Goal: Task Accomplishment & Management: Manage account settings

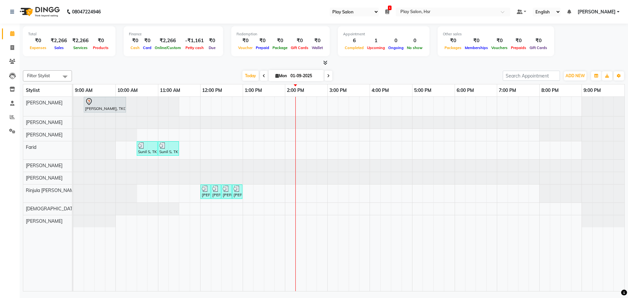
select select "92"
click at [481, 103] on div "[PERSON_NAME], TK01, 09:15 AM-10:15 AM, Hair Cut [DEMOGRAPHIC_DATA] Style Direc…" at bounding box center [348, 194] width 551 height 194
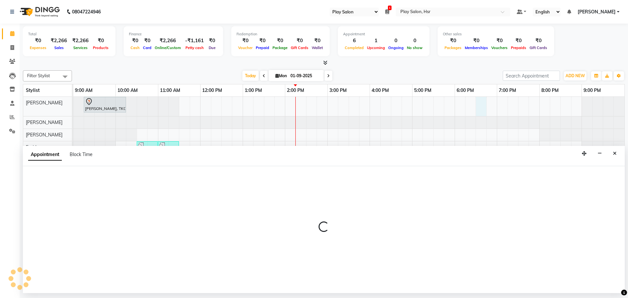
select select "81918"
select select "tentative"
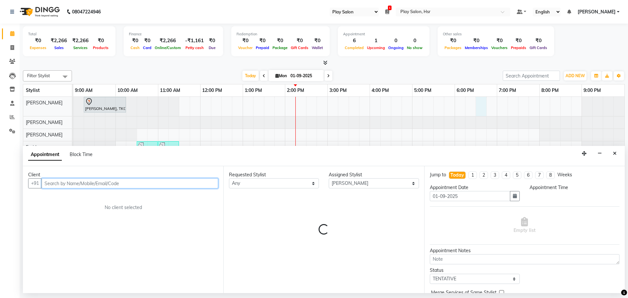
select select "1110"
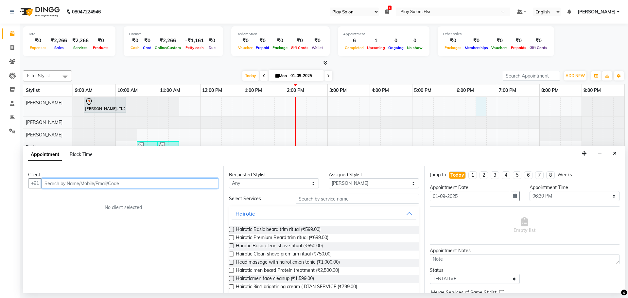
click at [168, 182] on input "text" at bounding box center [130, 183] width 177 height 10
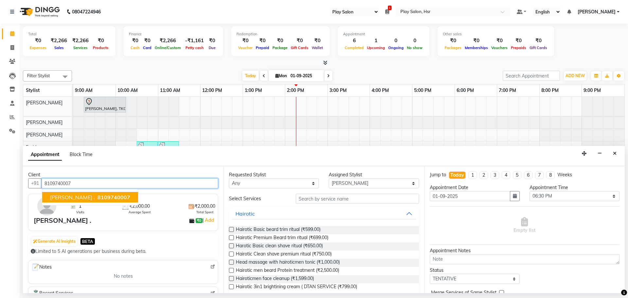
click at [97, 197] on span "8109740007" at bounding box center [113, 197] width 33 height 7
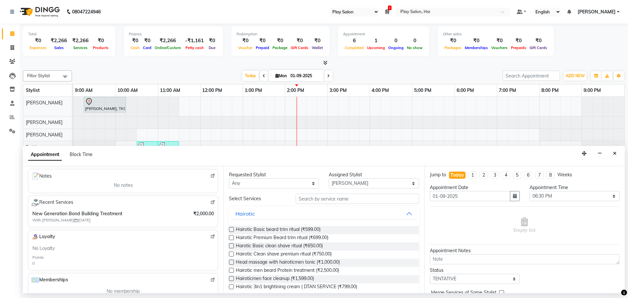
scroll to position [98, 0]
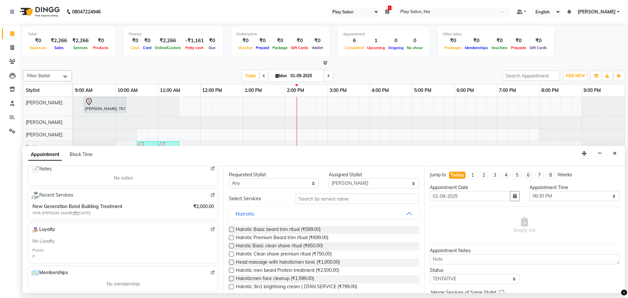
type input "8109740007"
click at [325, 199] on input "text" at bounding box center [357, 199] width 123 height 10
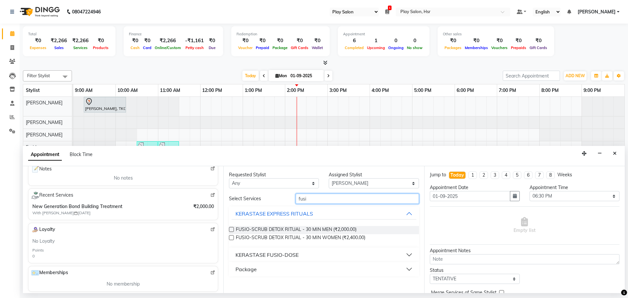
type input "fusi"
click at [282, 251] on div "KERASTASE FUSIO-DOSE" at bounding box center [266, 255] width 63 height 8
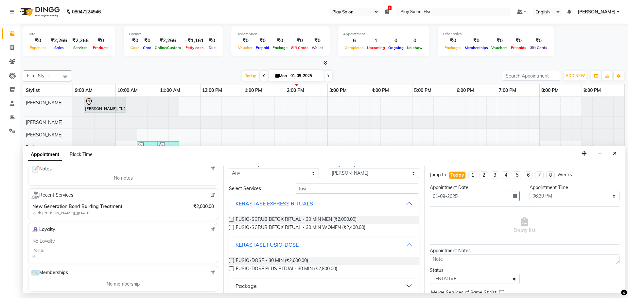
scroll to position [15, 0]
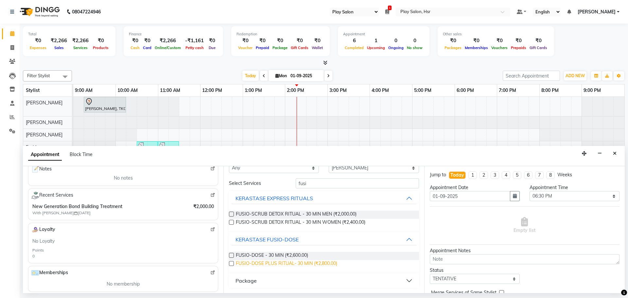
click at [303, 264] on span "FUSIO-DOSE PLUS RITUAL- 30 MIN (₹2,800.00)" at bounding box center [286, 264] width 101 height 8
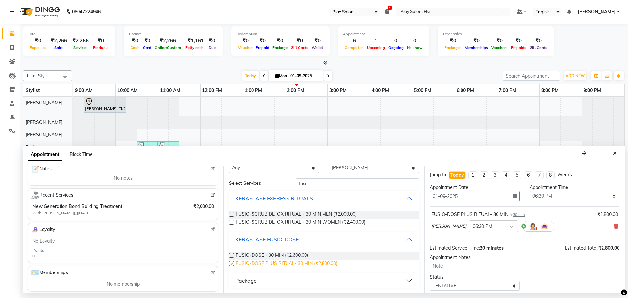
checkbox input "false"
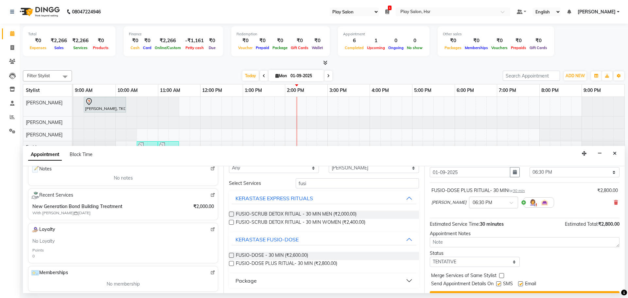
scroll to position [39, 0]
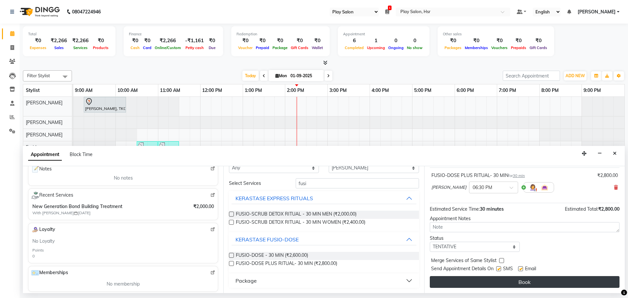
click at [512, 281] on button "Book" at bounding box center [525, 282] width 190 height 12
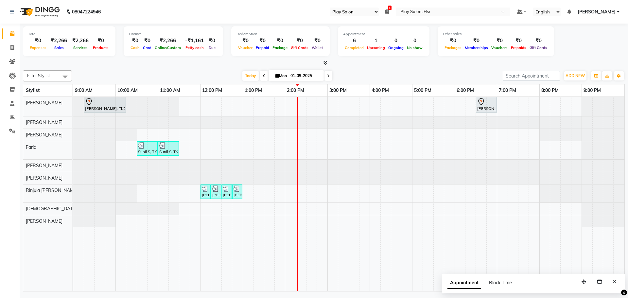
click at [428, 132] on div "Avantika, TK01, 09:15 AM-10:15 AM, Hair Cut lady Style Director Ayushi ., TK04,…" at bounding box center [348, 194] width 551 height 194
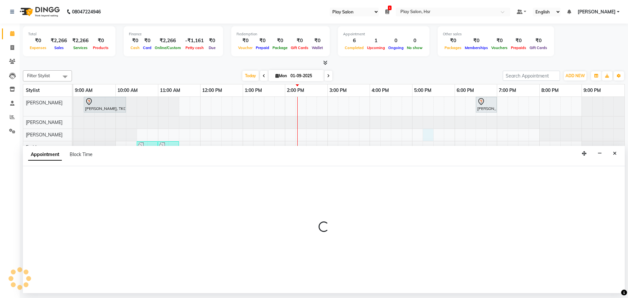
select select "81917"
select select "1035"
select select "tentative"
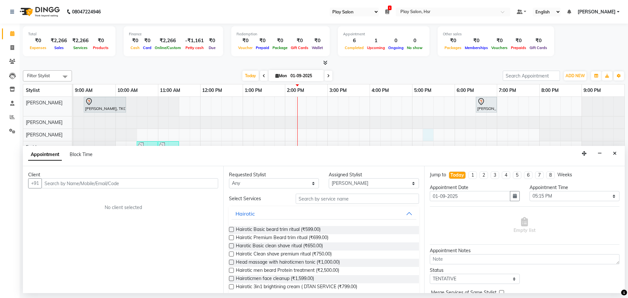
click at [70, 180] on input "text" at bounding box center [130, 183] width 177 height 10
type input "7395938777"
click at [200, 185] on span "Add Client" at bounding box center [205, 183] width 22 height 6
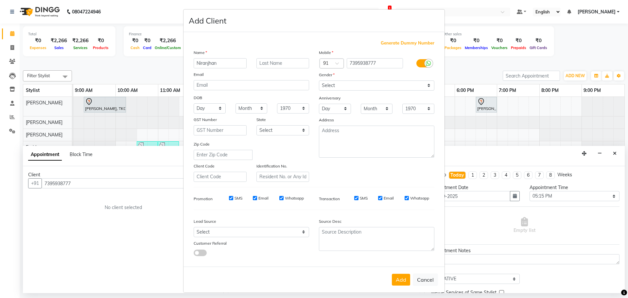
type input "Niranjhan"
click at [271, 65] on input "text" at bounding box center [282, 63] width 53 height 10
type input "Kumar"
click at [333, 87] on select "Select Male Female Other Prefer Not To Say" at bounding box center [376, 85] width 115 height 10
select select "male"
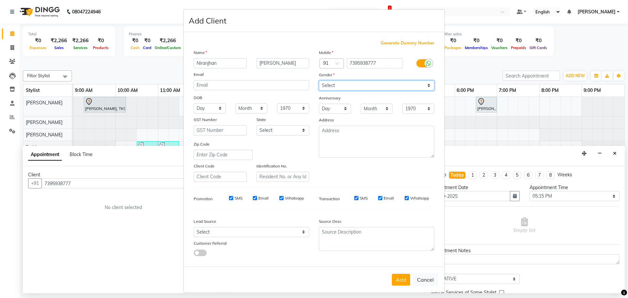
click at [319, 80] on select "Select Male Female Other Prefer Not To Say" at bounding box center [376, 85] width 115 height 10
click at [393, 277] on button "Add" at bounding box center [401, 280] width 18 height 12
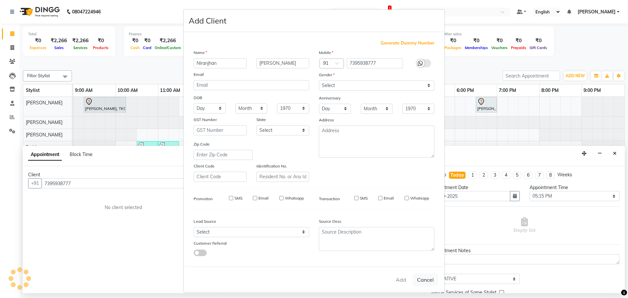
select select
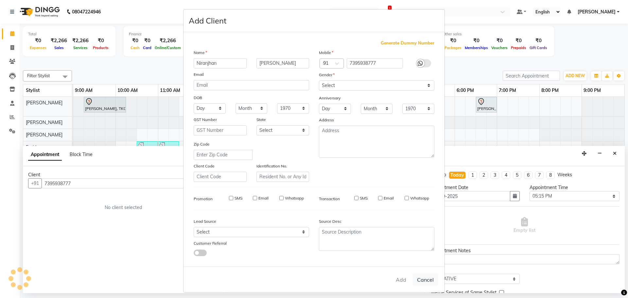
select select
checkbox input "false"
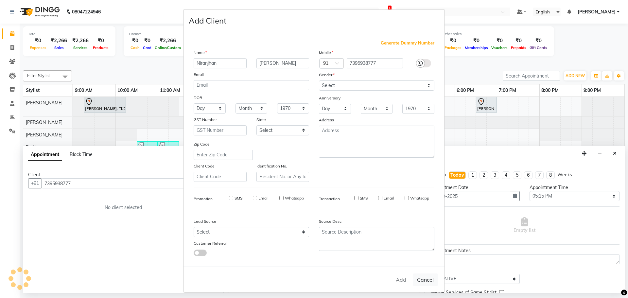
checkbox input "false"
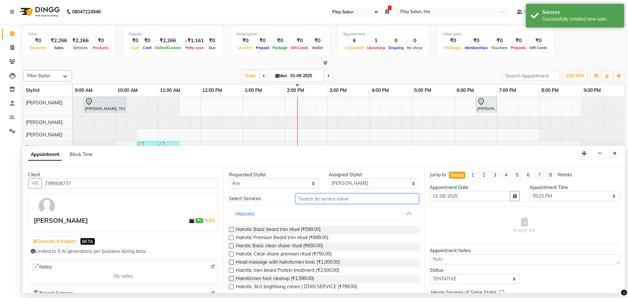
click at [358, 196] on input "text" at bounding box center [357, 199] width 123 height 10
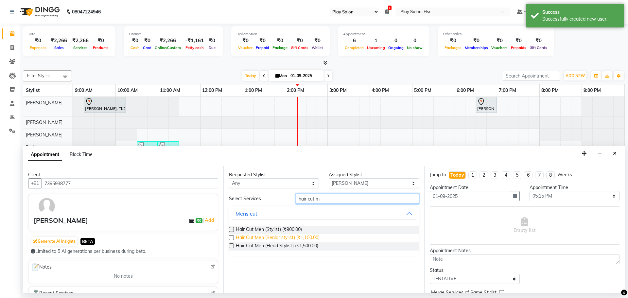
type input "hair cut m"
click at [305, 240] on span "Hair Cut Men (Senior stylist) (₹1,100.00)" at bounding box center [278, 238] width 84 height 8
checkbox input "false"
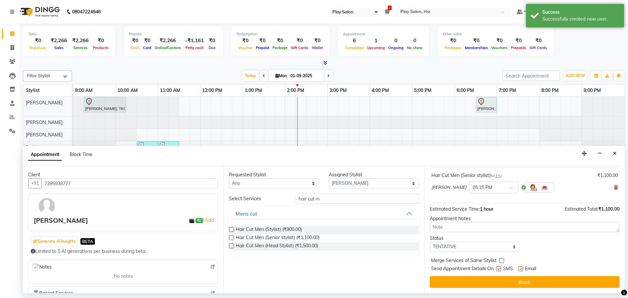
click at [526, 282] on button "Book" at bounding box center [525, 282] width 190 height 12
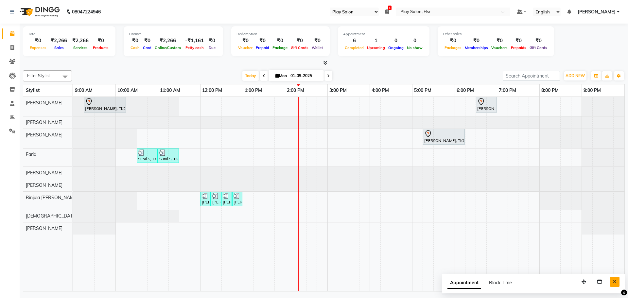
click at [618, 280] on button "Close" at bounding box center [614, 282] width 9 height 10
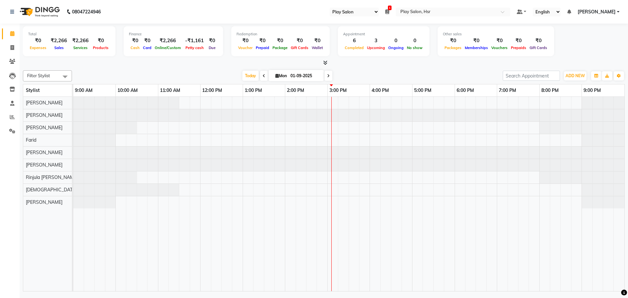
select select "92"
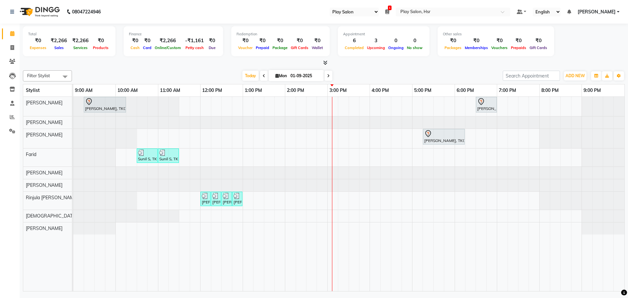
click at [391, 10] on span "1" at bounding box center [390, 8] width 4 height 5
click at [382, 64] on div at bounding box center [324, 63] width 602 height 7
click at [362, 65] on div at bounding box center [324, 63] width 602 height 7
click at [525, 102] on div "Avantika, TK01, 09:15 AM-10:15 AM, Hair Cut lady Style Director Ayushi ., TK04,…" at bounding box center [348, 194] width 551 height 194
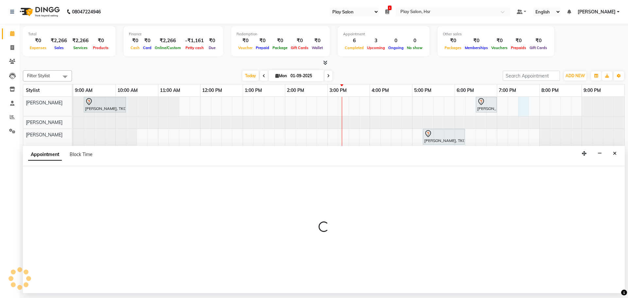
select select "81918"
select select "tentative"
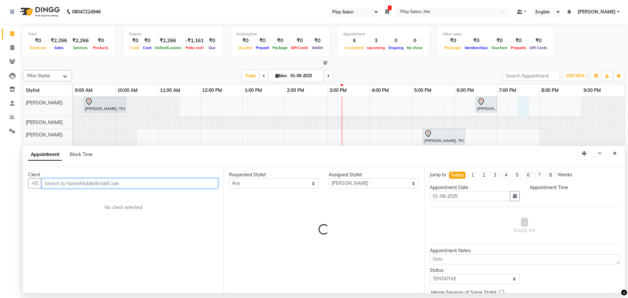
select select "1170"
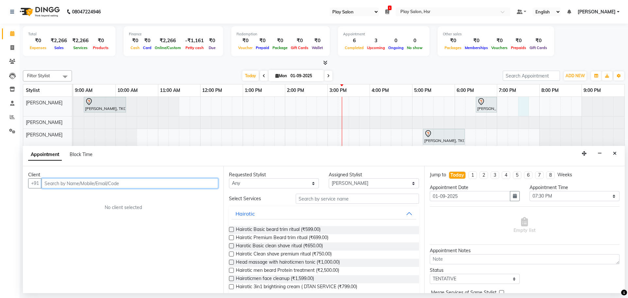
click at [73, 181] on input "text" at bounding box center [130, 183] width 177 height 10
type input "984"
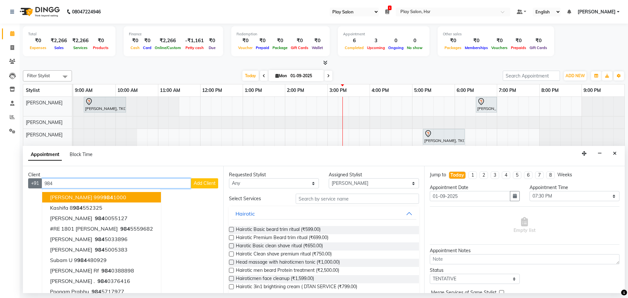
drag, startPoint x: 62, startPoint y: 184, endPoint x: 34, endPoint y: 186, distance: 27.5
click at [34, 186] on div "+91 984 Sukriti Arora 999 984 1000 kashifa 8 984 552325 Sukumar Reddy 984 00551…" at bounding box center [123, 183] width 190 height 10
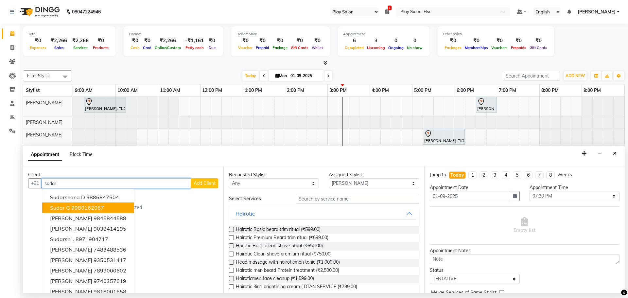
click at [89, 209] on ngb-highlight "9980162067" at bounding box center [87, 207] width 33 height 7
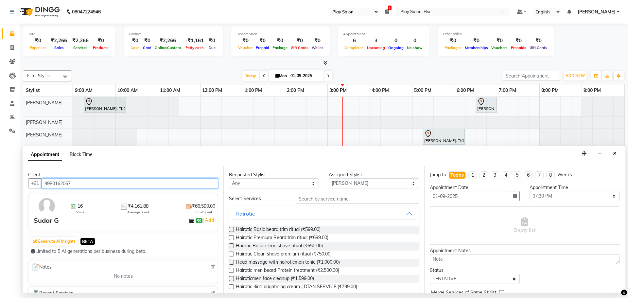
type input "9980162067"
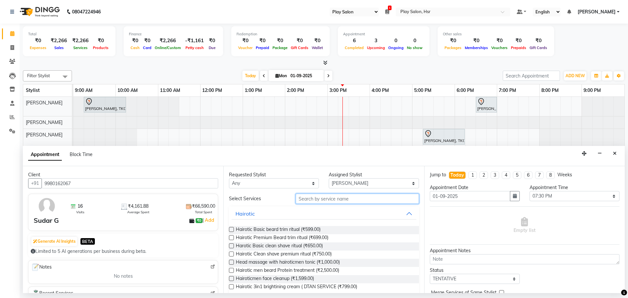
click at [310, 199] on input "text" at bounding box center [357, 199] width 123 height 10
type input "hair cut"
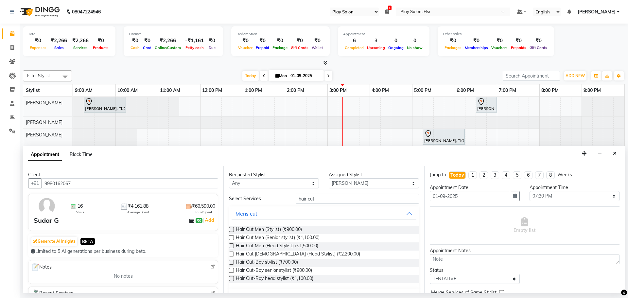
click at [231, 247] on label at bounding box center [231, 245] width 5 height 5
click at [231, 247] on input "checkbox" at bounding box center [231, 246] width 4 height 4
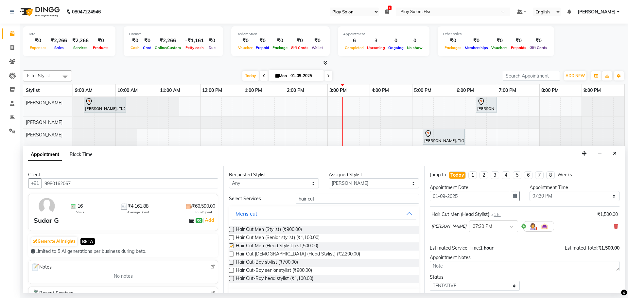
checkbox input "false"
drag, startPoint x: 320, startPoint y: 199, endPoint x: 287, endPoint y: 202, distance: 33.5
click at [287, 202] on div "Select Services hair cut" at bounding box center [323, 199] width 199 height 10
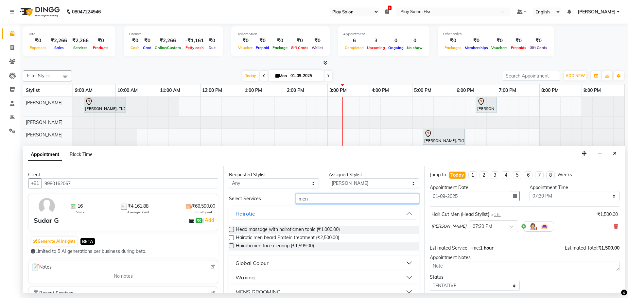
type input "men"
click at [282, 261] on button "Global Colour" at bounding box center [323, 263] width 184 height 12
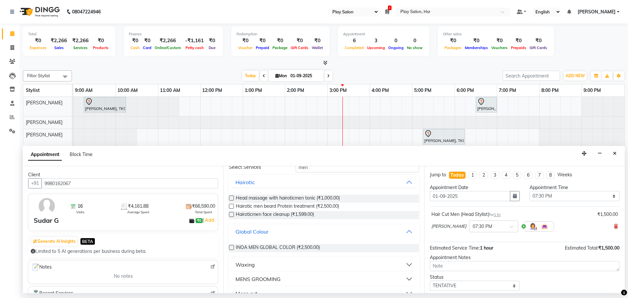
scroll to position [65, 0]
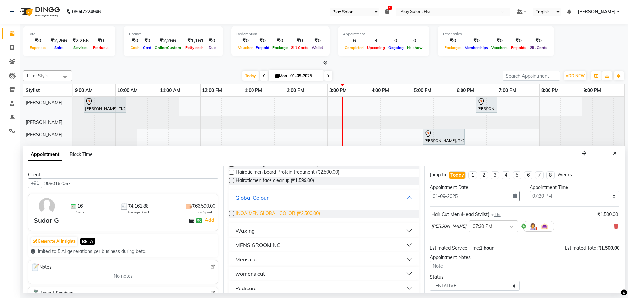
click at [240, 215] on span "INOA MEN GLOBAL COLOR (₹2,500.00)" at bounding box center [278, 214] width 84 height 8
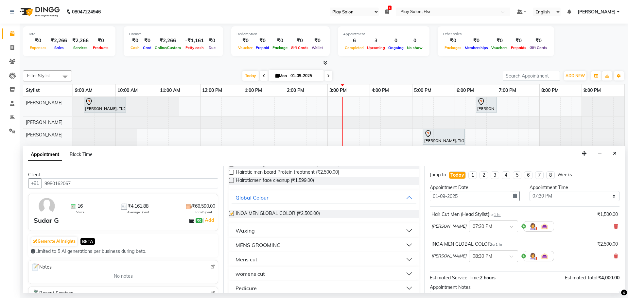
checkbox input "false"
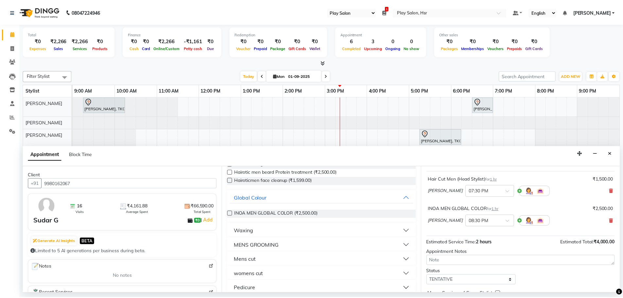
scroll to position [69, 0]
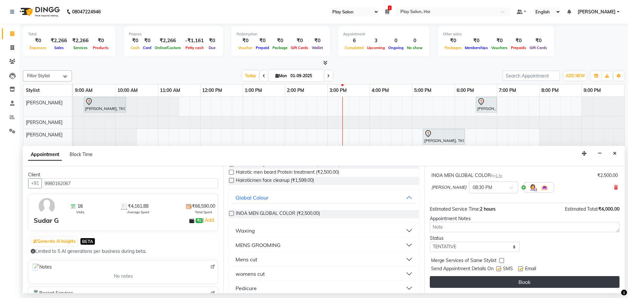
click at [474, 287] on button "Book" at bounding box center [525, 282] width 190 height 12
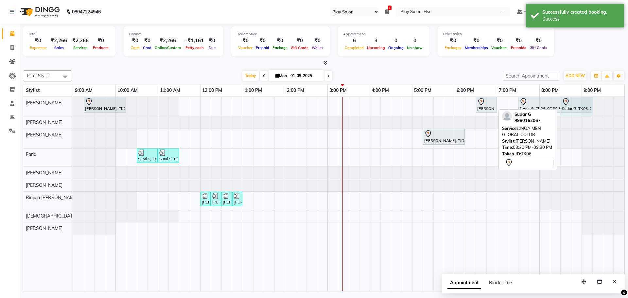
drag, startPoint x: 602, startPoint y: 99, endPoint x: 583, endPoint y: 101, distance: 18.4
click at [73, 101] on div "Avantika, TK01, 09:15 AM-10:15 AM, Hair Cut lady Style Director Ayushi ., TK04,…" at bounding box center [73, 106] width 0 height 19
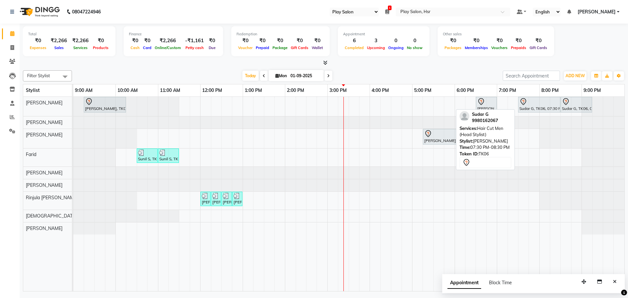
click at [540, 100] on div at bounding box center [539, 102] width 40 height 8
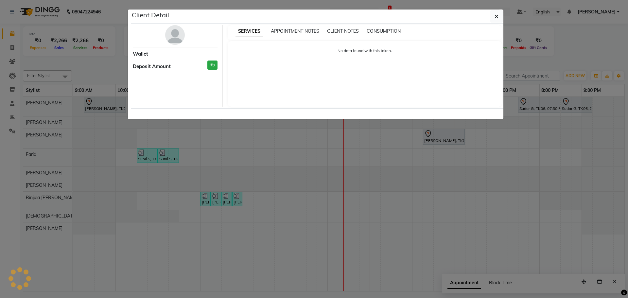
select select "7"
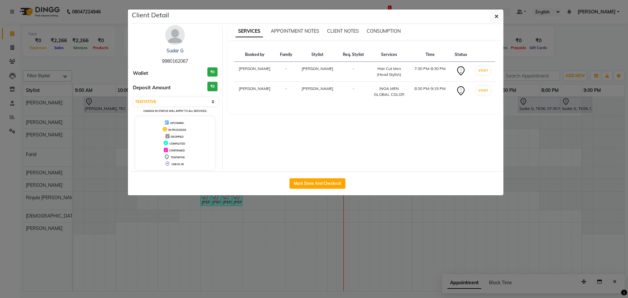
click at [190, 49] on div "Sudar G" at bounding box center [175, 50] width 85 height 7
click at [171, 50] on link "Sudar G" at bounding box center [174, 51] width 17 height 6
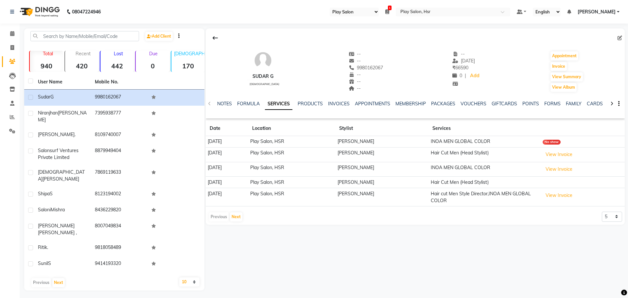
click at [462, 107] on div "VOUCHERS" at bounding box center [473, 103] width 26 height 7
click at [467, 103] on link "VOUCHERS" at bounding box center [473, 104] width 26 height 6
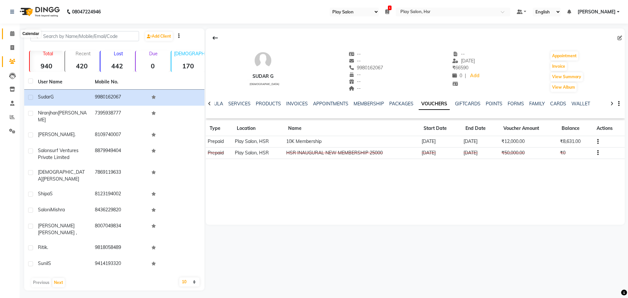
click at [12, 35] on icon at bounding box center [12, 33] width 4 height 5
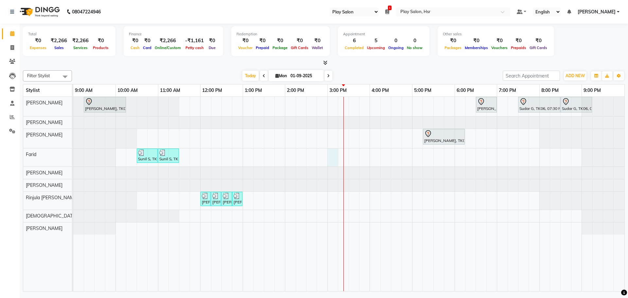
click at [334, 157] on div "Avantika, TK01, 09:15 AM-10:15 AM, Hair Cut lady Style Director Ayushi ., TK04,…" at bounding box center [348, 194] width 551 height 194
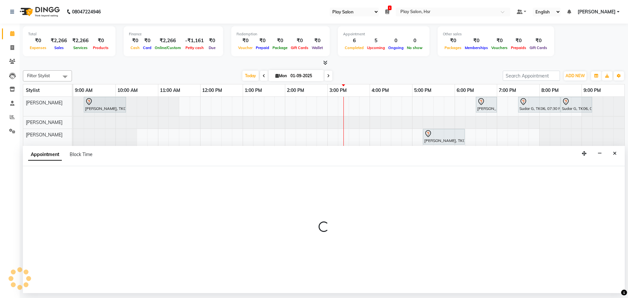
select select "85705"
select select "900"
select select "tentative"
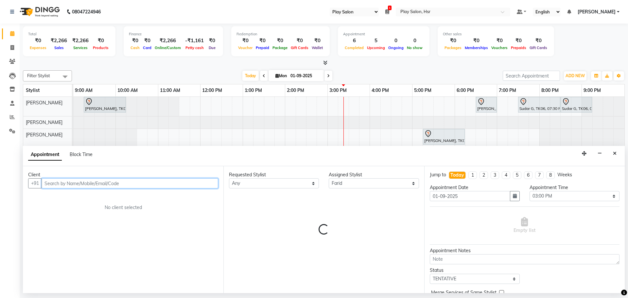
click at [53, 185] on input "text" at bounding box center [130, 183] width 177 height 10
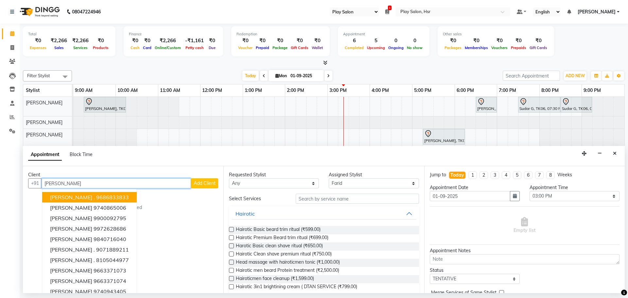
click at [96, 199] on ngb-highlight "9686833833" at bounding box center [112, 197] width 33 height 7
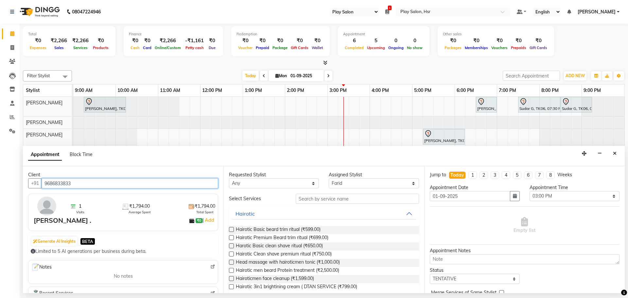
type input "9686833833"
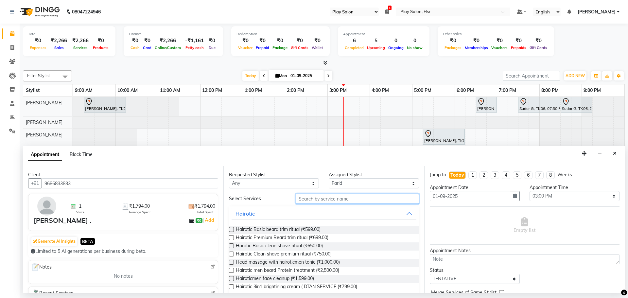
click at [311, 200] on input "text" at bounding box center [357, 199] width 123 height 10
click at [619, 154] on button "Close" at bounding box center [614, 153] width 9 height 10
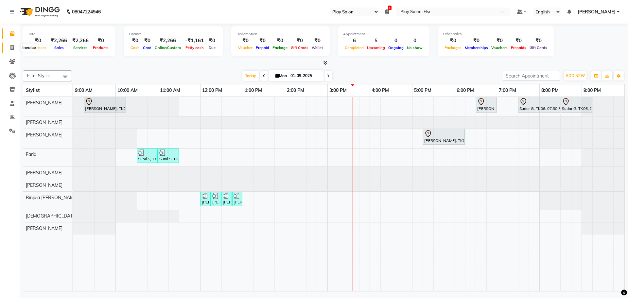
click at [9, 50] on span at bounding box center [12, 48] width 11 height 8
select select "8358"
select select "service"
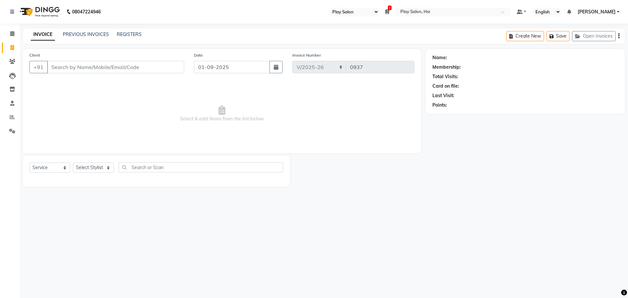
click at [82, 67] on input "Client" at bounding box center [115, 67] width 137 height 12
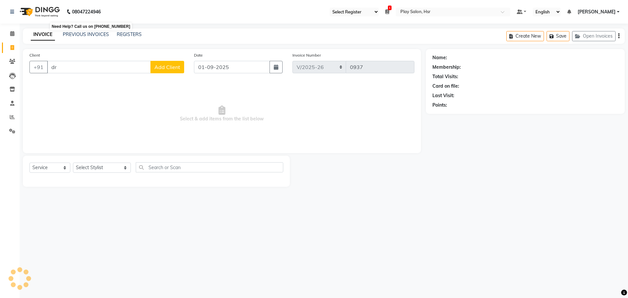
type input "d"
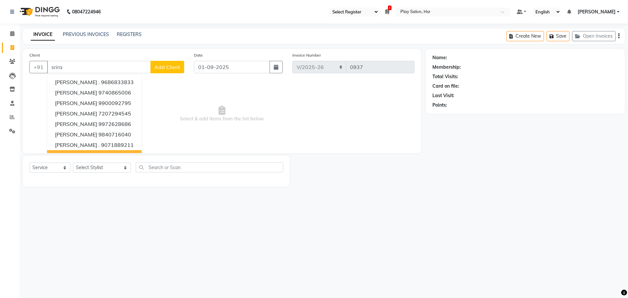
type input "srira"
click at [84, 164] on select "Select Stylist [PERSON_NAME] B Bhagrati C [PERSON_NAME] Divya [PERSON_NAME] Jee…" at bounding box center [102, 167] width 58 height 10
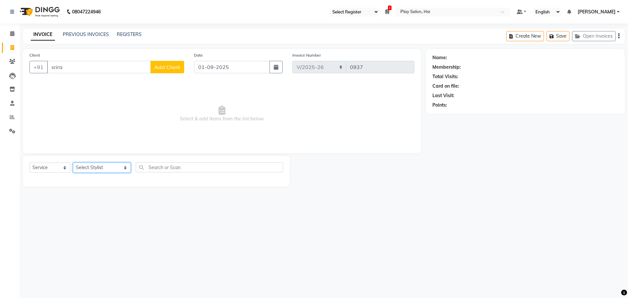
select select "85705"
click at [73, 162] on select "Select Stylist [PERSON_NAME] B Bhagrati C [PERSON_NAME] Divya [PERSON_NAME] Jee…" at bounding box center [102, 167] width 58 height 10
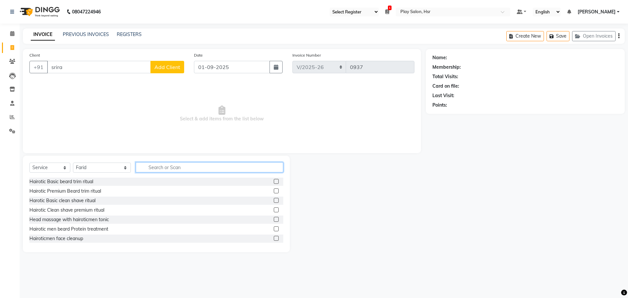
click at [174, 165] on input "text" at bounding box center [209, 167] width 147 height 10
type input "hair cut"
click at [274, 211] on label at bounding box center [276, 209] width 5 height 5
click at [274, 211] on input "checkbox" at bounding box center [276, 210] width 4 height 4
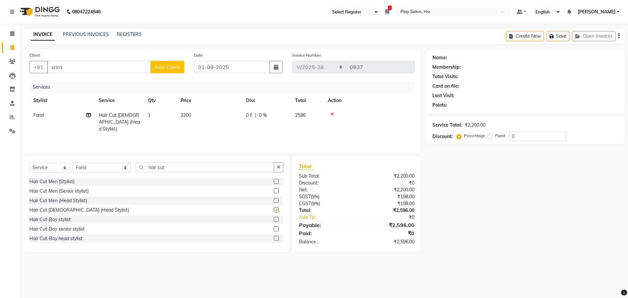
checkbox input "false"
click at [125, 119] on td "Hair Cut [DEMOGRAPHIC_DATA] (Head Stylist)" at bounding box center [119, 122] width 49 height 28
select select "85705"
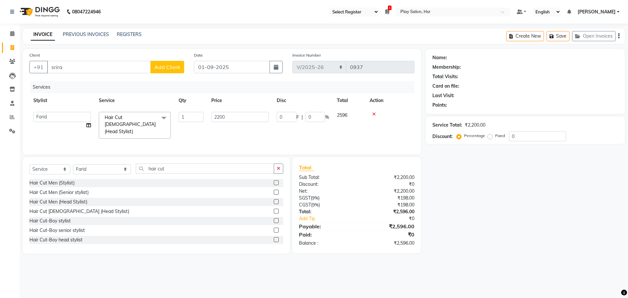
click at [274, 201] on label at bounding box center [276, 201] width 5 height 5
click at [274, 201] on input "checkbox" at bounding box center [276, 202] width 4 height 4
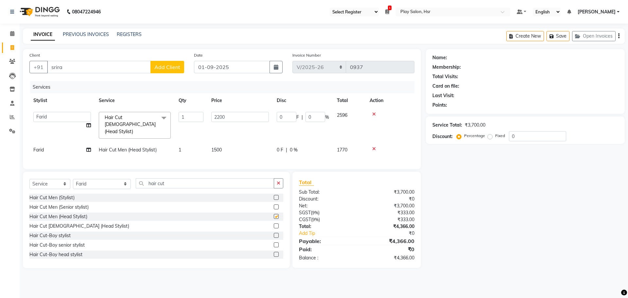
checkbox input "false"
click at [372, 113] on icon at bounding box center [374, 114] width 4 height 5
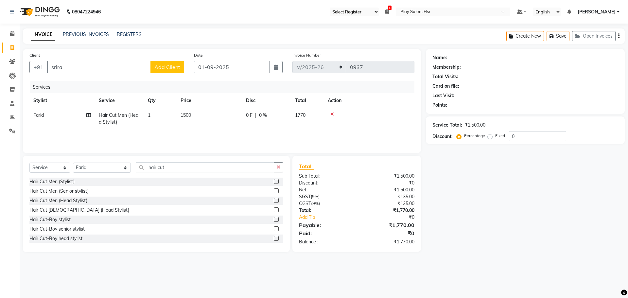
click at [63, 75] on div "Client +91 srira Add Client" at bounding box center [107, 65] width 164 height 27
click at [65, 64] on input "srira" at bounding box center [99, 67] width 104 height 12
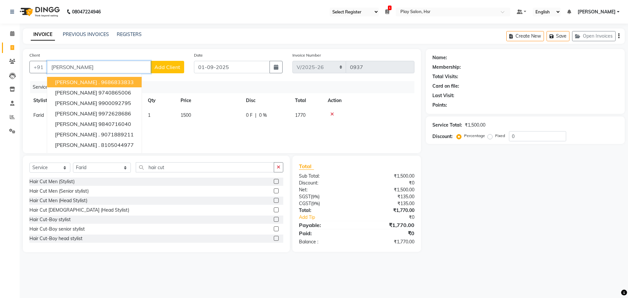
click at [97, 78] on button "sriram . 9686833833" at bounding box center [94, 82] width 94 height 10
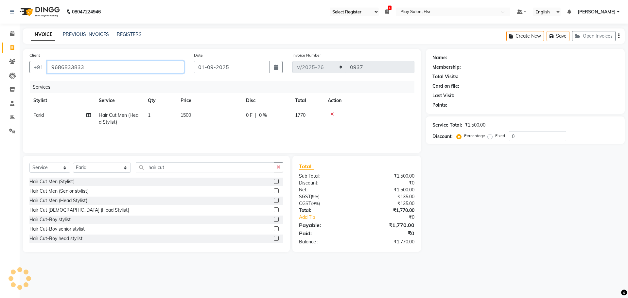
type input "9686833833"
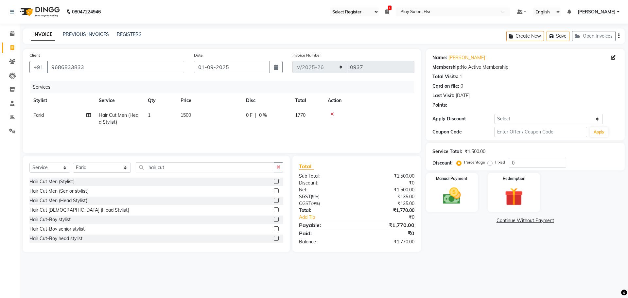
click at [191, 125] on td "1500" at bounding box center [209, 119] width 65 height 22
select select "85705"
click at [465, 195] on img at bounding box center [451, 196] width 30 height 22
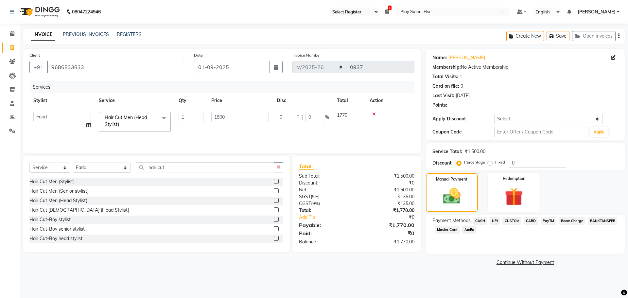
click at [547, 218] on span "PayTM" at bounding box center [548, 221] width 16 height 8
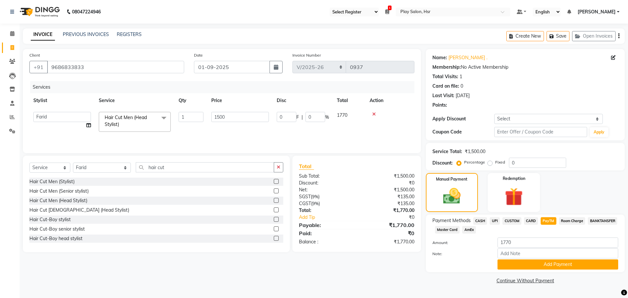
click at [495, 217] on span "UPI" at bounding box center [494, 221] width 10 height 8
click at [514, 262] on button "Add Payment" at bounding box center [557, 264] width 121 height 10
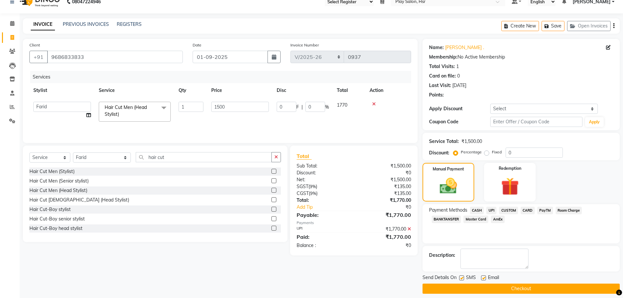
scroll to position [16, 0]
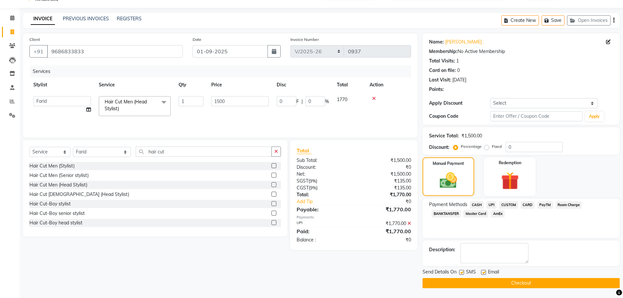
click at [501, 280] on button "Checkout" at bounding box center [520, 283] width 197 height 10
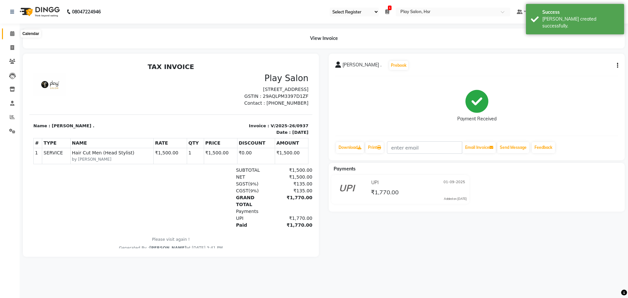
click at [10, 35] on icon at bounding box center [12, 33] width 4 height 5
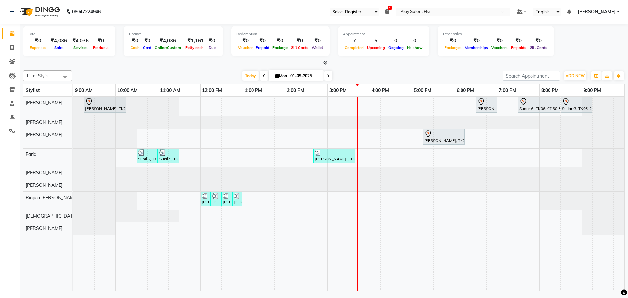
click at [263, 75] on icon at bounding box center [264, 76] width 3 height 4
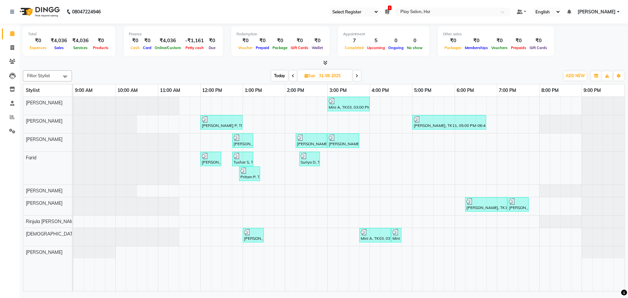
click at [292, 76] on icon at bounding box center [293, 76] width 3 height 4
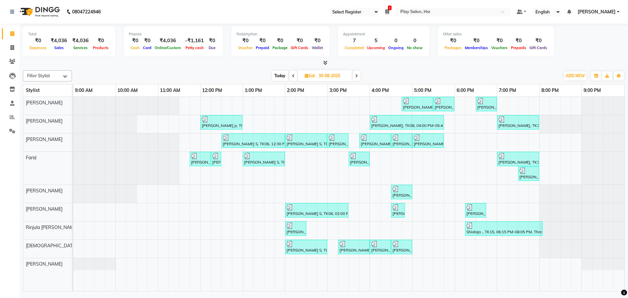
click at [355, 76] on icon at bounding box center [356, 76] width 3 height 4
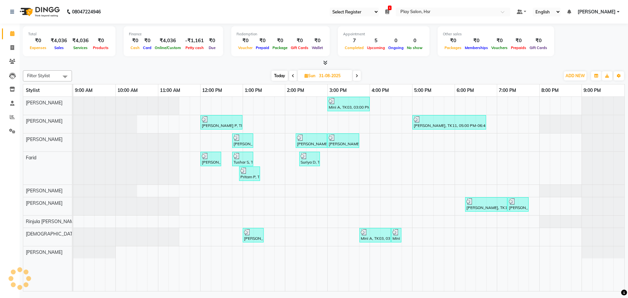
click at [355, 76] on icon at bounding box center [356, 76] width 3 height 4
type input "01-09-2025"
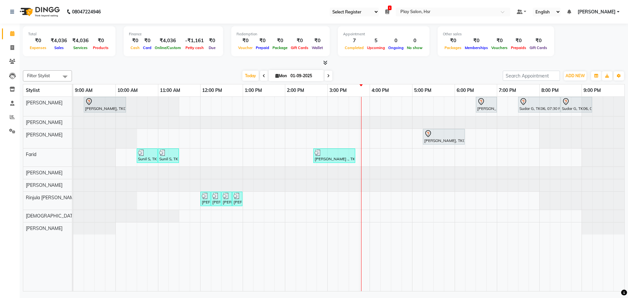
click at [220, 69] on div "Filter Stylist Select All Dipen Subba Rajani Baraily Amaan Ali Farid Kiran Limb…" at bounding box center [324, 180] width 602 height 224
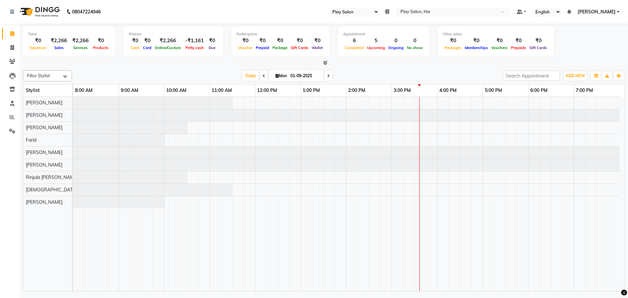
select select "92"
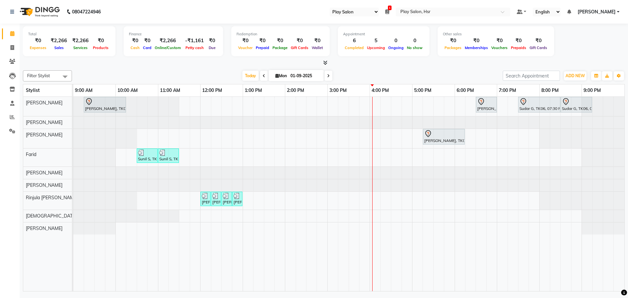
click at [372, 214] on div "[PERSON_NAME], TK01, 09:15 AM-10:15 AM, Hair Cut [DEMOGRAPHIC_DATA] Style Direc…" at bounding box center [348, 194] width 551 height 194
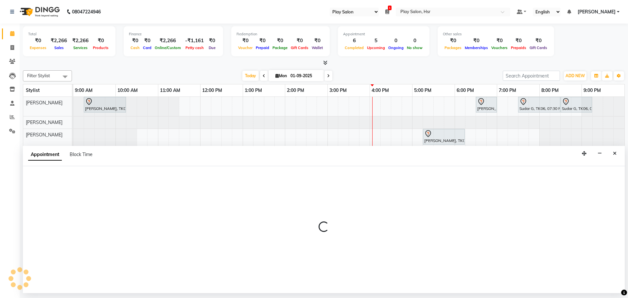
select select "81915"
select select "960"
select select "tentative"
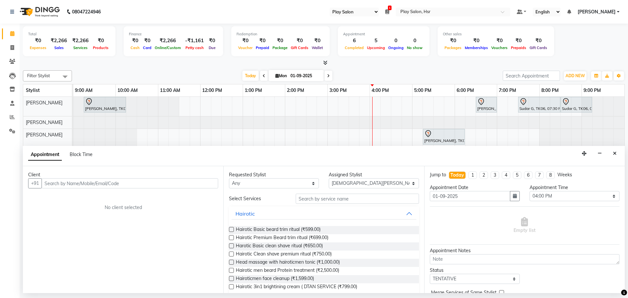
click at [71, 181] on input "text" at bounding box center [130, 183] width 177 height 10
type input "8826922351"
click at [199, 181] on span "Add Client" at bounding box center [205, 183] width 22 height 6
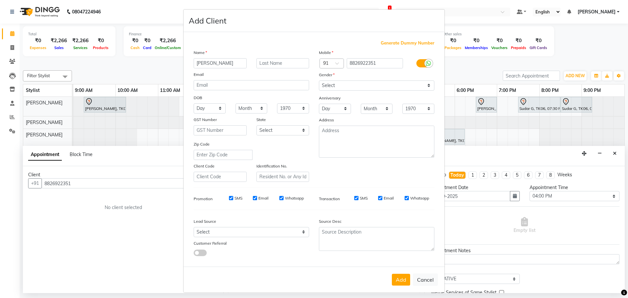
type input "Shraddha"
type input "M"
click at [331, 87] on select "Select Male Female Other Prefer Not To Say" at bounding box center [376, 85] width 115 height 10
select select "female"
click at [319, 80] on select "Select Male Female Other Prefer Not To Say" at bounding box center [376, 85] width 115 height 10
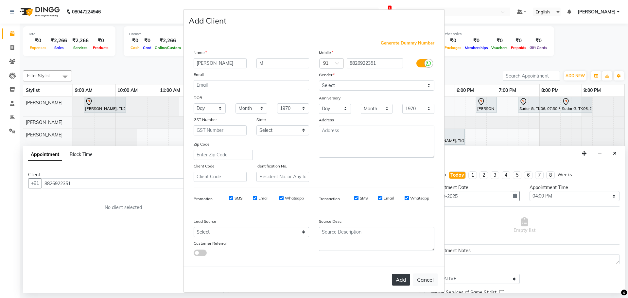
click at [396, 276] on button "Add" at bounding box center [401, 280] width 18 height 12
select select
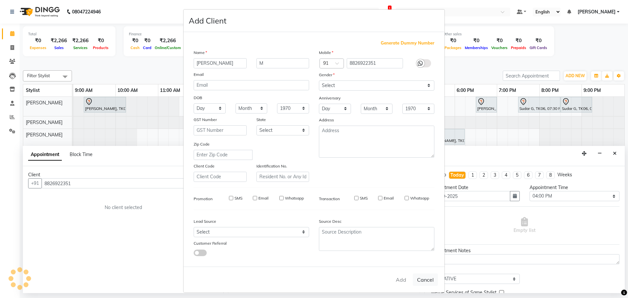
select select
checkbox input "false"
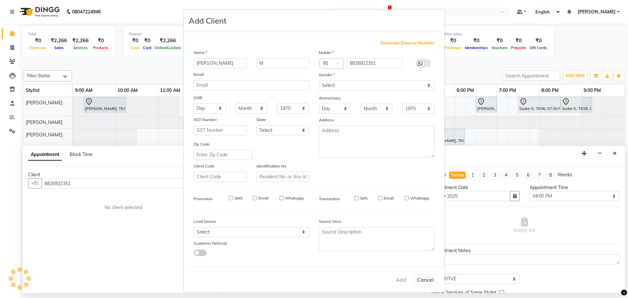
checkbox input "false"
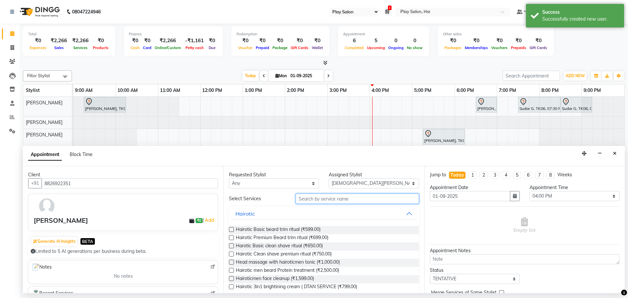
click at [324, 197] on input "text" at bounding box center [357, 199] width 123 height 10
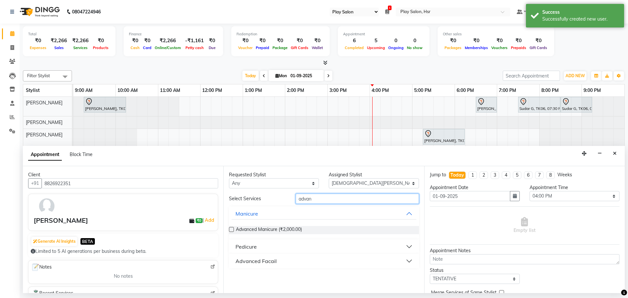
type input "advan"
click at [263, 248] on button "Pedicure" at bounding box center [323, 247] width 184 height 12
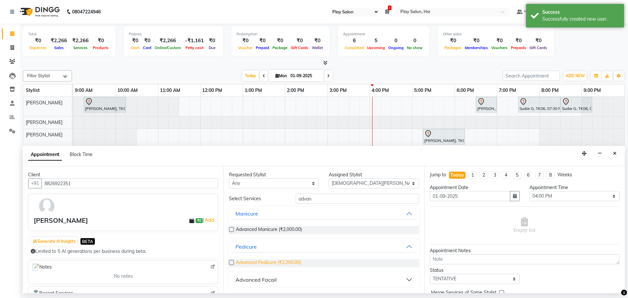
click at [264, 263] on span "Advanced Pedicure (₹2,200.00)" at bounding box center [268, 263] width 65 height 8
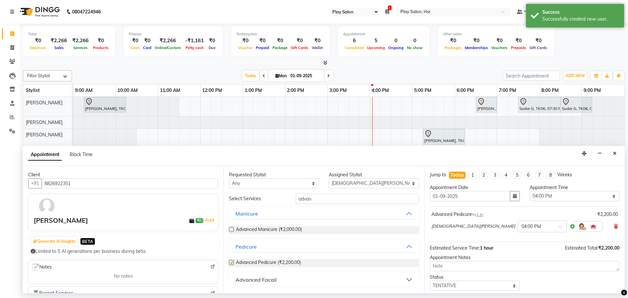
checkbox input "false"
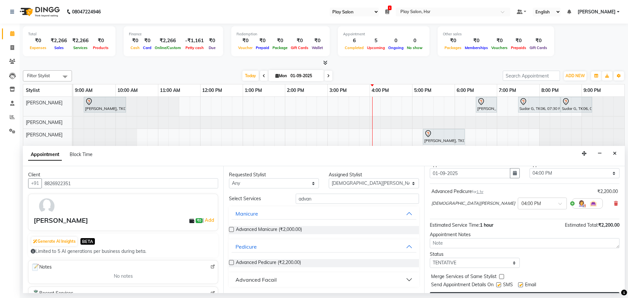
scroll to position [39, 0]
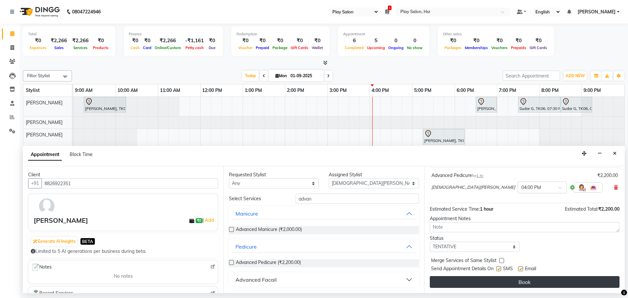
click at [534, 283] on button "Book" at bounding box center [525, 282] width 190 height 12
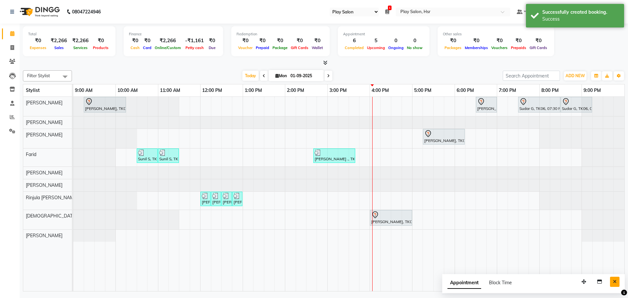
click at [613, 281] on icon "Close" at bounding box center [615, 281] width 4 height 5
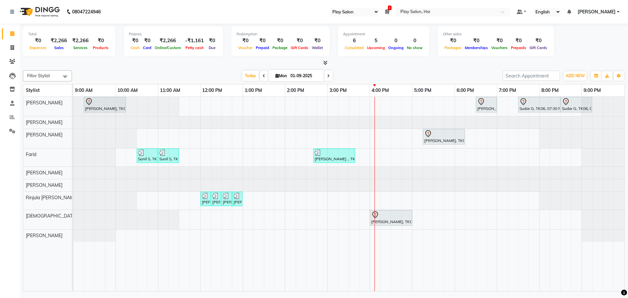
drag, startPoint x: 290, startPoint y: 0, endPoint x: 475, endPoint y: 64, distance: 195.8
click at [475, 64] on div at bounding box center [324, 63] width 602 height 7
click at [377, 104] on div "Avantika, TK01, 09:15 AM-10:15 AM, Hair Cut lady Style Director Ayushi ., TK04,…" at bounding box center [348, 194] width 551 height 194
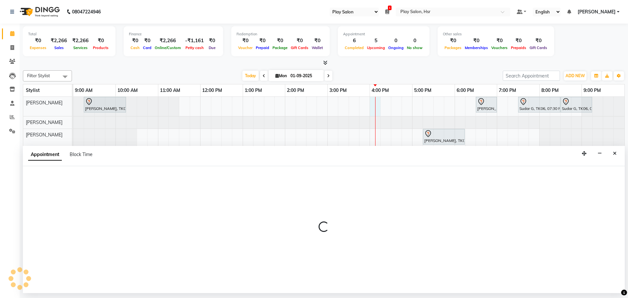
select select "81918"
select select "960"
select select "tentative"
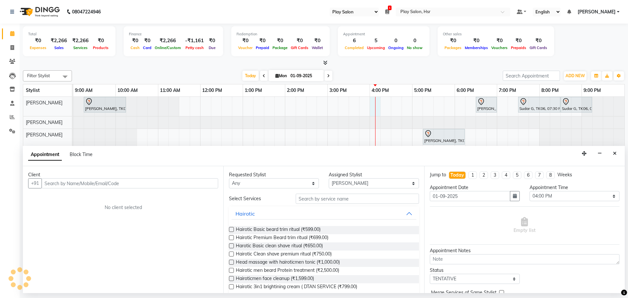
click at [117, 184] on input "text" at bounding box center [130, 183] width 177 height 10
type input "9670096077"
click at [212, 184] on span "Add Client" at bounding box center [205, 183] width 22 height 6
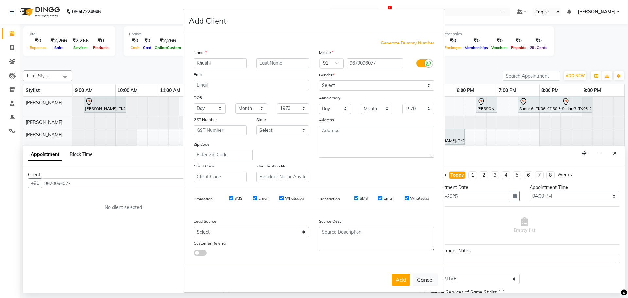
type input "Khushi"
type input "Patel"
click at [335, 87] on select "Select [DEMOGRAPHIC_DATA] [DEMOGRAPHIC_DATA] Other Prefer Not To Say" at bounding box center [376, 85] width 115 height 10
select select "female"
click at [319, 80] on select "Select [DEMOGRAPHIC_DATA] [DEMOGRAPHIC_DATA] Other Prefer Not To Say" at bounding box center [376, 85] width 115 height 10
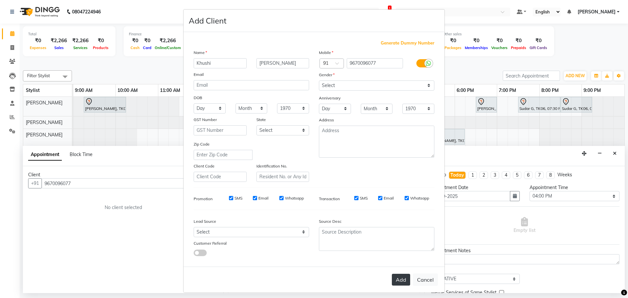
click at [395, 280] on button "Add" at bounding box center [401, 280] width 18 height 12
select select
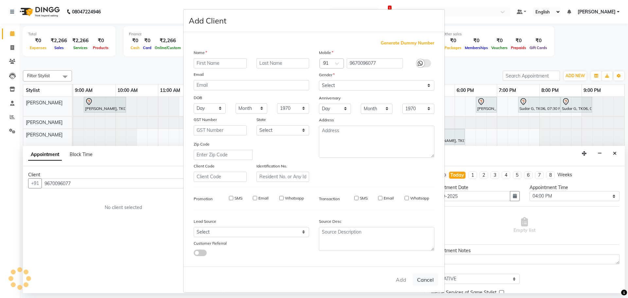
select select
checkbox input "false"
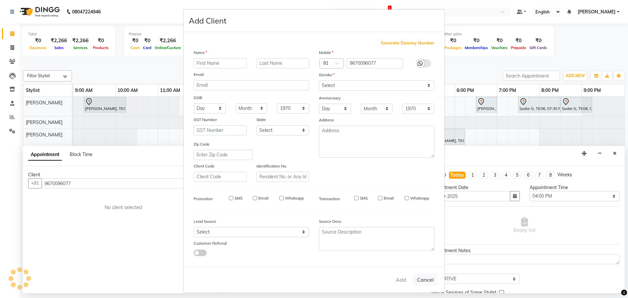
checkbox input "false"
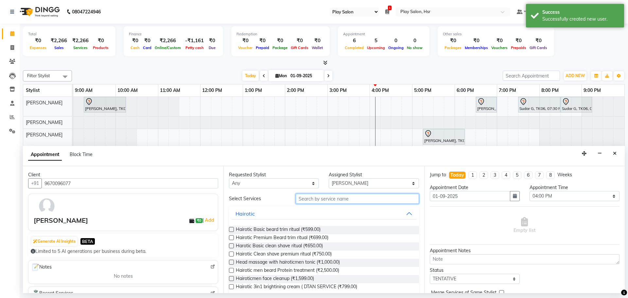
click at [327, 199] on input "text" at bounding box center [357, 199] width 123 height 10
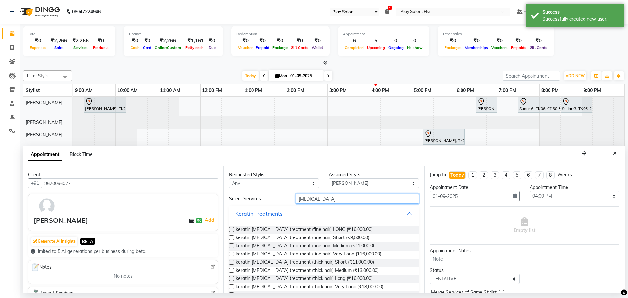
scroll to position [17, 0]
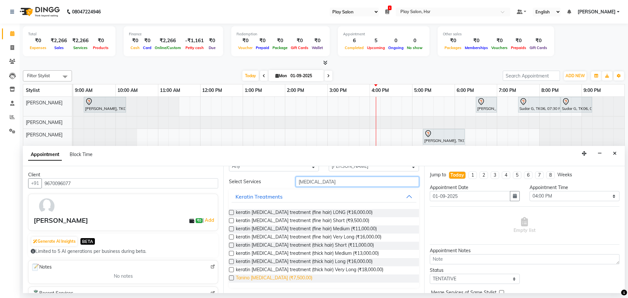
type input "botox"
click at [263, 276] on span "Tanino Botox (₹7,500.00)" at bounding box center [274, 278] width 77 height 8
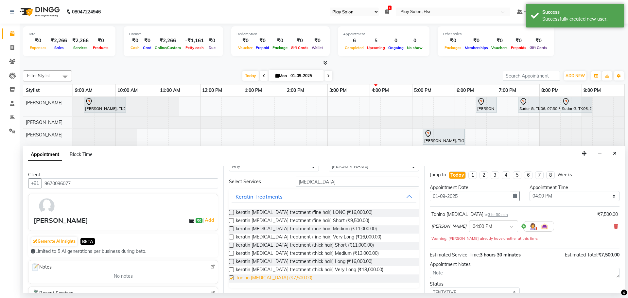
checkbox input "false"
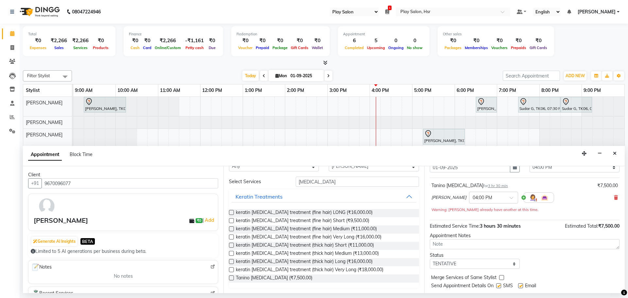
scroll to position [46, 0]
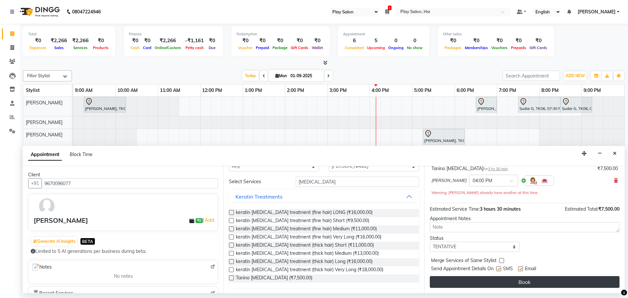
click at [510, 279] on button "Book" at bounding box center [525, 282] width 190 height 12
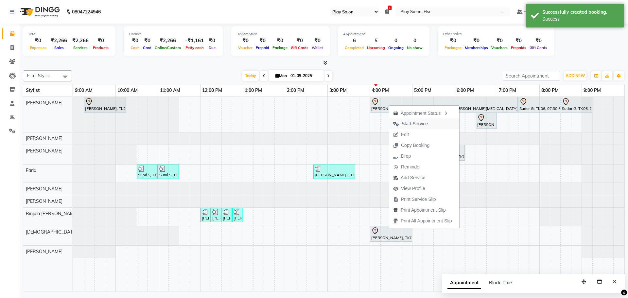
click at [418, 123] on span "Start Service" at bounding box center [415, 123] width 26 height 7
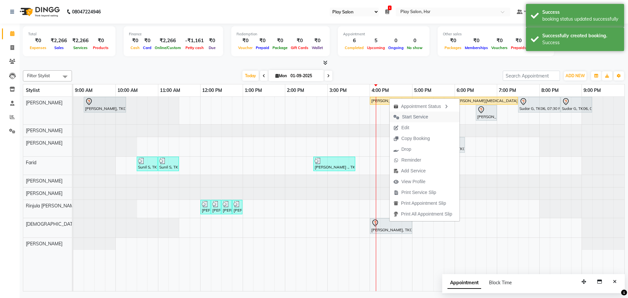
click at [407, 117] on span "Start Service" at bounding box center [415, 116] width 26 height 7
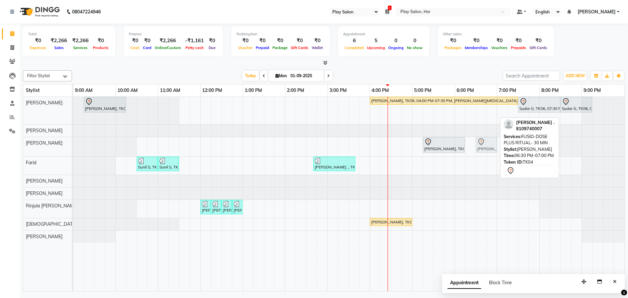
drag, startPoint x: 488, startPoint y: 110, endPoint x: 484, endPoint y: 143, distance: 32.9
click at [484, 143] on tbody "Avantika, TK01, 09:15 AM-10:15 AM, Hair Cut lady Style Director Khushi Patel, T…" at bounding box center [348, 170] width 551 height 146
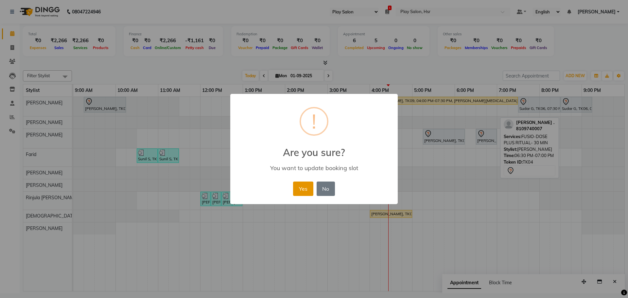
click at [303, 191] on button "Yes" at bounding box center [303, 188] width 20 height 14
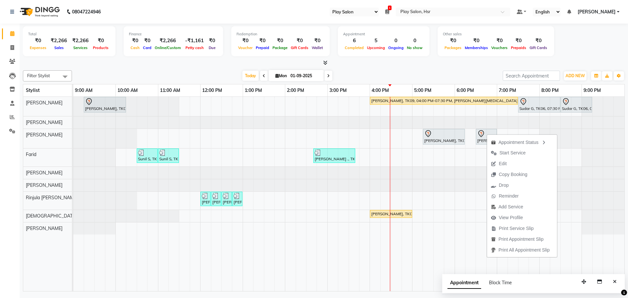
click at [487, 134] on div "Appointment Status Start Service Edit Copy Booking Drop Reminder Add Service Vi…" at bounding box center [522, 196] width 71 height 124
click at [480, 135] on icon at bounding box center [481, 134] width 8 height 8
click at [503, 218] on span "View Profile" at bounding box center [504, 218] width 24 height 7
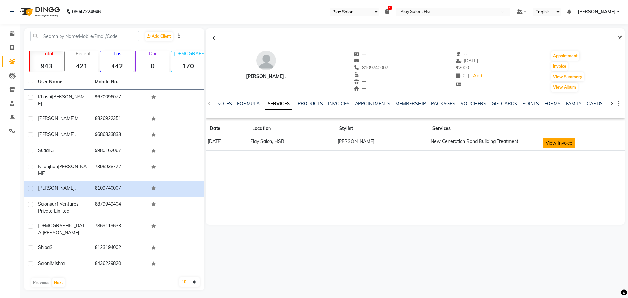
click at [551, 143] on button "View Invoice" at bounding box center [558, 143] width 33 height 10
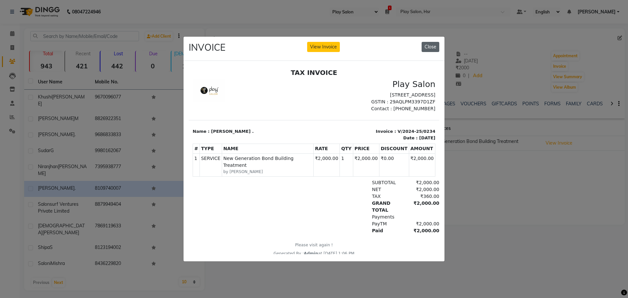
click at [428, 43] on button "Close" at bounding box center [430, 47] width 18 height 10
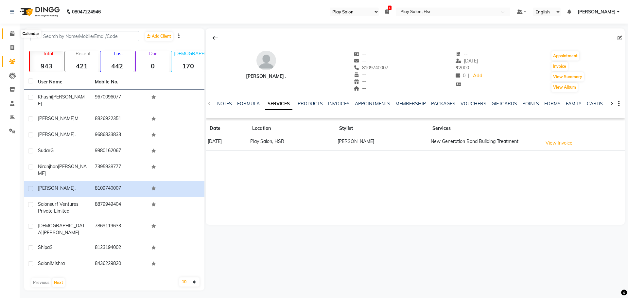
click at [17, 32] on span at bounding box center [12, 34] width 11 height 8
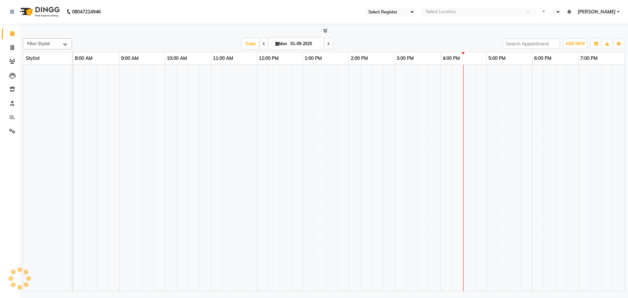
select select "92"
select select "en"
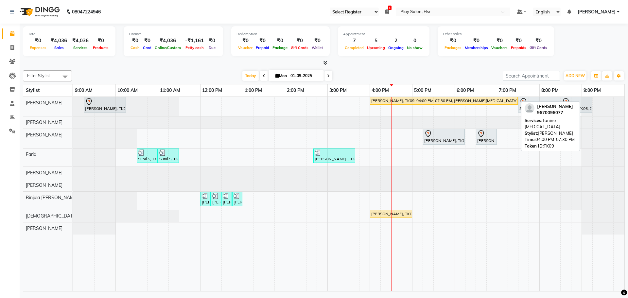
click at [406, 99] on div "Khushi Patel, TK09, 04:00 PM-07:30 PM, Tanino Botox" at bounding box center [443, 101] width 146 height 6
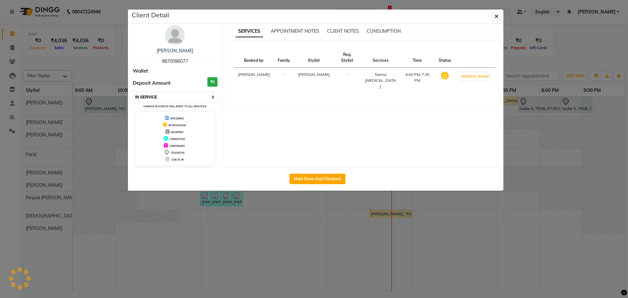
click at [176, 101] on select "Select IN SERVICE CONFIRMED TENTATIVE CHECK IN MARK DONE DROPPED UPCOMING" at bounding box center [175, 97] width 85 height 9
select select "5"
click at [133, 93] on select "Select IN SERVICE CONFIRMED TENTATIVE CHECK IN MARK DONE DROPPED UPCOMING" at bounding box center [175, 97] width 85 height 9
click at [497, 12] on button "button" at bounding box center [496, 16] width 12 height 12
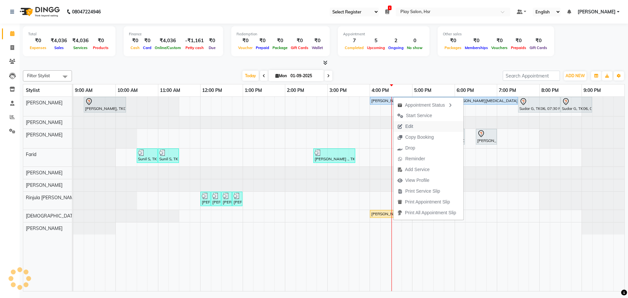
click at [404, 124] on span "Edit" at bounding box center [405, 126] width 24 height 11
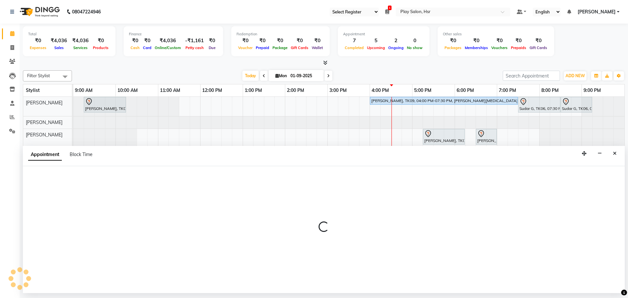
select select "tentative"
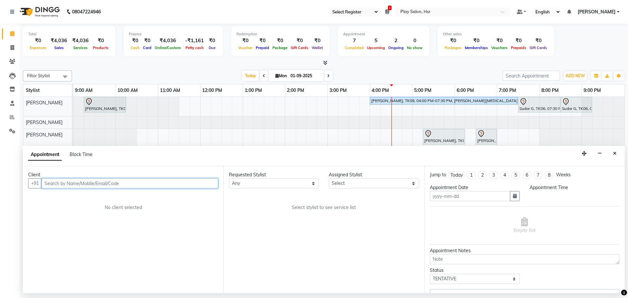
type input "01-09-2025"
select select "upcoming"
select select "81918"
select select "960"
select select "4228"
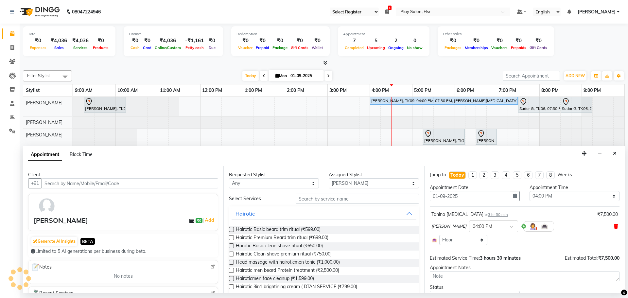
click at [614, 227] on icon at bounding box center [616, 226] width 4 height 5
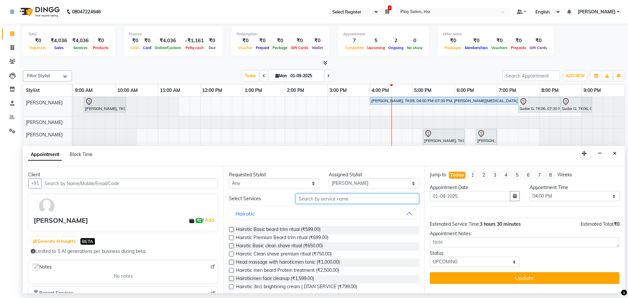
click at [321, 194] on input "text" at bounding box center [357, 199] width 123 height 10
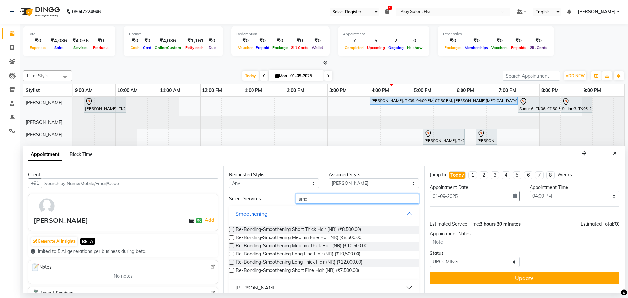
type input "smo"
click at [231, 271] on label at bounding box center [231, 270] width 5 height 5
click at [231, 271] on input "checkbox" at bounding box center [231, 271] width 4 height 4
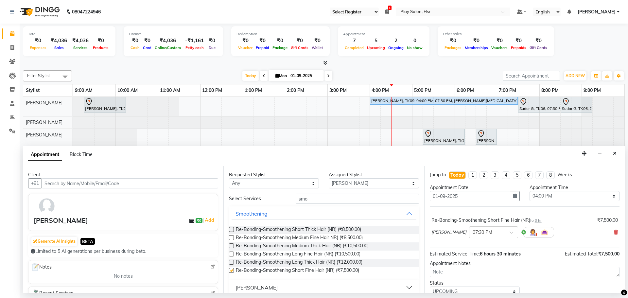
checkbox input "false"
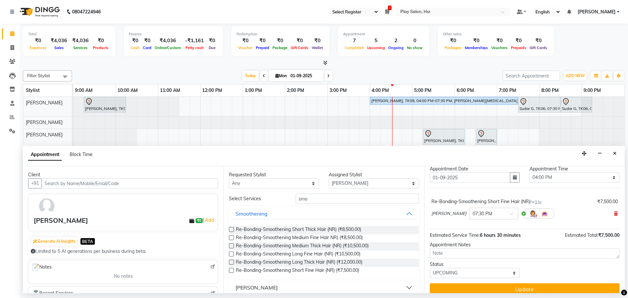
scroll to position [26, 0]
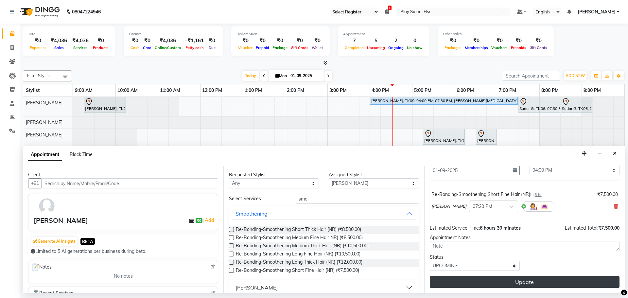
click at [580, 282] on button "Update" at bounding box center [525, 282] width 190 height 12
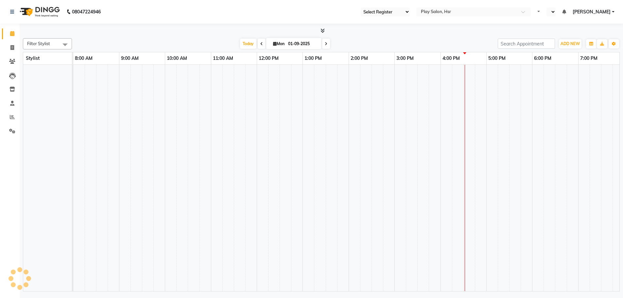
select select "92"
select select "en"
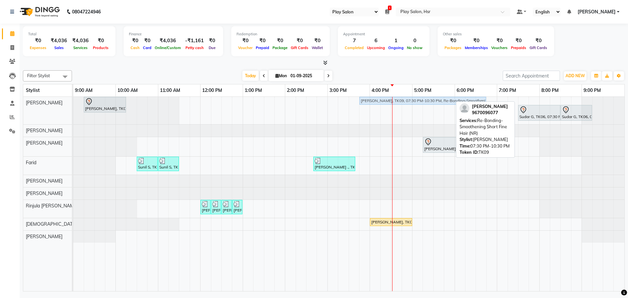
drag, startPoint x: 548, startPoint y: 99, endPoint x: 385, endPoint y: 106, distance: 162.3
click at [385, 106] on div "[PERSON_NAME], TK01, 09:15 AM-10:15 AM, Hair Cut [DEMOGRAPHIC_DATA] Style Direc…" at bounding box center [348, 194] width 551 height 194
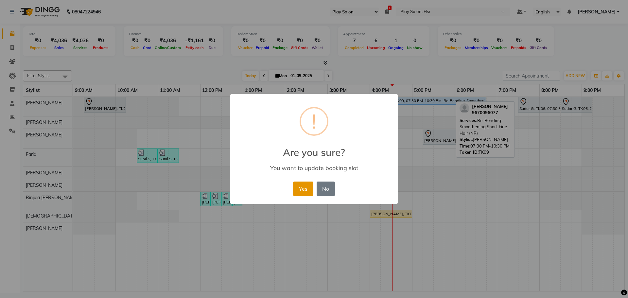
click at [309, 191] on button "Yes" at bounding box center [303, 188] width 20 height 14
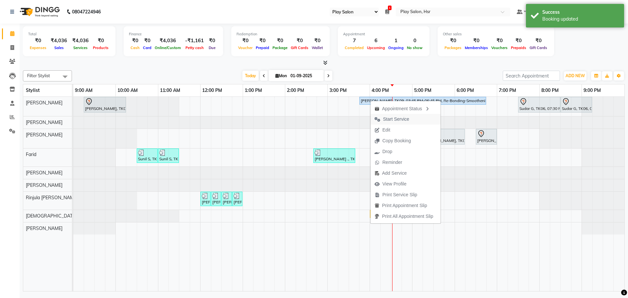
click at [382, 122] on span "Start Service" at bounding box center [391, 119] width 43 height 11
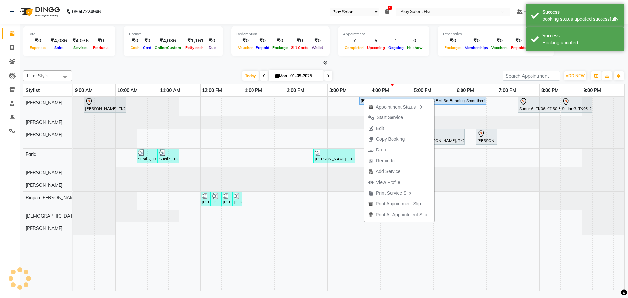
click at [372, 117] on icon "button" at bounding box center [371, 117] width 6 height 5
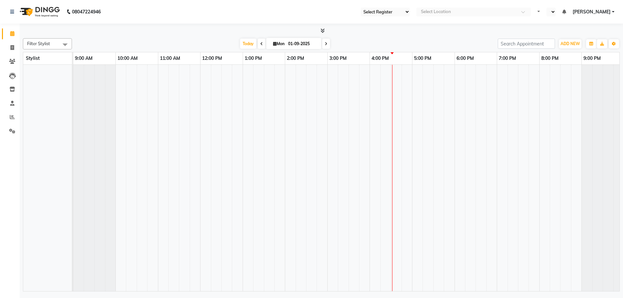
select select "92"
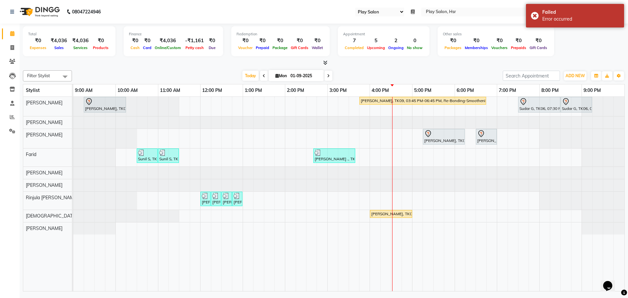
select select "en"
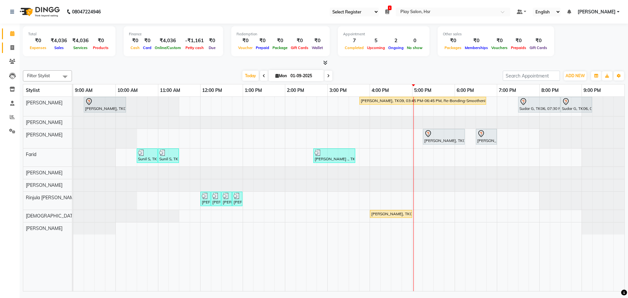
click at [10, 43] on link "Invoice" at bounding box center [10, 48] width 16 height 11
select select "service"
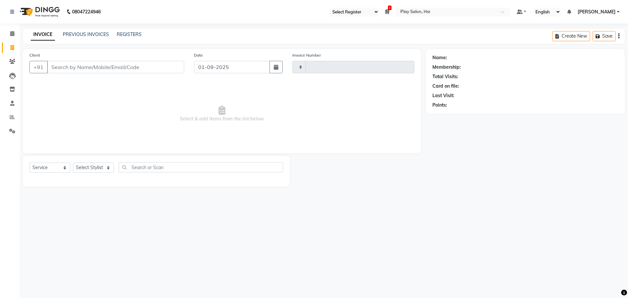
type input "0938"
select select "8358"
click at [99, 176] on div "Select Service Product Membership Package Voucher Prepaid Gift Card Select Styl…" at bounding box center [156, 169] width 254 height 15
click at [96, 168] on select "Select Stylist" at bounding box center [93, 167] width 41 height 10
click at [49, 169] on select "Select Service Product Membership Package Voucher Prepaid Gift Card" at bounding box center [49, 167] width 41 height 10
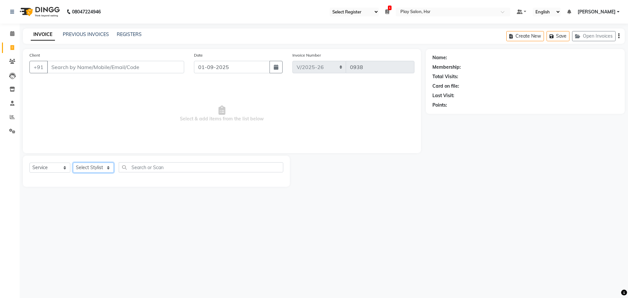
click at [101, 168] on select "Select Stylist" at bounding box center [93, 167] width 41 height 10
click at [192, 210] on div "08047224946 Select Register Play Salon 1 Daily Open Registers nothing to show S…" at bounding box center [314, 149] width 628 height 298
click at [85, 167] on select "Select Stylist" at bounding box center [93, 167] width 41 height 10
click at [133, 160] on div "Select Service Product Membership Package Voucher Prepaid Gift Card Select Styl…" at bounding box center [156, 171] width 267 height 31
drag, startPoint x: 96, startPoint y: 169, endPoint x: 12, endPoint y: 167, distance: 84.1
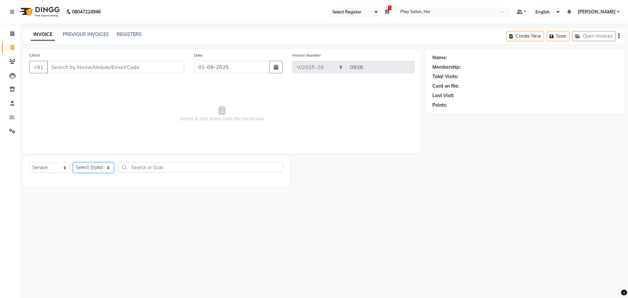
click at [96, 169] on select "Select Stylist" at bounding box center [93, 167] width 41 height 10
click at [47, 165] on select "Select Service Product Membership Package Voucher Prepaid Gift Card" at bounding box center [49, 167] width 41 height 10
click at [29, 162] on select "Select Service Product Membership Package Voucher Prepaid Gift Card" at bounding box center [49, 167] width 41 height 10
click at [80, 164] on select "Select Stylist" at bounding box center [93, 167] width 41 height 10
click at [64, 73] on div "Client +91" at bounding box center [107, 65] width 164 height 27
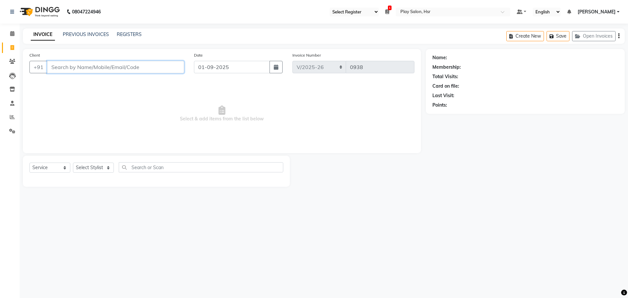
click at [64, 67] on input "Client" at bounding box center [115, 67] width 137 height 12
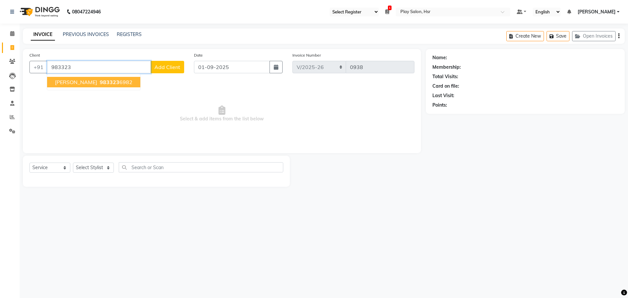
click at [76, 79] on button "Anand K 983323 6982" at bounding box center [93, 82] width 93 height 10
type input "9833236982"
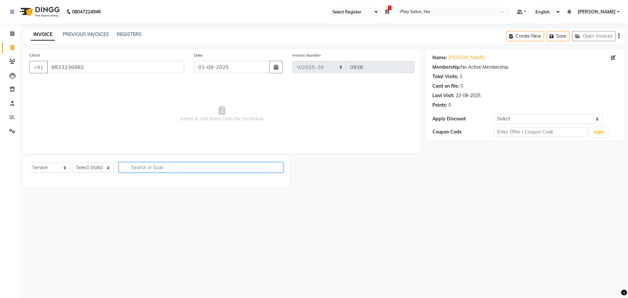
click at [138, 169] on input "text" at bounding box center [201, 167] width 164 height 10
click at [103, 167] on select "Select Stylist" at bounding box center [93, 167] width 41 height 10
click at [141, 168] on input "text" at bounding box center [201, 167] width 164 height 10
click at [87, 167] on select "Select Stylist" at bounding box center [93, 167] width 41 height 10
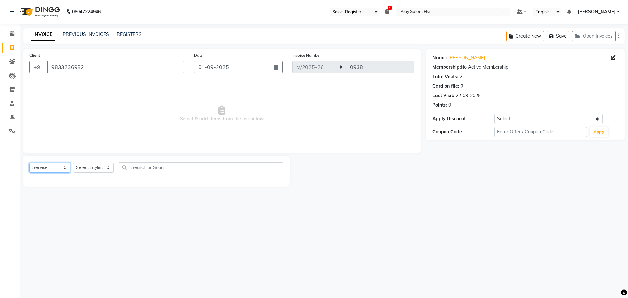
click at [60, 165] on select "Select Service Product Membership Package Voucher Prepaid Gift Card" at bounding box center [49, 167] width 41 height 10
click at [131, 164] on input "text" at bounding box center [201, 167] width 164 height 10
type input "bea"
click at [165, 172] on div "Select Service Product Membership Package Voucher Prepaid Gift Card Select Styl…" at bounding box center [156, 169] width 254 height 15
click at [280, 169] on icon "button" at bounding box center [279, 167] width 4 height 5
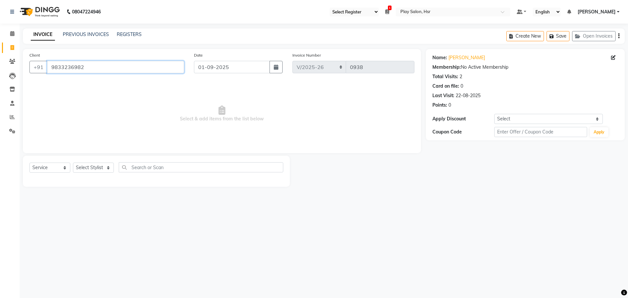
drag, startPoint x: 50, startPoint y: 67, endPoint x: 124, endPoint y: 67, distance: 74.2
click at [124, 67] on input "9833236982" at bounding box center [115, 67] width 137 height 12
click at [11, 36] on span at bounding box center [12, 34] width 11 height 8
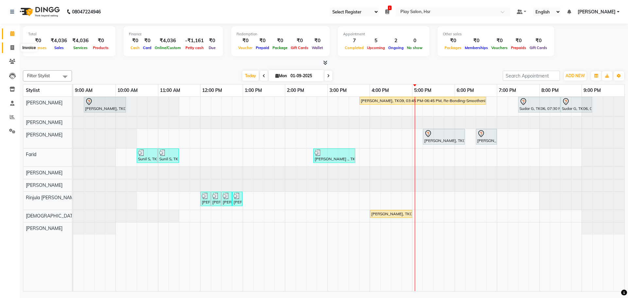
click at [13, 44] on span at bounding box center [12, 48] width 11 height 8
select select "8358"
select select "service"
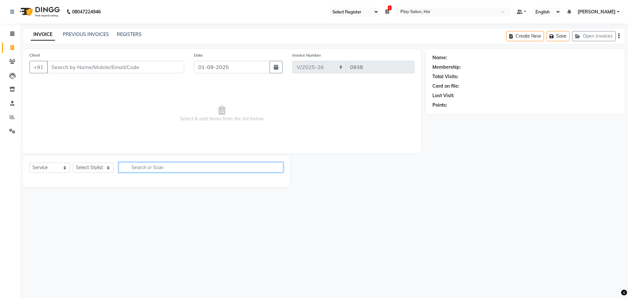
click at [153, 168] on input "text" at bounding box center [201, 167] width 164 height 10
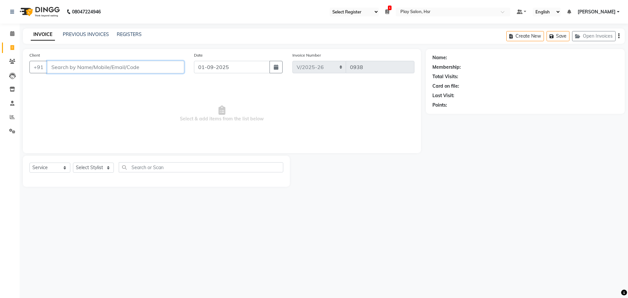
click at [62, 65] on input "Client" at bounding box center [115, 67] width 137 height 12
paste input "9833236982"
type input "9833236982"
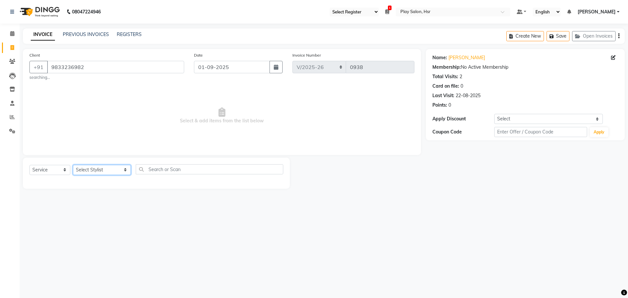
click at [87, 165] on select "Select Stylist Amaan Ali Anjali B Bhagrati C Dipen Subba Divya Thapa Farid Jeet…" at bounding box center [102, 170] width 58 height 10
select select "85705"
click at [73, 165] on select "Select Stylist Amaan Ali Anjali B Bhagrati C Dipen Subba Divya Thapa Farid Jeet…" at bounding box center [102, 170] width 58 height 10
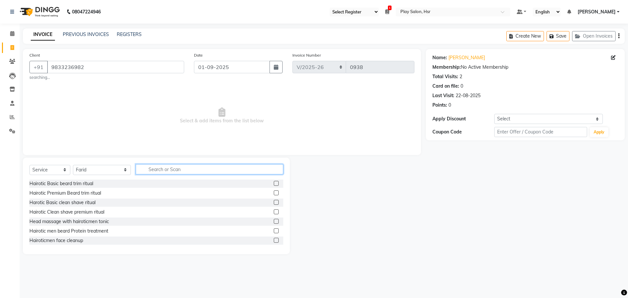
drag, startPoint x: 141, startPoint y: 170, endPoint x: 137, endPoint y: 166, distance: 5.3
click at [138, 168] on input "text" at bounding box center [209, 169] width 147 height 10
type input "bea"
click at [268, 211] on div "Beard Shaping" at bounding box center [156, 212] width 254 height 8
click at [274, 212] on label at bounding box center [276, 211] width 5 height 5
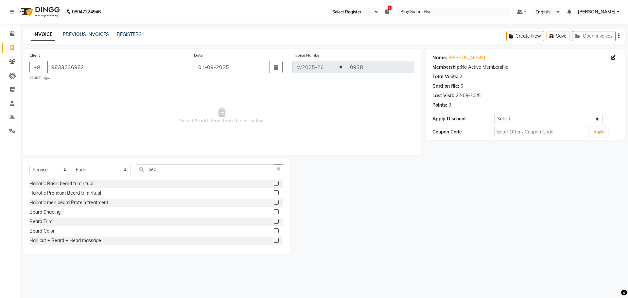
click at [274, 212] on input "checkbox" at bounding box center [276, 212] width 4 height 4
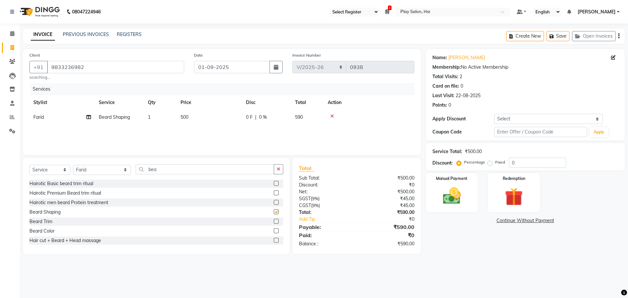
checkbox input "false"
click at [452, 192] on img at bounding box center [451, 196] width 30 height 22
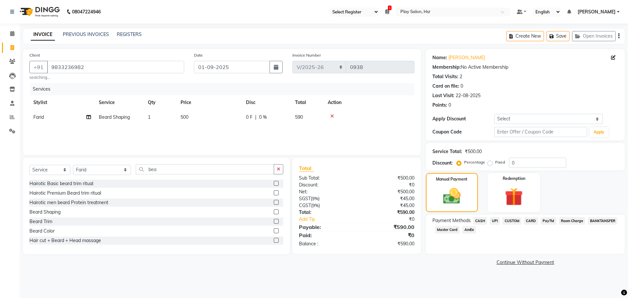
click at [497, 221] on span "UPI" at bounding box center [494, 221] width 10 height 8
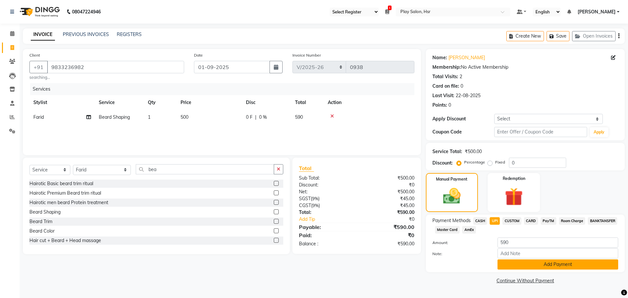
click at [518, 265] on button "Add Payment" at bounding box center [557, 264] width 121 height 10
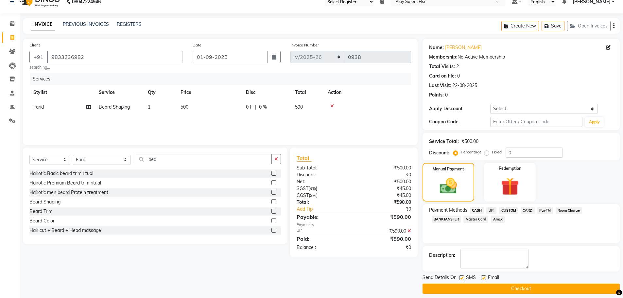
scroll to position [16, 0]
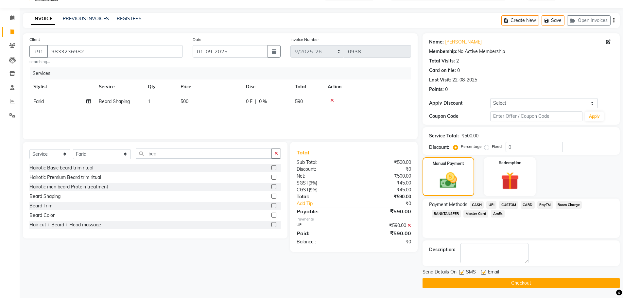
click at [509, 283] on button "Checkout" at bounding box center [520, 283] width 197 height 10
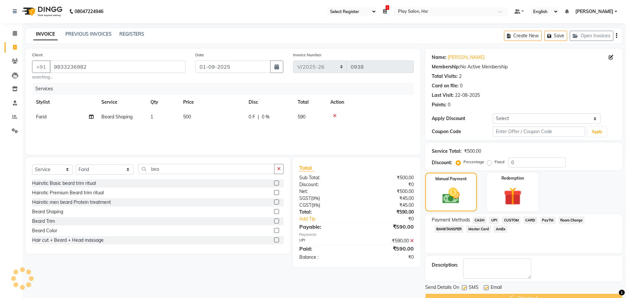
scroll to position [0, 0]
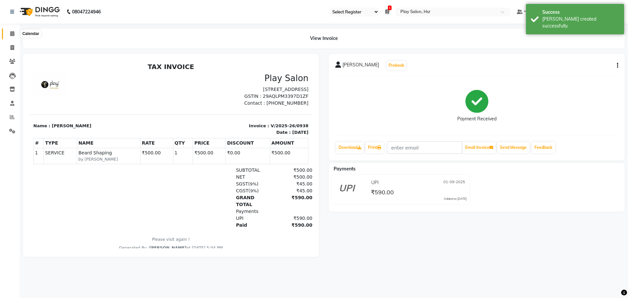
click at [8, 33] on span at bounding box center [12, 34] width 11 height 8
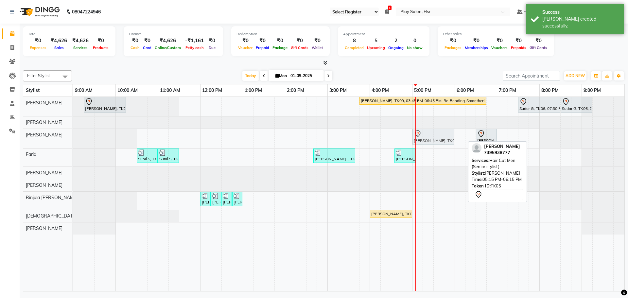
drag, startPoint x: 438, startPoint y: 139, endPoint x: 430, endPoint y: 141, distance: 8.3
click at [73, 141] on div "Niranjhan Kumar, TK05, 05:15 PM-06:15 PM, Hair Cut Men (Senior stylist) Ayushi …" at bounding box center [73, 138] width 0 height 19
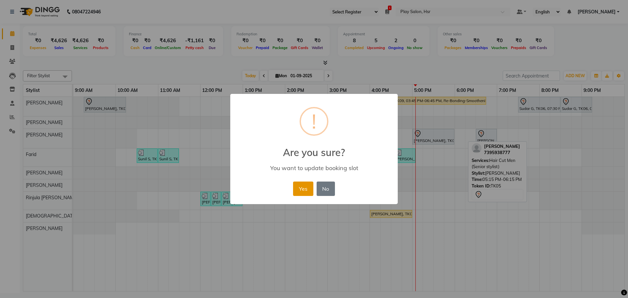
click at [301, 193] on button "Yes" at bounding box center [303, 188] width 20 height 14
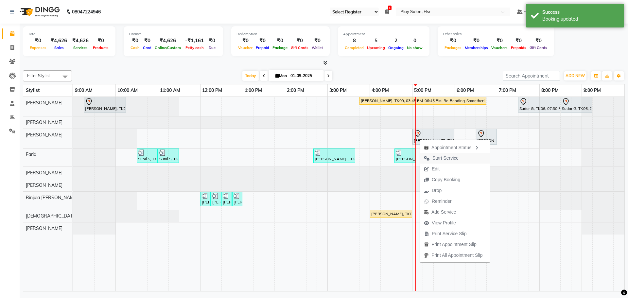
click at [425, 160] on icon "button" at bounding box center [427, 158] width 6 height 5
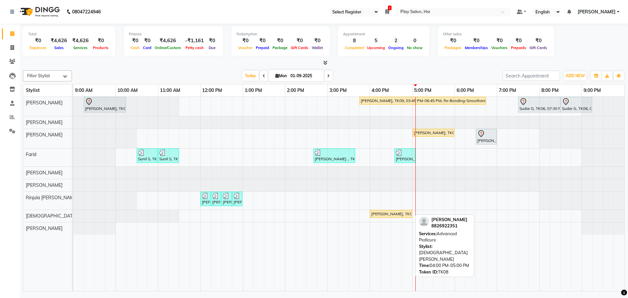
click at [380, 215] on div "Shraddha M, TK08, 04:00 PM-05:00 PM, Advanced Pedicure" at bounding box center [390, 214] width 41 height 6
click at [380, 213] on div "Shraddha M, TK08, 04:00 PM-05:00 PM, Advanced Pedicure" at bounding box center [390, 214] width 41 height 6
select select "1"
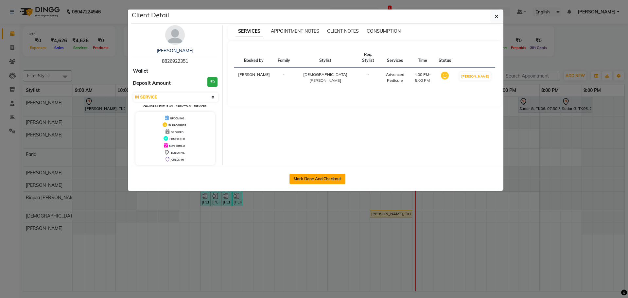
click at [334, 175] on button "Mark Done And Checkout" at bounding box center [317, 179] width 56 height 10
select select "service"
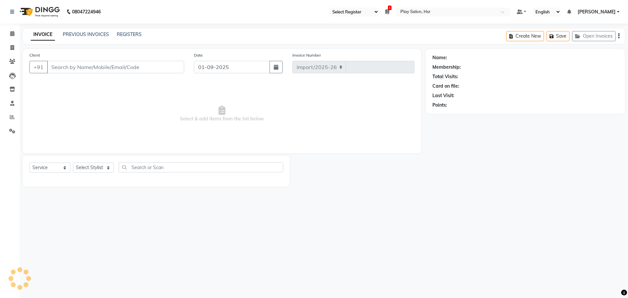
select select "8358"
type input "0939"
type input "8826922351"
select select "81915"
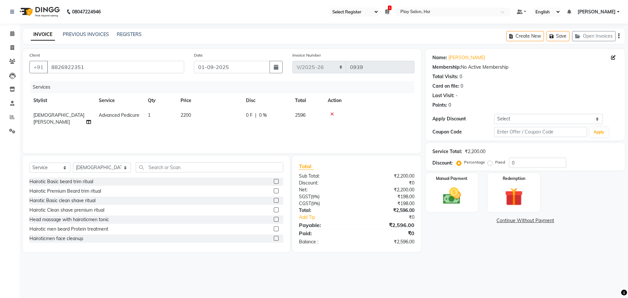
click at [187, 115] on span "2200" at bounding box center [185, 115] width 10 height 6
select select "81915"
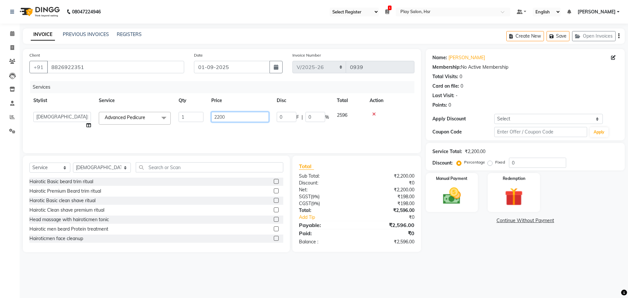
drag, startPoint x: 229, startPoint y: 115, endPoint x: 206, endPoint y: 117, distance: 23.0
click at [206, 117] on tr "Amaan Ali Anjali B Bhagrati C Dipen Subba Divya Thapa Farid Jeet Kiran Limbu Pl…" at bounding box center [221, 120] width 385 height 25
type input "1800"
click at [185, 130] on div "Services Stylist Service Qty Price Disc Total Action Amaan Ali Anjali B Bhagrat…" at bounding box center [221, 113] width 385 height 65
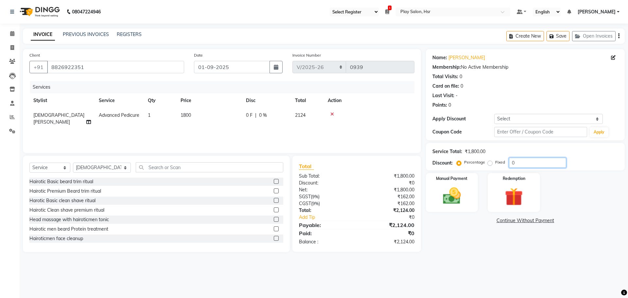
click at [526, 164] on input "0" at bounding box center [537, 163] width 57 height 10
type input "10"
click at [524, 242] on div "Name: Shraddha M Membership: No Active Membership Total Visits: 0 Card on file:…" at bounding box center [528, 150] width 204 height 203
click at [448, 191] on img at bounding box center [451, 196] width 30 height 22
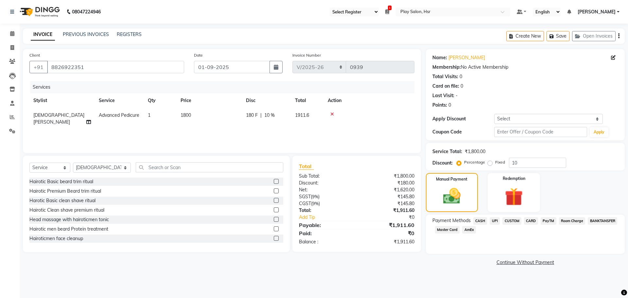
click at [493, 219] on span "UPI" at bounding box center [494, 221] width 10 height 8
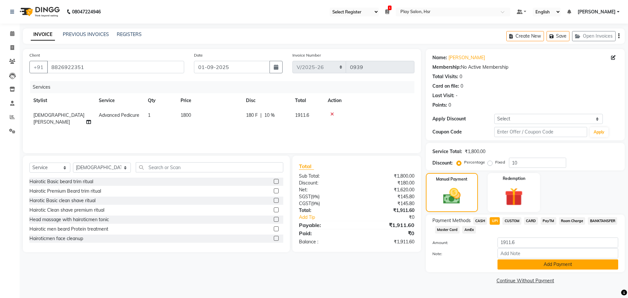
click at [514, 263] on button "Add Payment" at bounding box center [557, 264] width 121 height 10
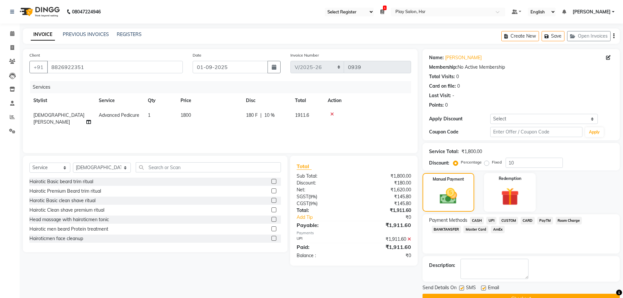
scroll to position [16, 0]
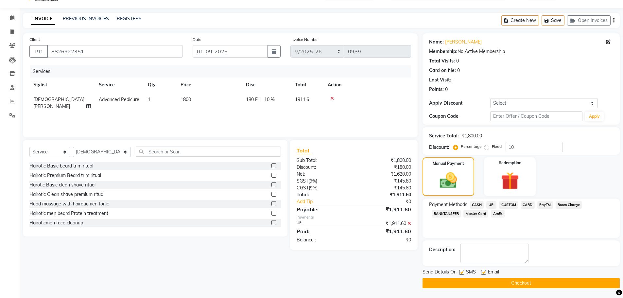
click at [473, 281] on button "Checkout" at bounding box center [520, 283] width 197 height 10
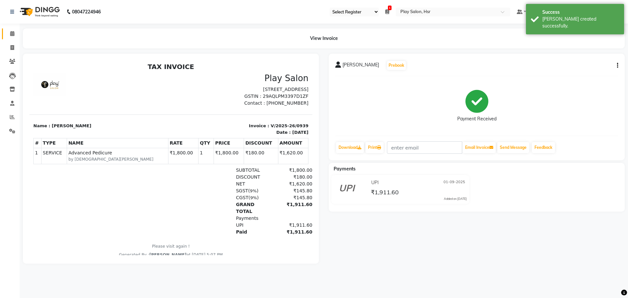
click at [12, 38] on link "Calendar" at bounding box center [10, 33] width 16 height 11
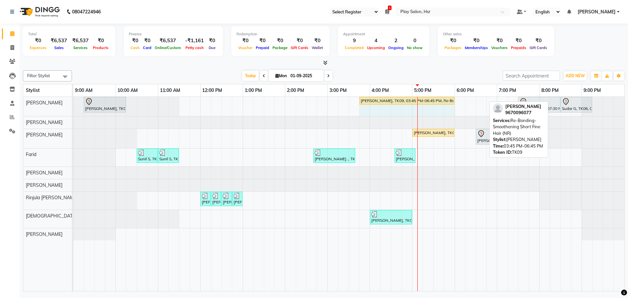
drag, startPoint x: 485, startPoint y: 99, endPoint x: 453, endPoint y: 100, distance: 31.7
click at [73, 100] on div "Avantika, TK01, 09:15 AM-10:15 AM, Hair Cut lady Style Director Khushi Patel, T…" at bounding box center [73, 106] width 0 height 19
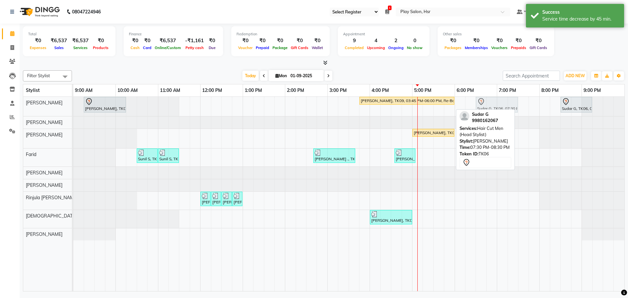
drag, startPoint x: 533, startPoint y: 100, endPoint x: 494, endPoint y: 101, distance: 39.2
click at [73, 101] on div "Avantika, TK01, 09:15 AM-10:15 AM, Hair Cut lady Style Director Khushi Patel, T…" at bounding box center [73, 106] width 0 height 19
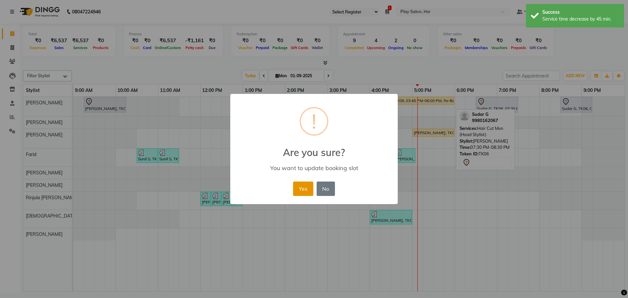
click at [309, 185] on button "Yes" at bounding box center [303, 188] width 20 height 14
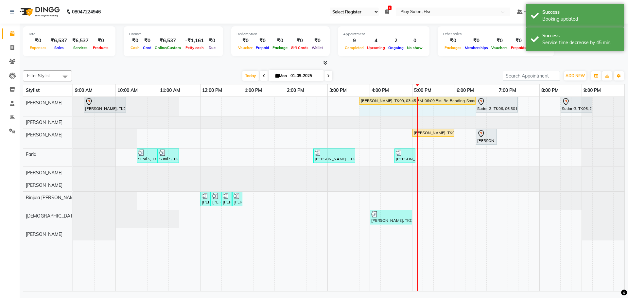
drag, startPoint x: 453, startPoint y: 100, endPoint x: 469, endPoint y: 100, distance: 16.0
click at [73, 100] on div "Avantika, TK01, 09:15 AM-10:15 AM, Hair Cut lady Style Director Khushi Patel, T…" at bounding box center [73, 106] width 0 height 19
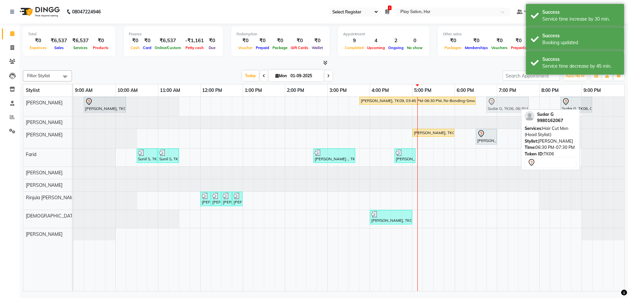
drag, startPoint x: 494, startPoint y: 98, endPoint x: 509, endPoint y: 99, distance: 14.8
click at [73, 99] on div "Avantika, TK01, 09:15 AM-10:15 AM, Hair Cut lady Style Director Khushi Patel, T…" at bounding box center [73, 106] width 0 height 19
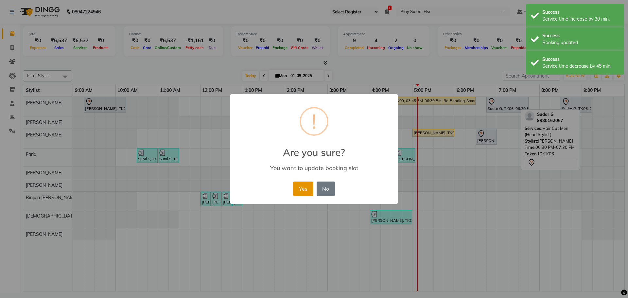
click at [298, 188] on button "Yes" at bounding box center [303, 188] width 20 height 14
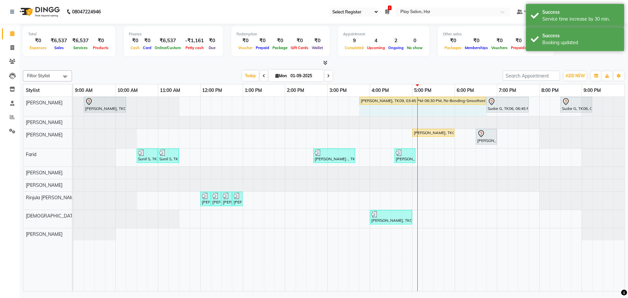
drag, startPoint x: 475, startPoint y: 97, endPoint x: 481, endPoint y: 97, distance: 6.2
click at [73, 97] on div "Avantika, TK01, 09:15 AM-10:15 AM, Hair Cut lady Style Director Khushi Patel, T…" at bounding box center [73, 106] width 0 height 19
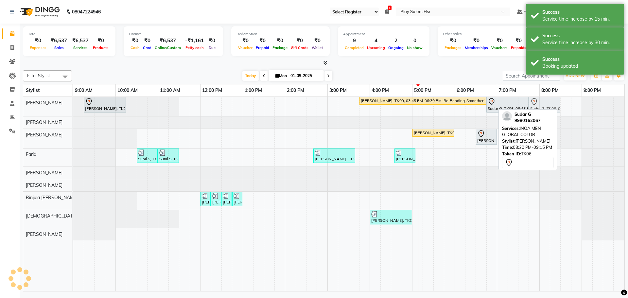
drag, startPoint x: 568, startPoint y: 100, endPoint x: 537, endPoint y: 105, distance: 31.8
click at [73, 105] on div "Avantika, TK01, 09:15 AM-10:15 AM, Hair Cut lady Style Director Khushi Patel, T…" at bounding box center [73, 106] width 0 height 19
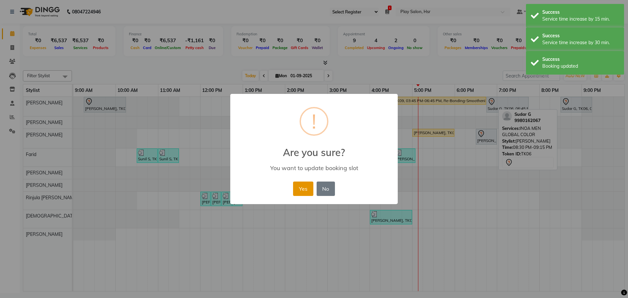
click at [301, 189] on button "Yes" at bounding box center [303, 188] width 20 height 14
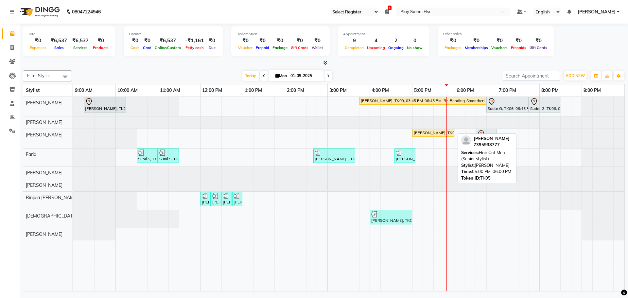
click at [434, 130] on div "Niranjhan Kumar, TK05, 05:00 PM-06:00 PM, Hair Cut Men (Senior stylist)" at bounding box center [433, 133] width 41 height 6
click at [421, 134] on div "Niranjhan Kumar, TK05, 05:00 PM-06:00 PM, Hair Cut Men (Senior stylist)" at bounding box center [433, 133] width 41 height 6
select select "1"
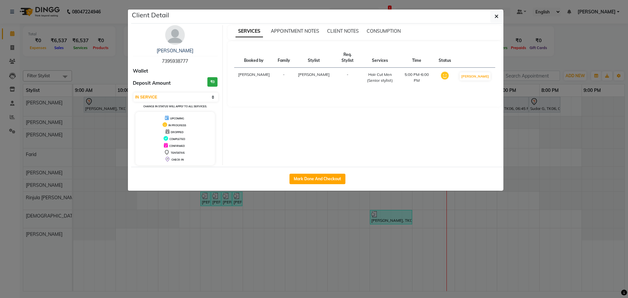
click at [317, 170] on div "Mark Done And Checkout" at bounding box center [317, 179] width 372 height 24
click at [312, 180] on button "Mark Done And Checkout" at bounding box center [317, 179] width 56 height 10
select select "service"
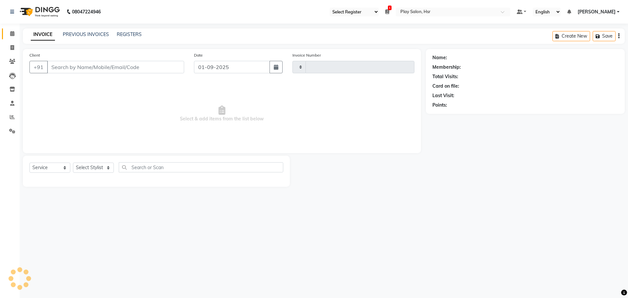
type input "0940"
select select "8358"
type input "7395938777"
select select "81917"
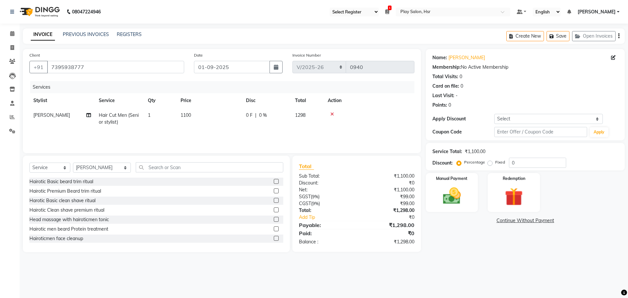
click at [178, 114] on td "1100" at bounding box center [209, 119] width 65 height 22
drag, startPoint x: 233, startPoint y: 115, endPoint x: 182, endPoint y: 123, distance: 51.3
click at [182, 123] on tr "Amaan Ali Anjali B Bhagrati C Dipen Subba Divya Thapa Farid Jeet Kiran Limbu Pl…" at bounding box center [221, 122] width 385 height 28
type input "1000"
click at [238, 138] on div "Services Stylist Service Qty Price Disc Total Action Amaan Ali Anjali B Bhagrat…" at bounding box center [221, 113] width 385 height 65
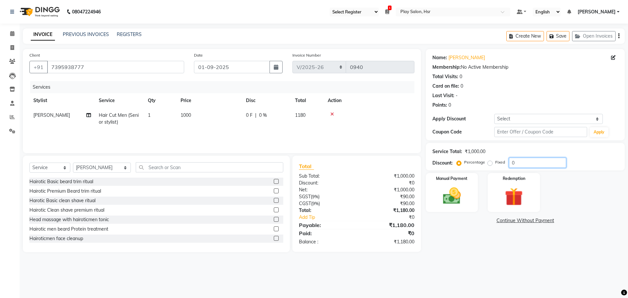
click at [514, 164] on input "0" at bounding box center [537, 163] width 57 height 10
type input "25"
click at [445, 204] on img at bounding box center [451, 196] width 30 height 22
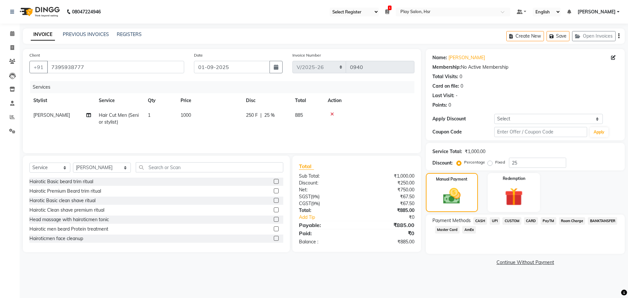
click at [544, 224] on span "PayTM" at bounding box center [548, 221] width 16 height 8
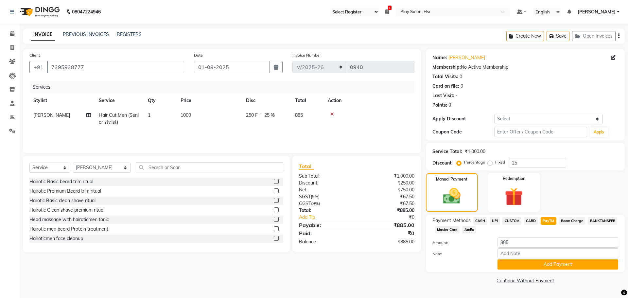
click at [492, 218] on span "UPI" at bounding box center [494, 221] width 10 height 8
click at [519, 266] on button "Add Payment" at bounding box center [557, 264] width 121 height 10
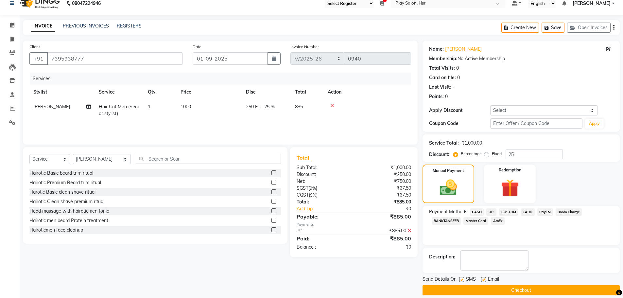
scroll to position [16, 0]
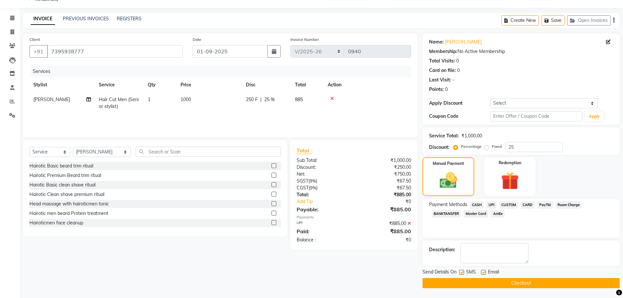
click at [519, 280] on button "Checkout" at bounding box center [520, 283] width 197 height 10
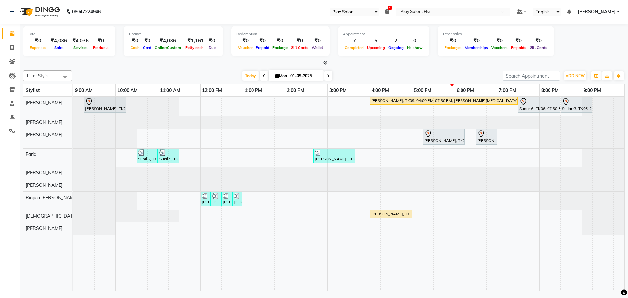
select select "92"
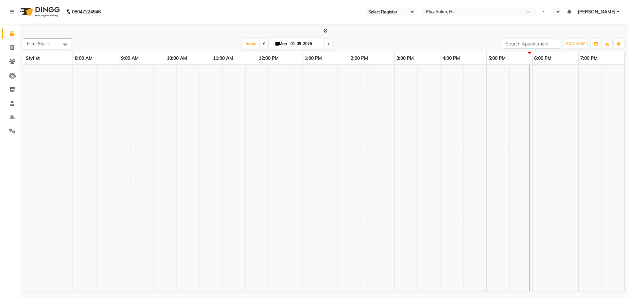
select select "92"
select select "en"
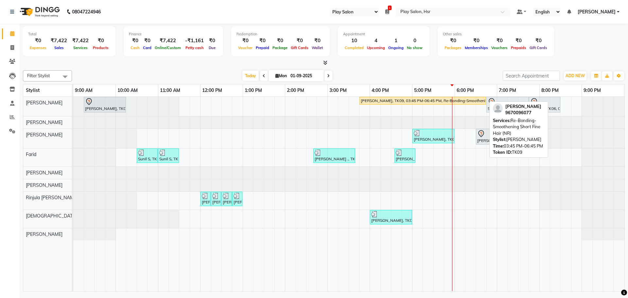
click at [403, 101] on div "[PERSON_NAME], TK09, 03:45 PM-06:45 PM, Re-Bonding-Smoothening Short Fine Hair …" at bounding box center [422, 101] width 125 height 6
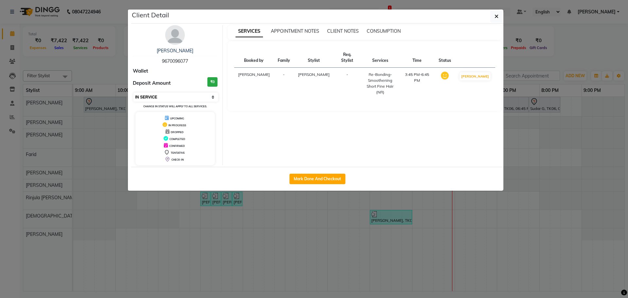
click at [165, 99] on select "Select IN SERVICE CONFIRMED TENTATIVE CHECK IN MARK DONE DROPPED UPCOMING" at bounding box center [175, 97] width 85 height 9
select select "5"
click at [133, 93] on select "Select IN SERVICE CONFIRMED TENTATIVE CHECK IN MARK DONE DROPPED UPCOMING" at bounding box center [175, 97] width 85 height 9
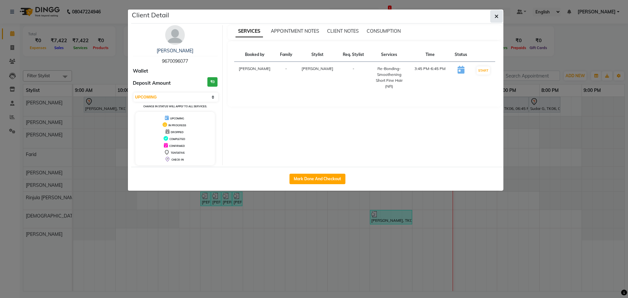
click at [494, 17] on button "button" at bounding box center [496, 16] width 12 height 12
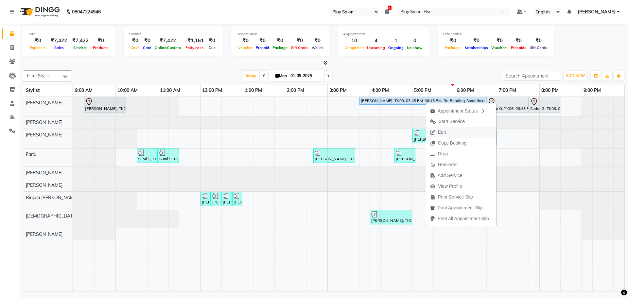
click at [453, 133] on button "Edit" at bounding box center [461, 132] width 70 height 11
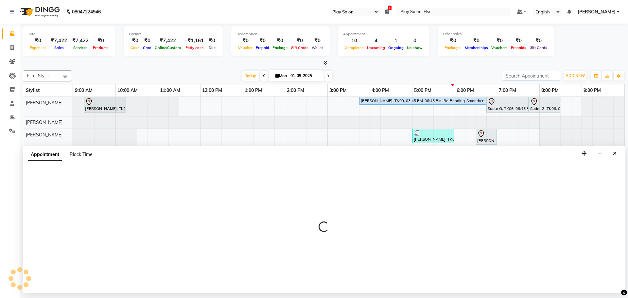
select select "tentative"
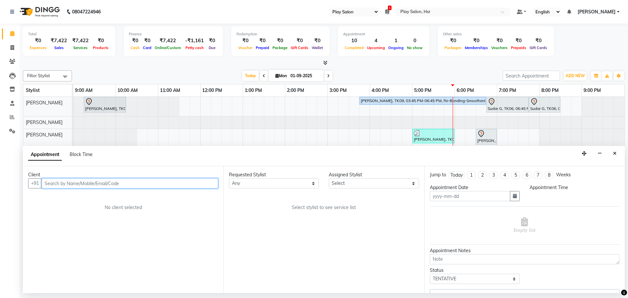
type input "01-09-2025"
select select "upcoming"
select select "945"
select select "81918"
select select "4228"
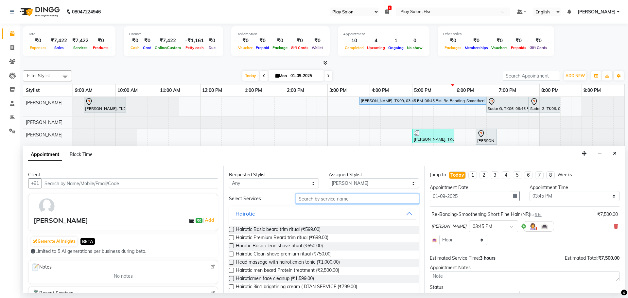
click at [344, 196] on input "text" at bounding box center [357, 199] width 123 height 10
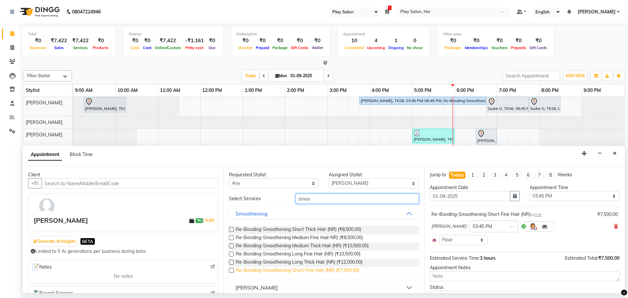
type input "smoo"
click at [304, 270] on span "Re-Bonding-Smoothening Short Fine Hair (NR) (₹7,500.00)" at bounding box center [297, 271] width 123 height 8
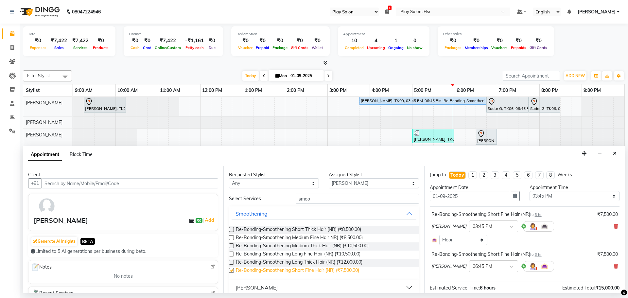
checkbox input "false"
click at [614, 265] on icon at bounding box center [616, 266] width 4 height 5
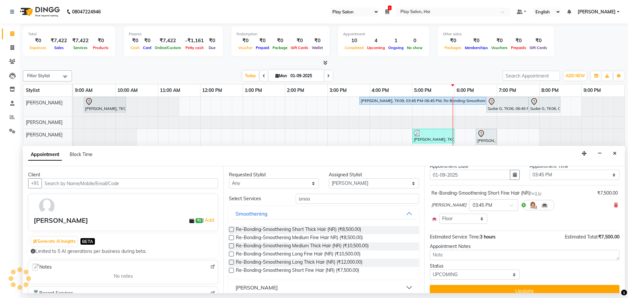
scroll to position [30, 0]
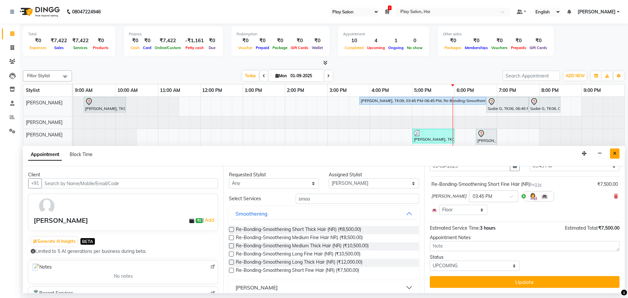
click at [615, 154] on icon "Close" at bounding box center [615, 153] width 4 height 5
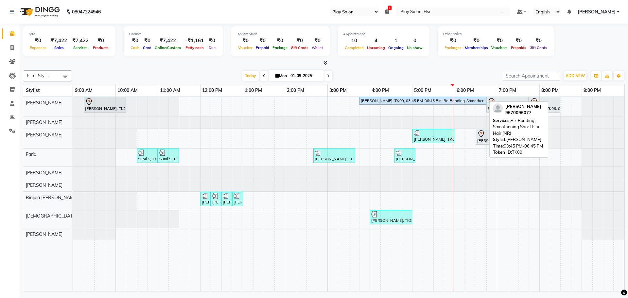
click at [436, 101] on div "[PERSON_NAME], TK09, 03:45 PM-06:45 PM, Re-Bonding-Smoothening Short Fine Hair …" at bounding box center [422, 101] width 125 height 6
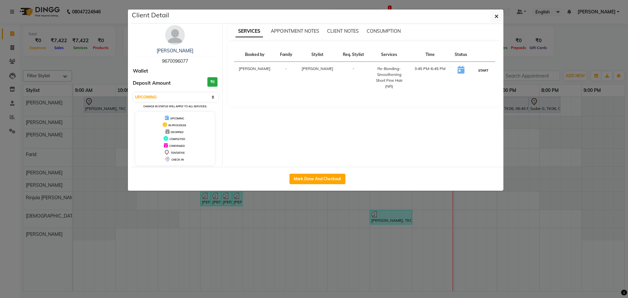
click at [484, 71] on button "START" at bounding box center [482, 70] width 13 height 8
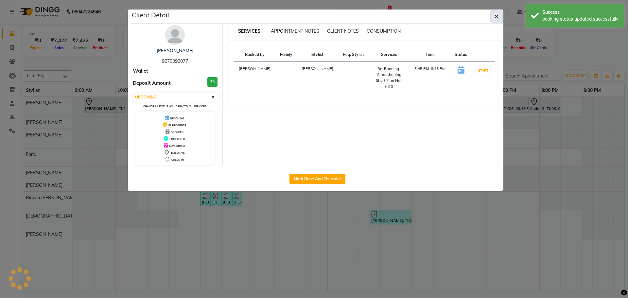
select select "1"
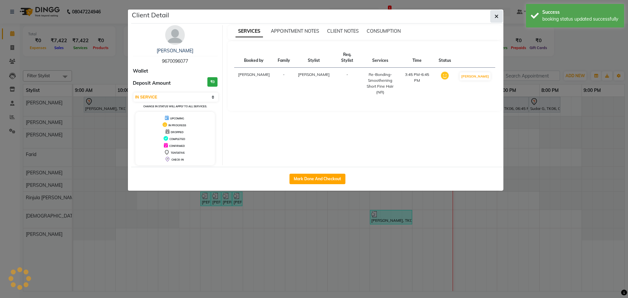
click at [499, 13] on button "button" at bounding box center [496, 16] width 12 height 12
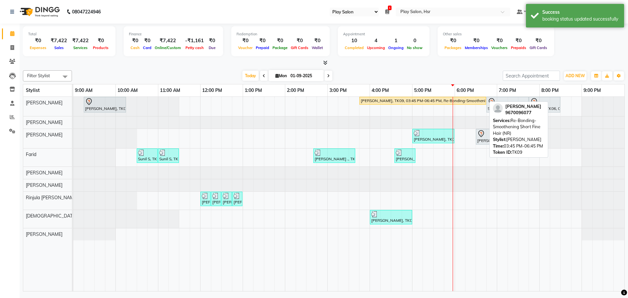
click at [430, 100] on div "[PERSON_NAME], TK09, 03:45 PM-06:45 PM, Re-Bonding-Smoothening Short Fine Hair …" at bounding box center [422, 101] width 125 height 6
select select "1"
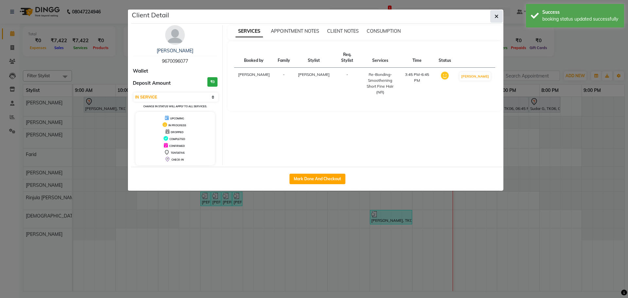
click at [496, 17] on icon "button" at bounding box center [496, 16] width 4 height 5
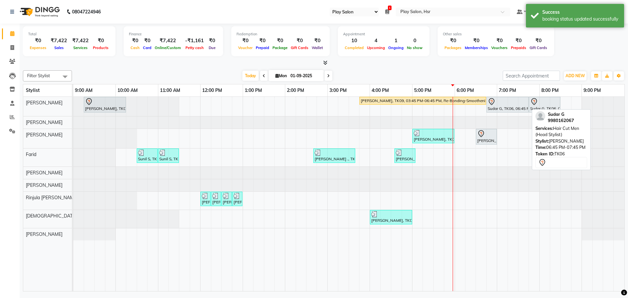
click at [511, 104] on div at bounding box center [507, 102] width 40 height 8
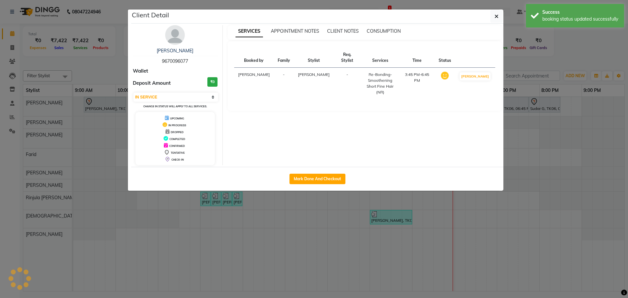
select select "7"
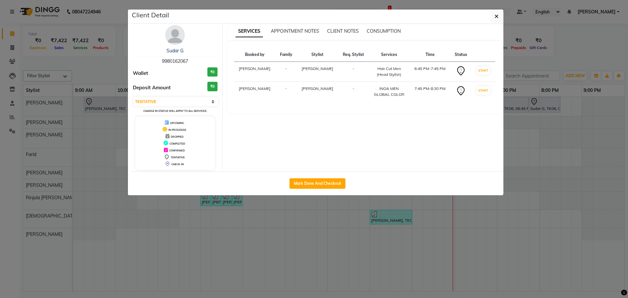
click at [174, 37] on img at bounding box center [175, 35] width 20 height 20
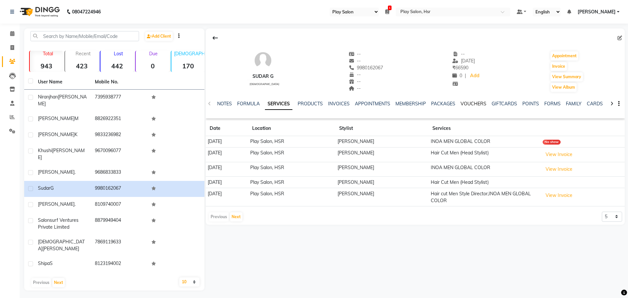
click at [468, 105] on link "VOUCHERS" at bounding box center [473, 104] width 26 height 6
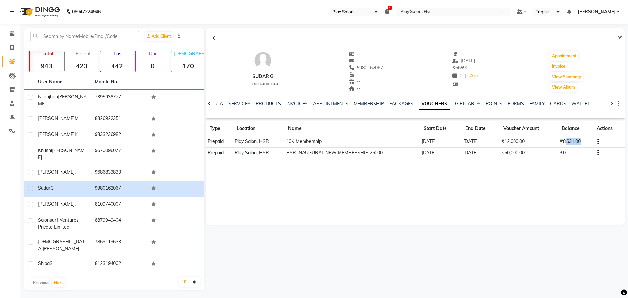
drag, startPoint x: 564, startPoint y: 144, endPoint x: 582, endPoint y: 144, distance: 17.7
click at [582, 144] on td "₹8,631.00" at bounding box center [574, 141] width 35 height 11
click at [14, 32] on icon at bounding box center [12, 33] width 4 height 5
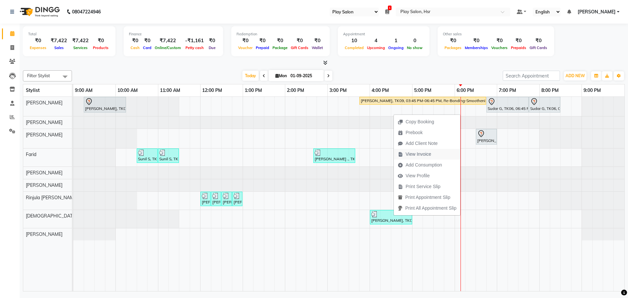
click at [407, 158] on span "View Invoice" at bounding box center [414, 154] width 41 height 11
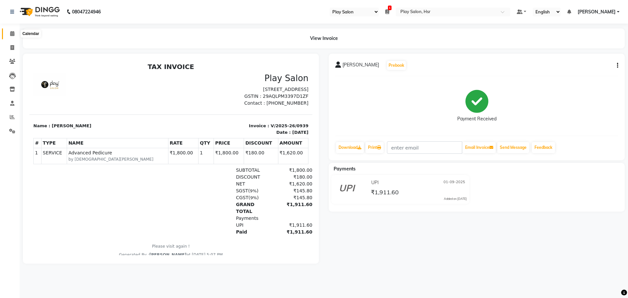
click at [12, 32] on icon at bounding box center [12, 33] width 4 height 5
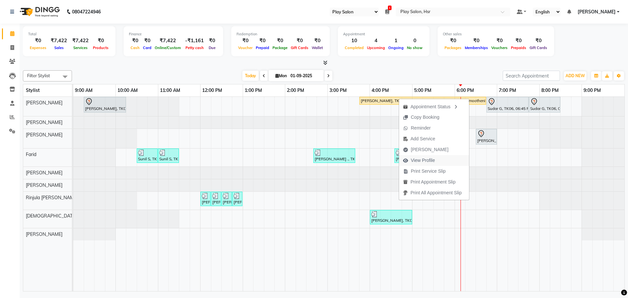
click at [422, 163] on span "View Profile" at bounding box center [423, 160] width 24 height 7
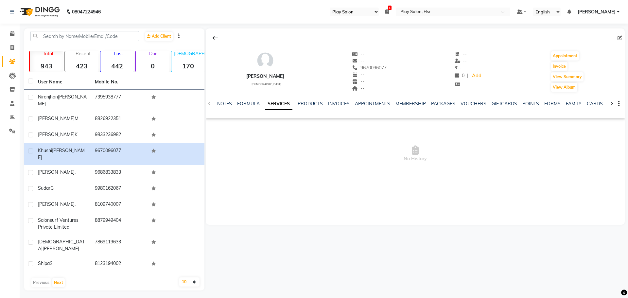
drag, startPoint x: 358, startPoint y: 68, endPoint x: 394, endPoint y: 68, distance: 36.0
click at [394, 68] on div "[PERSON_NAME] [DEMOGRAPHIC_DATA] -- -- [PHONE_NUMBER] Mobile No. -- -- -- -- --…" at bounding box center [415, 68] width 419 height 48
copy span "9670096077"
click at [8, 48] on span at bounding box center [12, 48] width 11 height 8
select select "service"
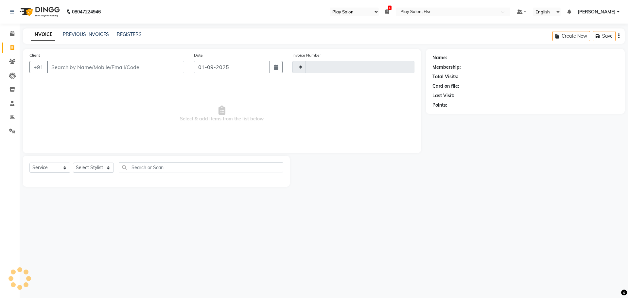
click at [96, 69] on input "Client" at bounding box center [115, 67] width 137 height 12
type input "0941"
select select "8358"
type input "9670096077"
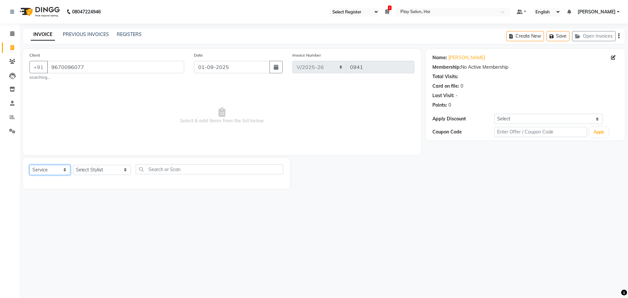
click at [48, 167] on select "Select Service Product Membership Package Voucher Prepaid Gift Card" at bounding box center [49, 170] width 41 height 10
select select "product"
click at [29, 165] on select "Select Service Product Membership Package Voucher Prepaid Gift Card" at bounding box center [49, 170] width 41 height 10
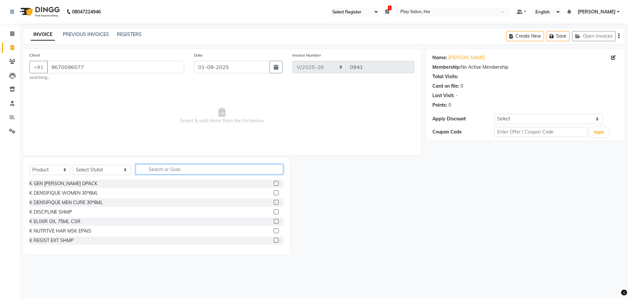
click at [150, 167] on input "text" at bounding box center [209, 169] width 147 height 10
type input "xtenso"
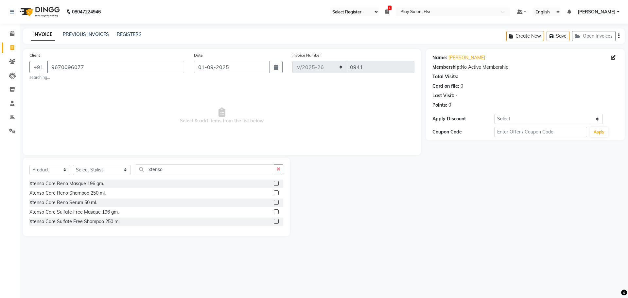
click at [278, 193] on label at bounding box center [276, 192] width 5 height 5
click at [278, 193] on input "checkbox" at bounding box center [276, 193] width 4 height 4
checkbox input "false"
click at [99, 173] on select "Select Stylist [PERSON_NAME] B Bhagrati C [PERSON_NAME] Divya [PERSON_NAME] Jee…" at bounding box center [102, 170] width 58 height 10
select select "81918"
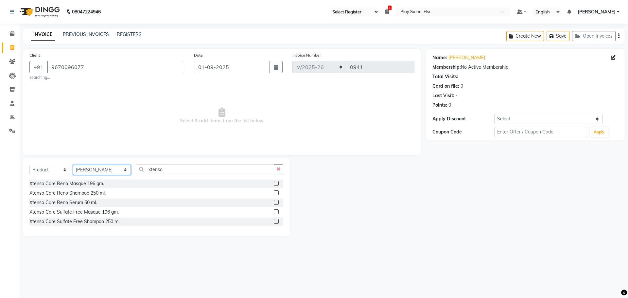
click at [73, 165] on select "Select Stylist [PERSON_NAME] B Bhagrati C [PERSON_NAME] Divya [PERSON_NAME] Jee…" at bounding box center [102, 170] width 58 height 10
click at [278, 192] on label at bounding box center [276, 192] width 5 height 5
click at [278, 192] on input "checkbox" at bounding box center [276, 193] width 4 height 4
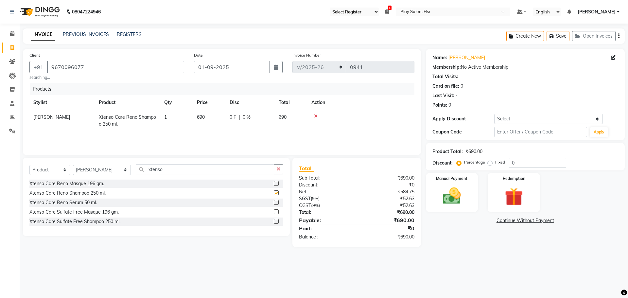
checkbox input "false"
drag, startPoint x: 146, startPoint y: 172, endPoint x: 160, endPoint y: 172, distance: 14.4
click at [160, 172] on input "xtenso" at bounding box center [205, 169] width 138 height 10
click at [275, 203] on label at bounding box center [276, 202] width 5 height 5
click at [275, 203] on input "checkbox" at bounding box center [276, 202] width 4 height 4
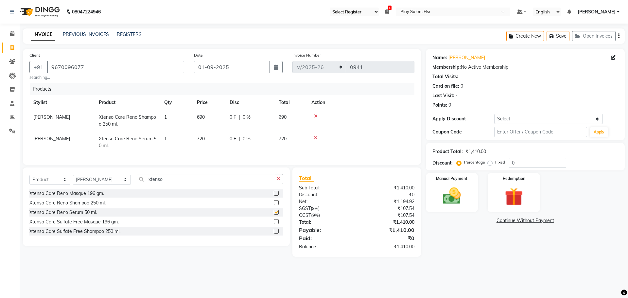
checkbox input "false"
drag, startPoint x: 147, startPoint y: 186, endPoint x: 162, endPoint y: 188, distance: 15.5
click at [162, 184] on input "xtenso" at bounding box center [205, 179] width 138 height 10
click at [277, 196] on label at bounding box center [276, 193] width 5 height 5
click at [277, 196] on input "checkbox" at bounding box center [276, 193] width 4 height 4
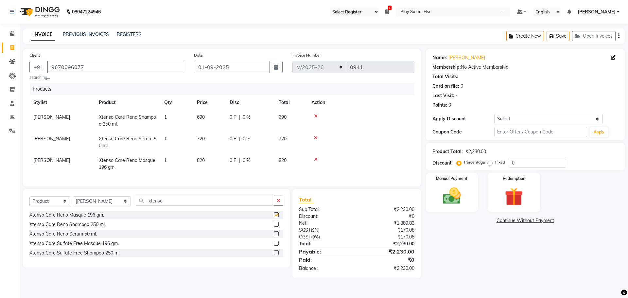
checkbox input "false"
click at [209, 171] on td "820" at bounding box center [209, 164] width 33 height 22
select select "81918"
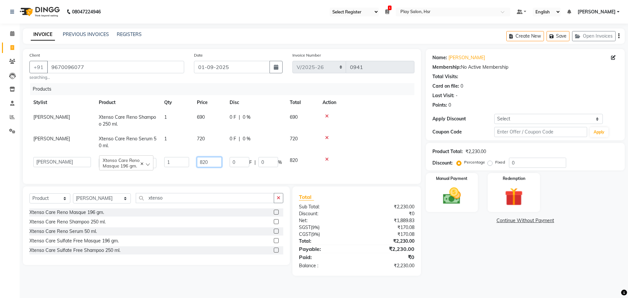
click at [211, 162] on input "820" at bounding box center [209, 162] width 25 height 10
type input "8"
type input "770"
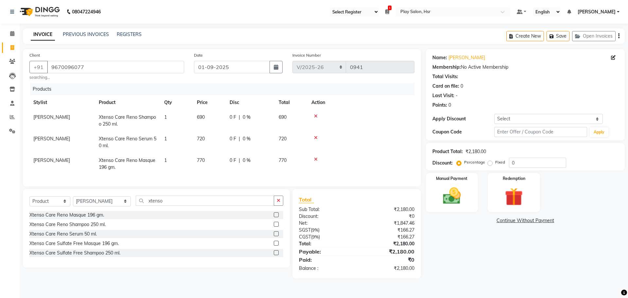
click at [228, 168] on td "0 F | 0 %" at bounding box center [250, 164] width 49 height 22
select select "81918"
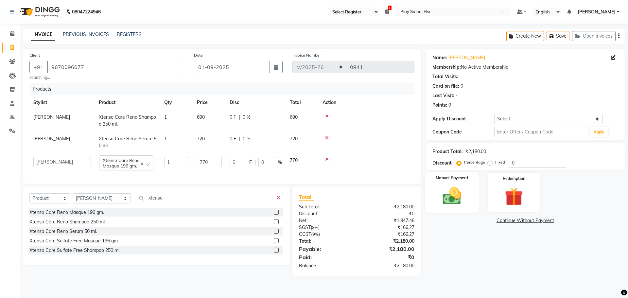
click at [457, 198] on img at bounding box center [451, 196] width 30 height 22
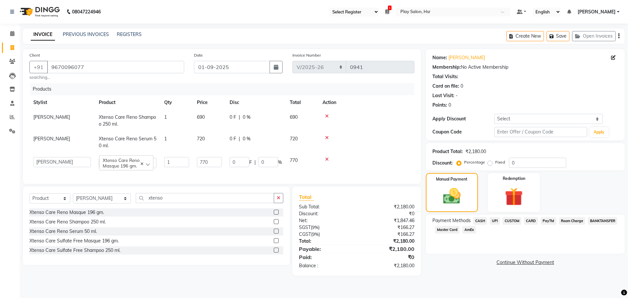
click at [496, 220] on span "UPI" at bounding box center [494, 221] width 10 height 8
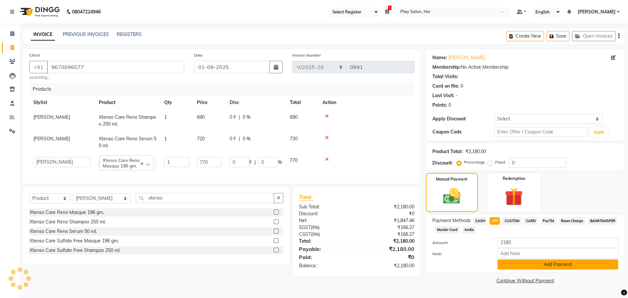
click at [535, 265] on button "Add Payment" at bounding box center [557, 264] width 121 height 10
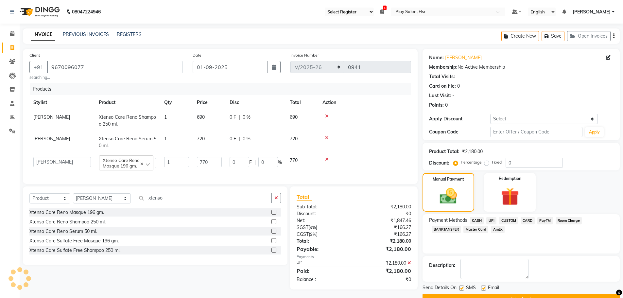
scroll to position [16, 0]
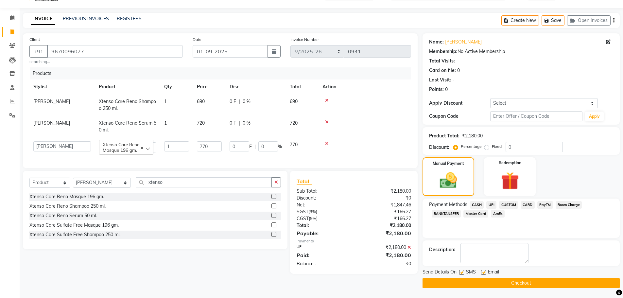
click at [509, 286] on button "Checkout" at bounding box center [520, 283] width 197 height 10
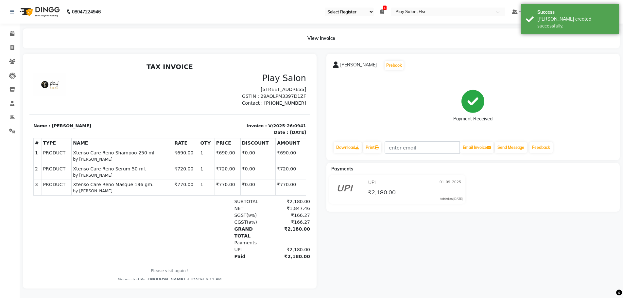
click at [19, 33] on div "View Invoice" at bounding box center [321, 38] width 607 height 20
click at [8, 35] on span at bounding box center [12, 34] width 11 height 8
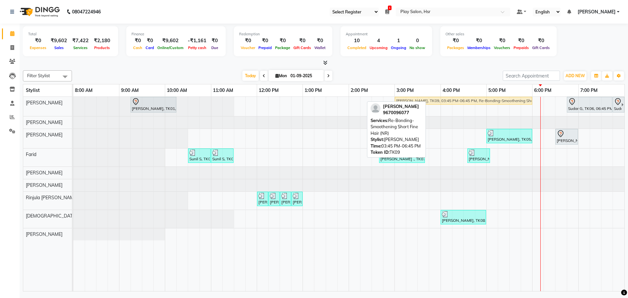
drag, startPoint x: 542, startPoint y: 99, endPoint x: 507, endPoint y: 97, distance: 35.0
click at [73, 97] on div "Avantika, TK01, 09:15 AM-10:15 AM, Hair Cut lady Style Director Khushi Patel, T…" at bounding box center [73, 106] width 0 height 19
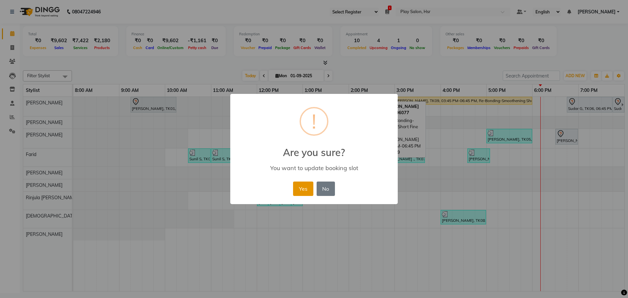
click at [306, 188] on button "Yes" at bounding box center [303, 188] width 20 height 14
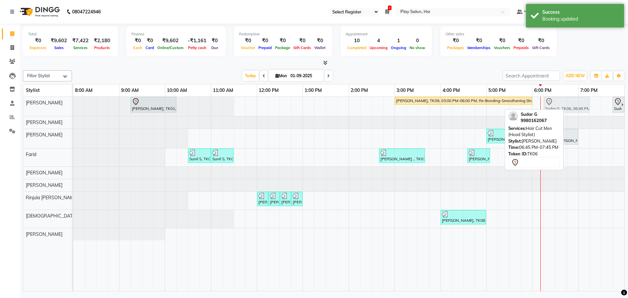
drag, startPoint x: 587, startPoint y: 100, endPoint x: 565, endPoint y: 103, distance: 21.8
click at [73, 103] on div "Avantika, TK01, 09:15 AM-10:15 AM, Hair Cut lady Style Director Khushi Patel, T…" at bounding box center [73, 106] width 0 height 19
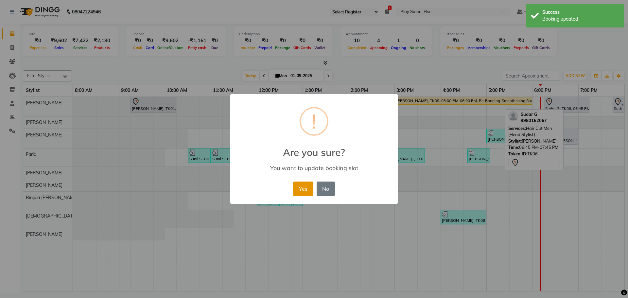
click at [295, 187] on button "Yes" at bounding box center [303, 188] width 20 height 14
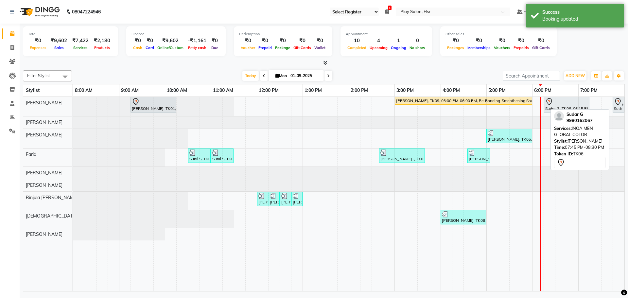
click at [624, 99] on link "Sudar G, TK06, 07:45 PM-08:30 PM, INOA MEN GLOBAL COLOR" at bounding box center [618, 105] width 12 height 16
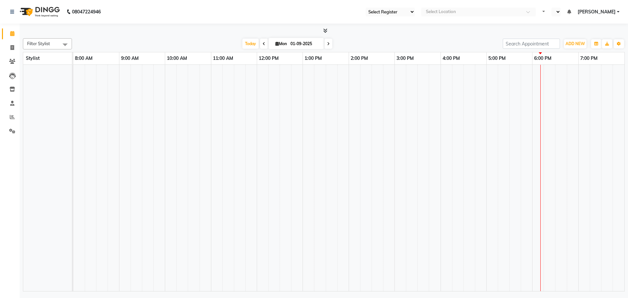
select select "92"
select select "en"
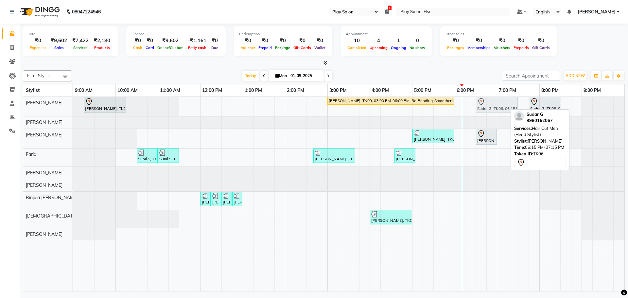
drag, startPoint x: 477, startPoint y: 101, endPoint x: 485, endPoint y: 100, distance: 7.3
click at [73, 100] on div "Avantika, TK01, 09:15 AM-10:15 AM, Hair Cut lady Style Director Khushi Patel, T…" at bounding box center [73, 106] width 0 height 19
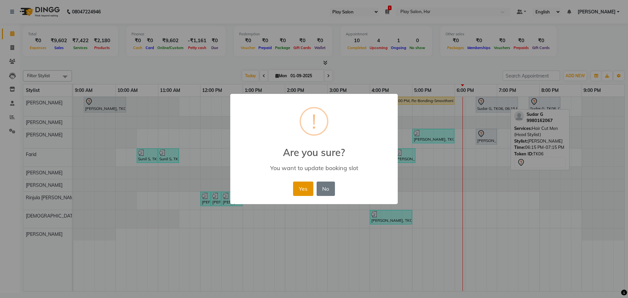
click at [299, 188] on button "Yes" at bounding box center [303, 188] width 20 height 14
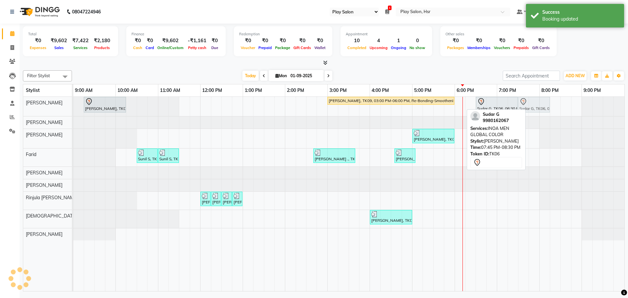
click at [73, 107] on div "Avantika, TK01, 09:15 AM-10:15 AM, Hair Cut lady Style Director Khushi Patel, T…" at bounding box center [73, 106] width 0 height 19
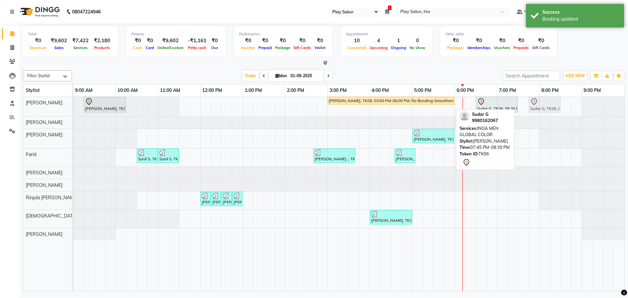
drag, startPoint x: 528, startPoint y: 102, endPoint x: 536, endPoint y: 104, distance: 8.8
click at [73, 104] on div "Avantika, TK01, 09:15 AM-10:15 AM, Hair Cut lady Style Director Khushi Patel, T…" at bounding box center [73, 106] width 0 height 19
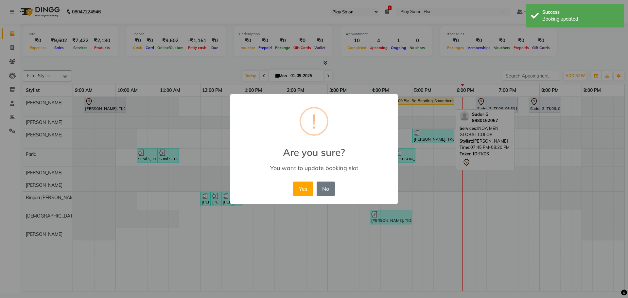
drag, startPoint x: 299, startPoint y: 189, endPoint x: 347, endPoint y: 174, distance: 49.9
click at [300, 189] on button "Yes" at bounding box center [303, 188] width 20 height 14
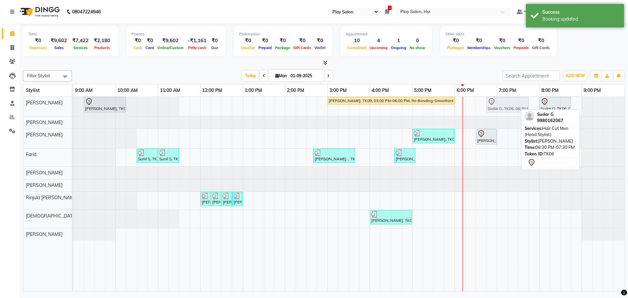
drag, startPoint x: 486, startPoint y: 105, endPoint x: 493, endPoint y: 109, distance: 8.2
click at [73, 109] on div "Avantika, TK01, 09:15 AM-10:15 AM, Hair Cut lady Style Director Khushi Patel, T…" at bounding box center [73, 106] width 0 height 19
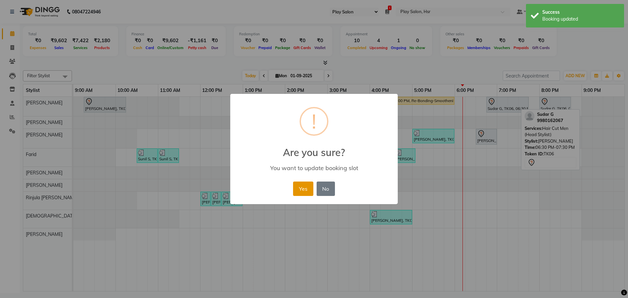
click at [304, 189] on button "Yes" at bounding box center [303, 188] width 20 height 14
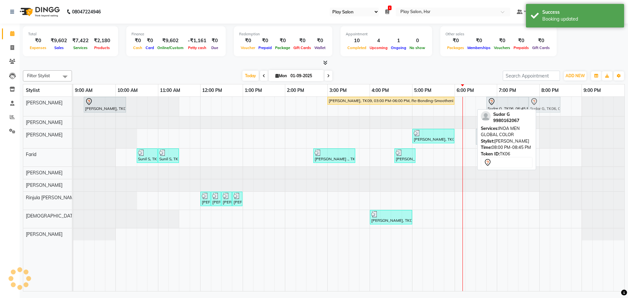
drag, startPoint x: 562, startPoint y: 106, endPoint x: 556, endPoint y: 107, distance: 5.3
click at [73, 107] on div "Avantika, TK01, 09:15 AM-10:15 AM, Hair Cut lady Style Director Khushi Patel, T…" at bounding box center [73, 106] width 0 height 19
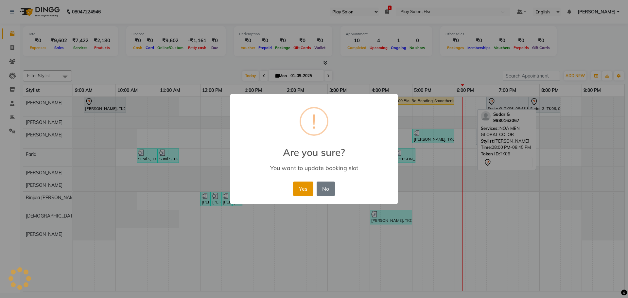
click at [306, 183] on button "Yes" at bounding box center [303, 188] width 20 height 14
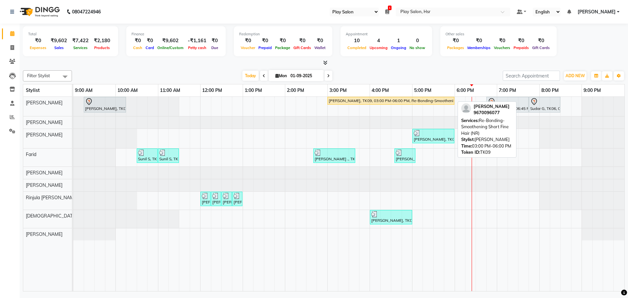
click at [362, 100] on div "Khushi Patel, TK09, 03:00 PM-06:00 PM, Re-Bonding-Smoothening Short Fine Hair (…" at bounding box center [391, 101] width 126 height 6
select select "1"
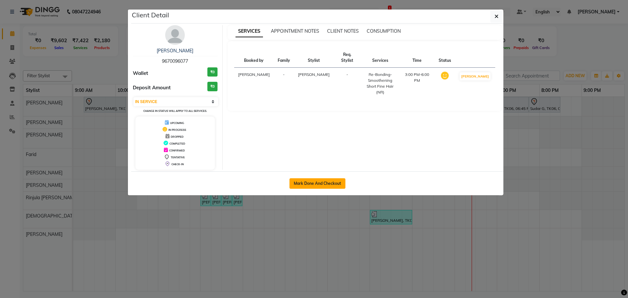
click at [321, 184] on button "Mark Done And Checkout" at bounding box center [317, 183] width 56 height 10
select select "service"
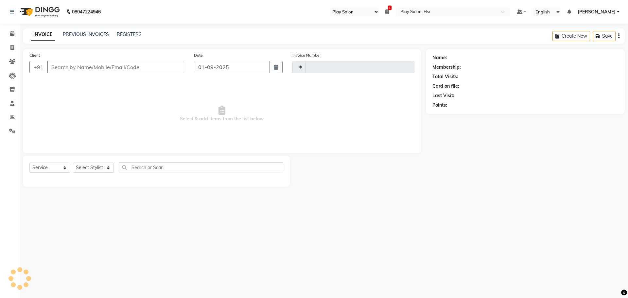
type input "0942"
select select "8358"
type input "9670096077"
select select "81918"
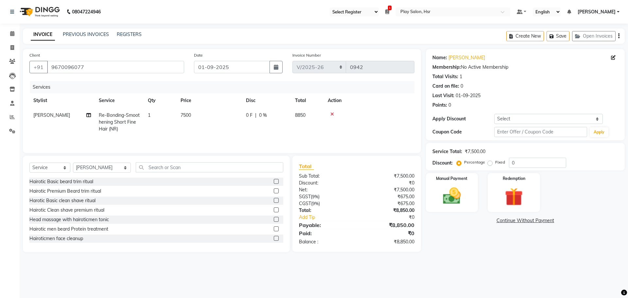
click at [177, 119] on td "7500" at bounding box center [209, 122] width 65 height 28
select select "81918"
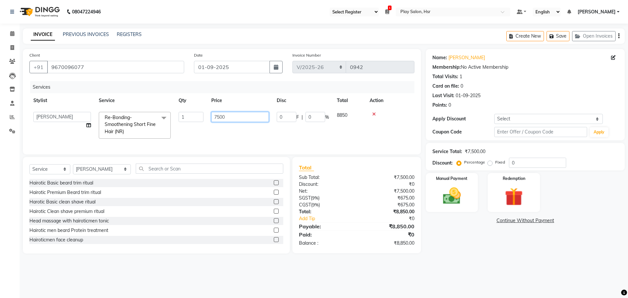
click at [220, 117] on input "7500" at bounding box center [240, 117] width 58 height 10
type input "7000"
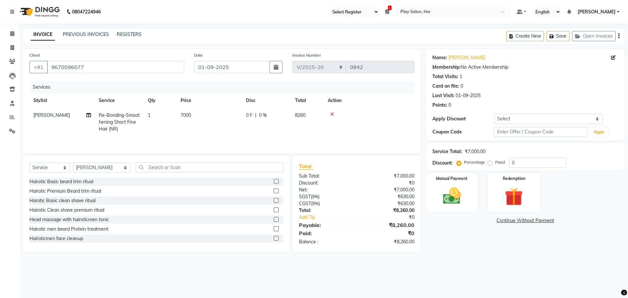
click at [222, 136] on td "7000" at bounding box center [209, 122] width 65 height 28
select select "81918"
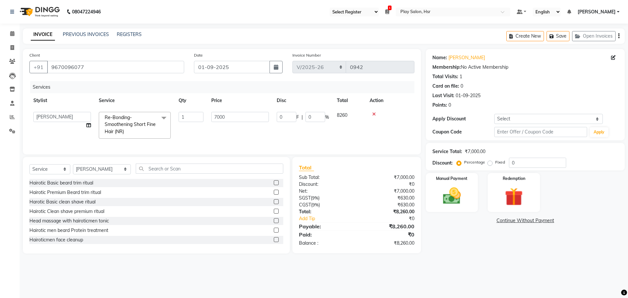
click at [455, 237] on div "Name: Khushi Patel Membership: No Active Membership Total Visits: 1 Card on fil…" at bounding box center [528, 151] width 204 height 204
click at [461, 189] on img at bounding box center [451, 196] width 30 height 22
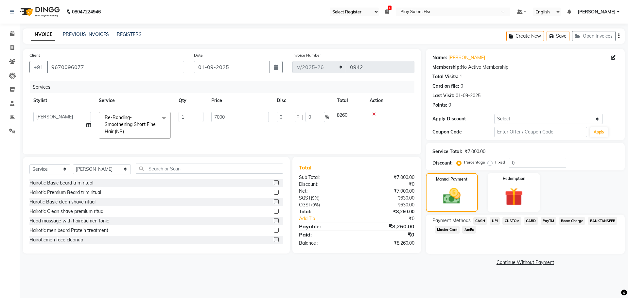
click at [493, 219] on span "UPI" at bounding box center [494, 221] width 10 height 8
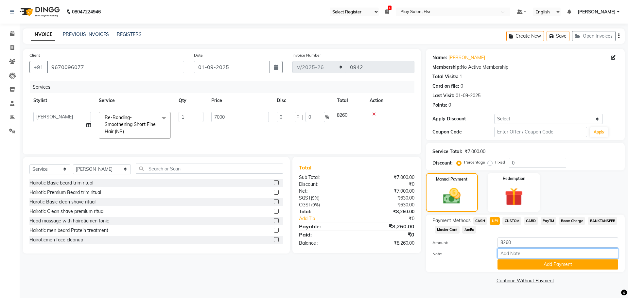
click at [515, 251] on input "Note:" at bounding box center [557, 253] width 121 height 10
type input "UPI"
click at [533, 263] on button "Add Payment" at bounding box center [557, 264] width 121 height 10
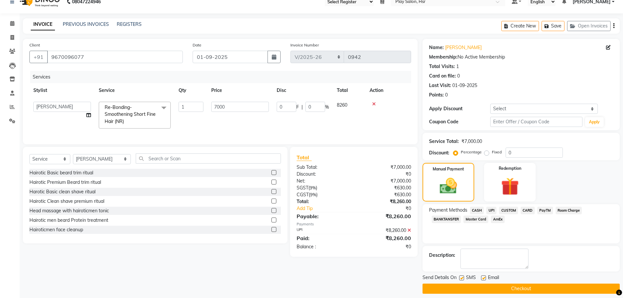
scroll to position [16, 0]
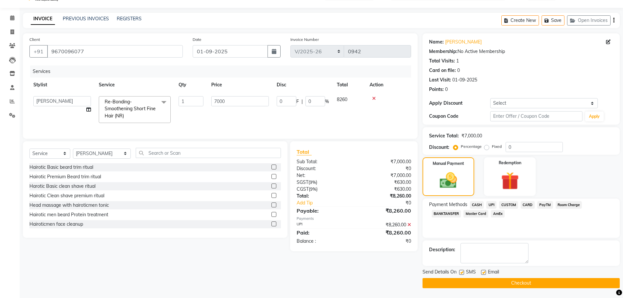
click at [520, 284] on button "Checkout" at bounding box center [520, 283] width 197 height 10
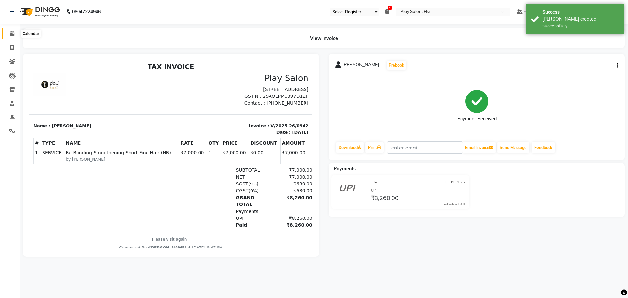
click at [12, 33] on icon at bounding box center [12, 33] width 4 height 5
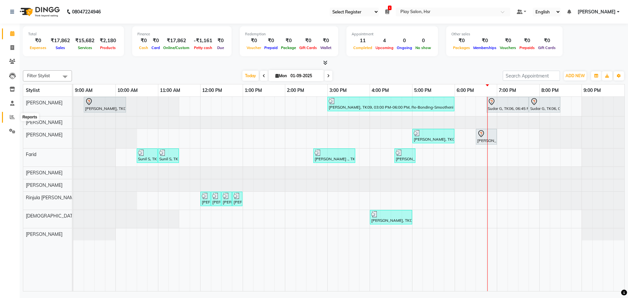
click at [12, 120] on span at bounding box center [12, 117] width 11 height 8
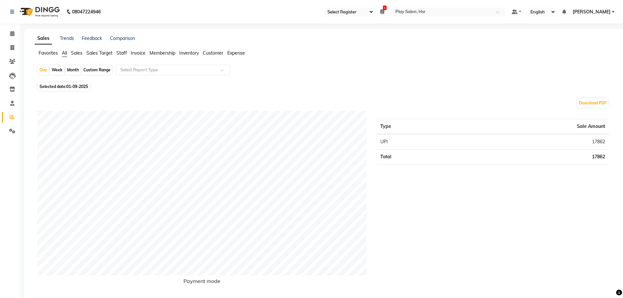
click at [78, 55] on span "Sales" at bounding box center [76, 53] width 11 height 6
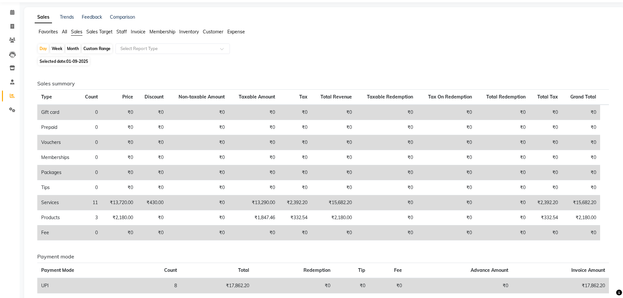
scroll to position [33, 0]
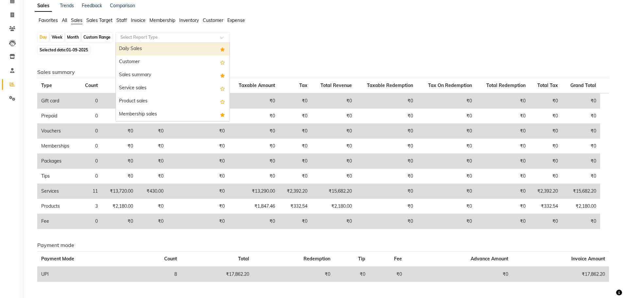
click at [145, 39] on input "text" at bounding box center [166, 37] width 94 height 7
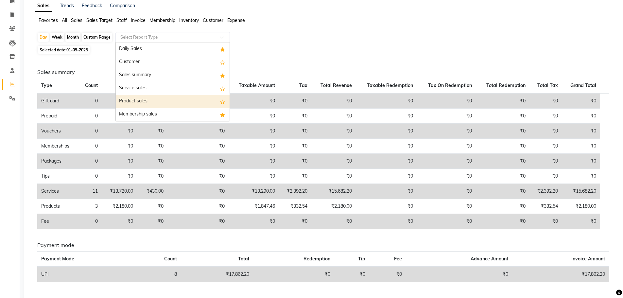
click at [158, 100] on div "Product sales" at bounding box center [173, 101] width 114 height 13
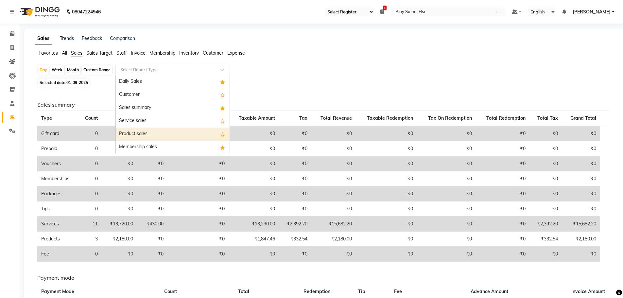
select select "full_report"
select select "csv"
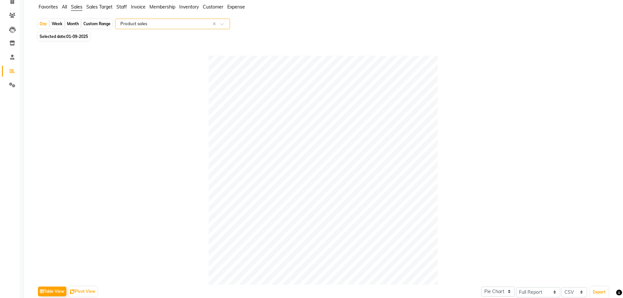
scroll to position [25, 0]
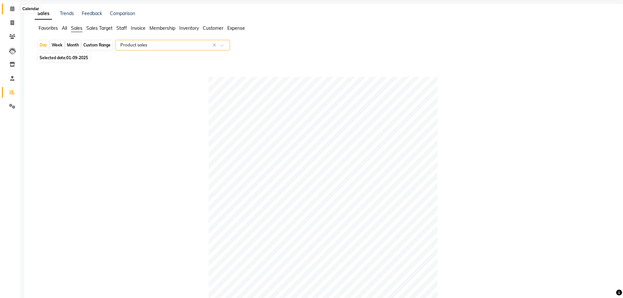
click at [12, 10] on icon at bounding box center [12, 8] width 4 height 5
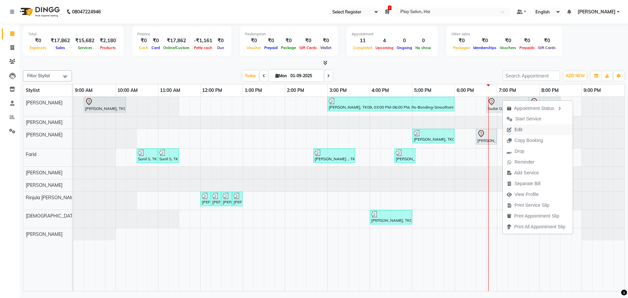
click at [520, 130] on span "Edit" at bounding box center [518, 129] width 8 height 7
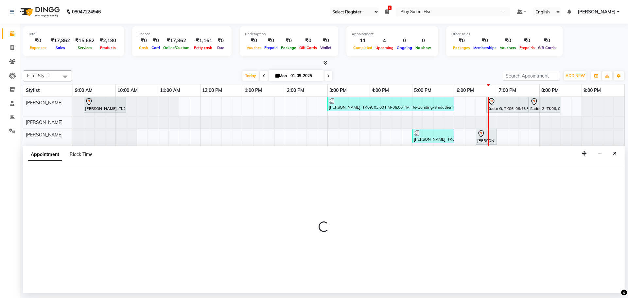
select select "tentative"
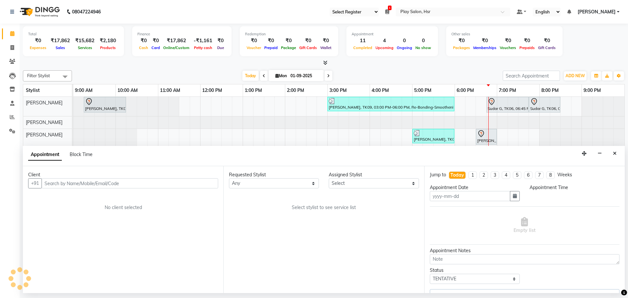
type input "01-09-2025"
select select "81918"
select select "1125"
select select "4228"
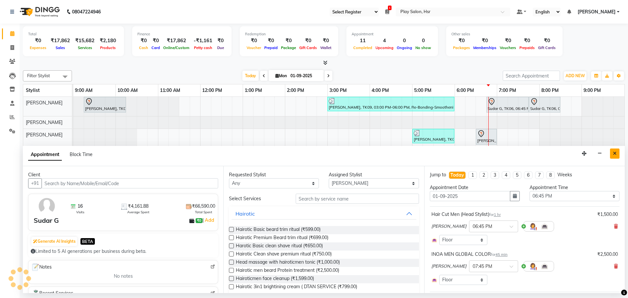
click at [612, 153] on button "Close" at bounding box center [614, 153] width 9 height 10
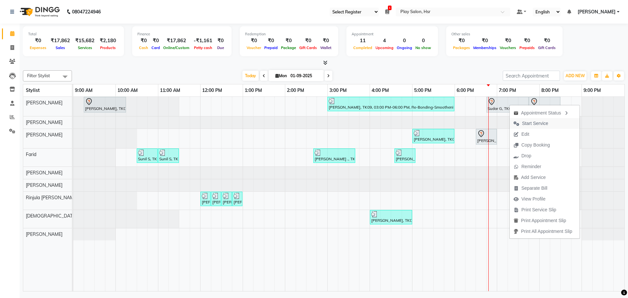
click at [528, 124] on span "Start Service" at bounding box center [535, 123] width 26 height 7
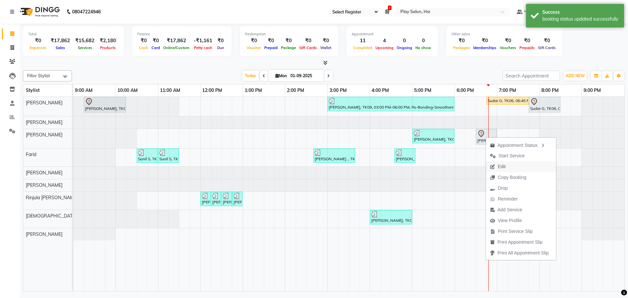
click at [508, 165] on span "Edit" at bounding box center [498, 166] width 24 height 11
select select "tentative"
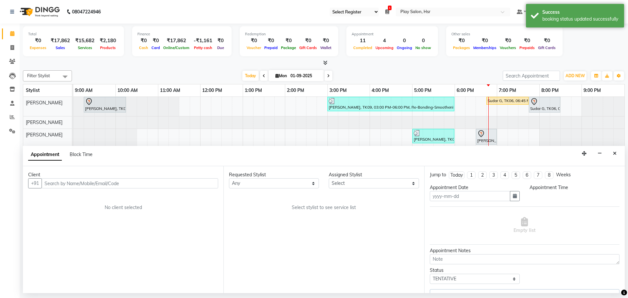
type input "01-09-2025"
select select "1110"
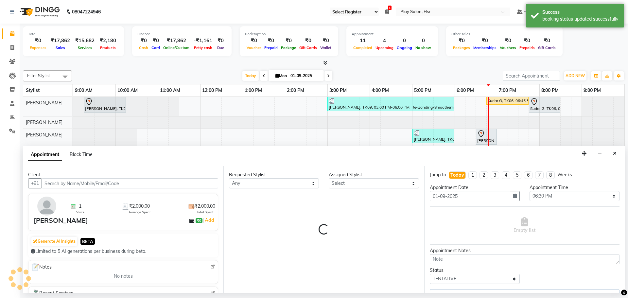
select select "81917"
select select "4228"
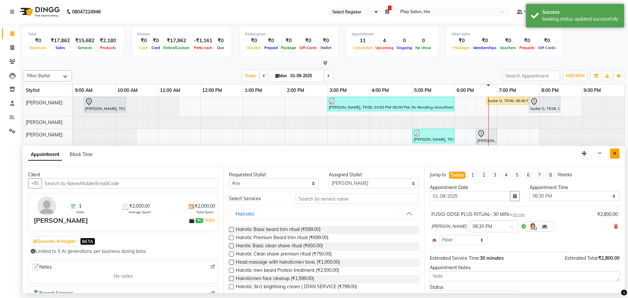
click at [611, 157] on button "Close" at bounding box center [614, 153] width 9 height 10
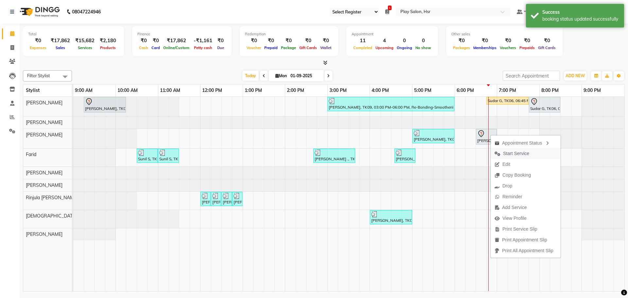
click at [525, 155] on span "Start Service" at bounding box center [516, 153] width 26 height 7
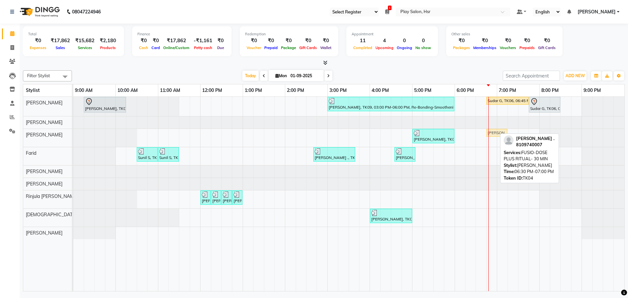
drag, startPoint x: 486, startPoint y: 132, endPoint x: 495, endPoint y: 132, distance: 9.2
click at [73, 132] on div "Niranjhan Kumar, TK05, 05:00 PM-06:00 PM, Hair Cut Men (Senior stylist) Ayushi …" at bounding box center [73, 138] width 0 height 18
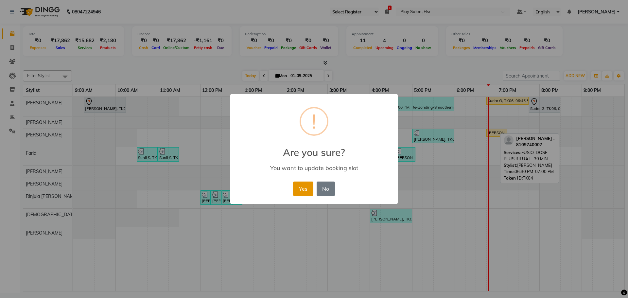
click at [300, 188] on button "Yes" at bounding box center [303, 188] width 20 height 14
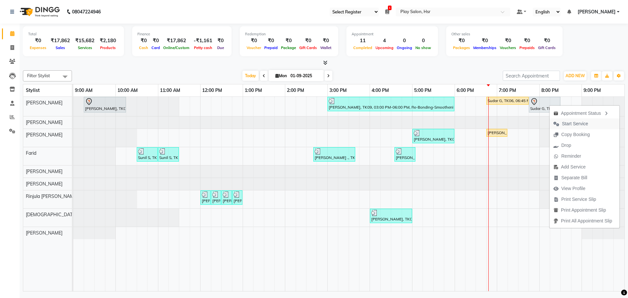
click at [577, 123] on span "Start Service" at bounding box center [575, 123] width 26 height 7
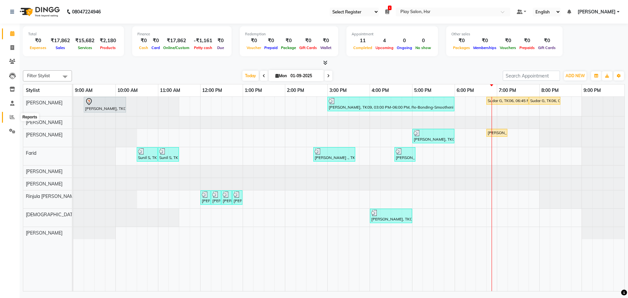
click at [13, 119] on icon at bounding box center [12, 116] width 5 height 5
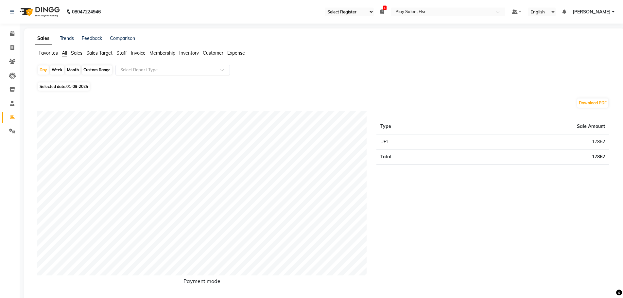
click at [136, 68] on input "text" at bounding box center [166, 70] width 94 height 7
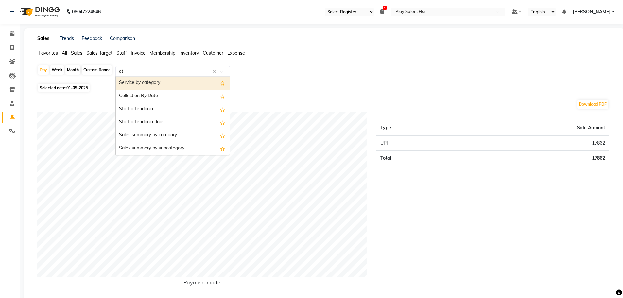
type input "att"
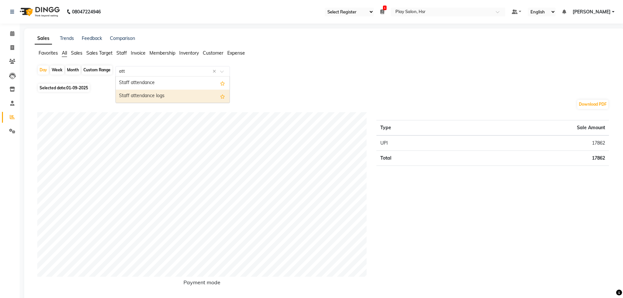
click at [147, 96] on div "Staff attendance logs" at bounding box center [173, 96] width 114 height 13
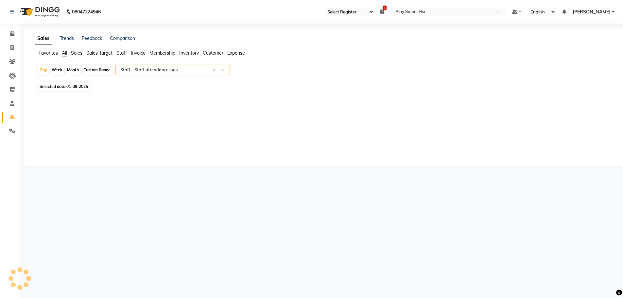
select select "full_report"
select select "csv"
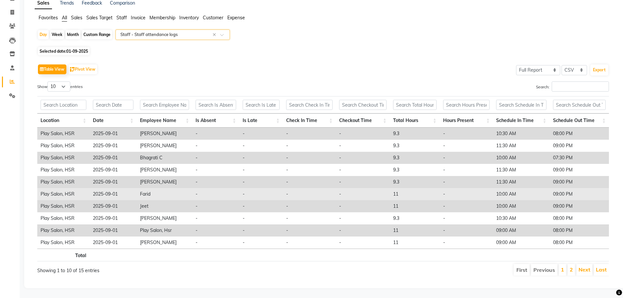
scroll to position [40, 0]
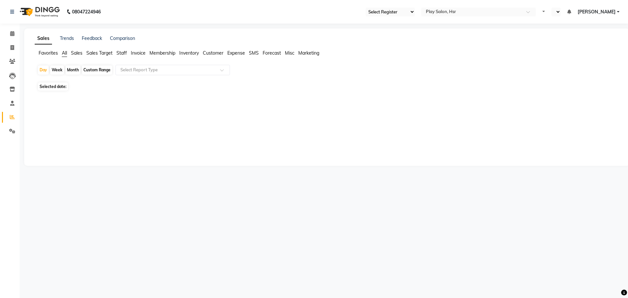
select select "92"
select select "en"
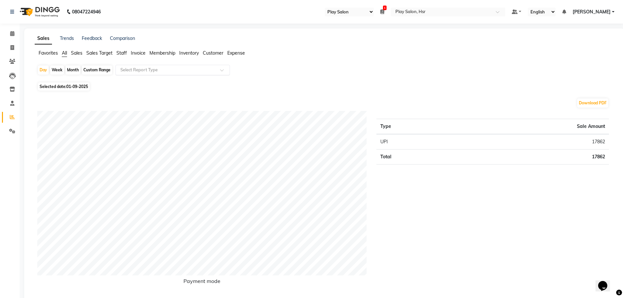
click at [144, 69] on input "text" at bounding box center [166, 70] width 94 height 7
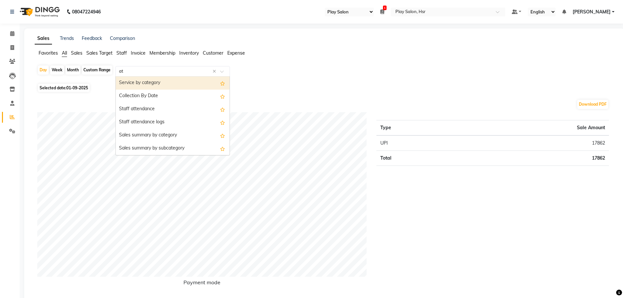
type input "att"
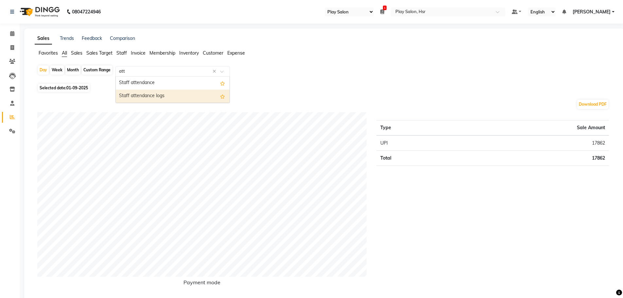
click at [153, 95] on div "Staff attendance logs" at bounding box center [173, 96] width 114 height 13
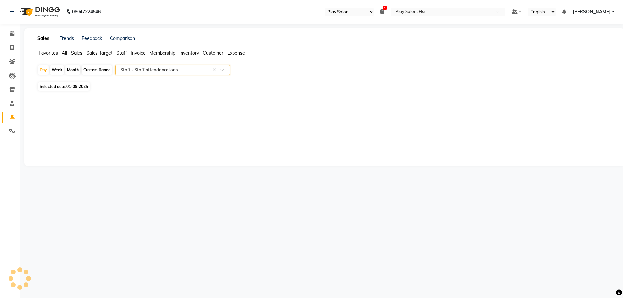
select select "full_report"
select select "csv"
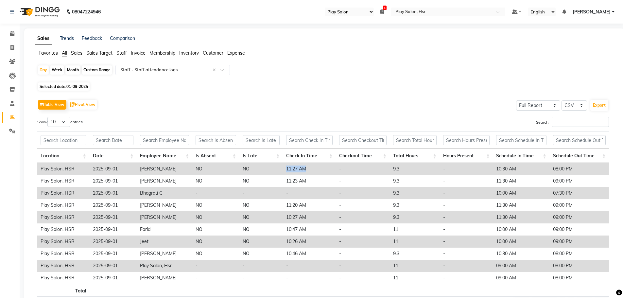
drag, startPoint x: 284, startPoint y: 169, endPoint x: 308, endPoint y: 169, distance: 23.9
click at [308, 169] on td "11:27 AM" at bounding box center [309, 169] width 53 height 12
copy td "11:27 AM"
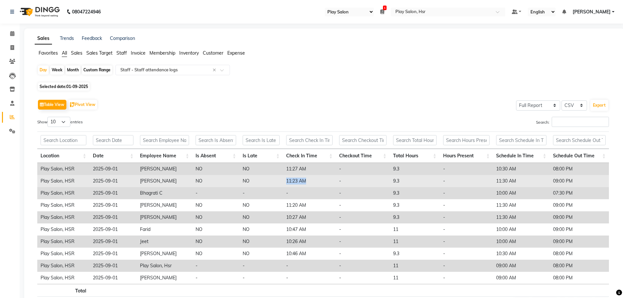
drag, startPoint x: 287, startPoint y: 180, endPoint x: 308, endPoint y: 180, distance: 20.9
click at [308, 180] on td "11:23 AM" at bounding box center [309, 181] width 53 height 12
copy td "11:23 AM"
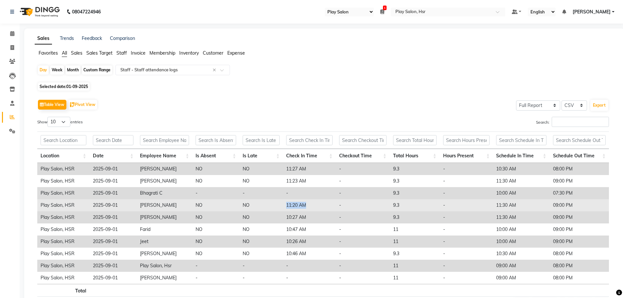
drag, startPoint x: 287, startPoint y: 206, endPoint x: 307, endPoint y: 206, distance: 20.6
click at [307, 206] on td "11:20 AM" at bounding box center [309, 205] width 53 height 12
copy td "11:20 AM"
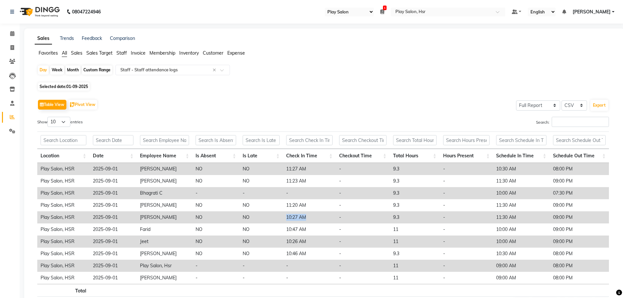
drag, startPoint x: 285, startPoint y: 217, endPoint x: 315, endPoint y: 217, distance: 29.8
click at [315, 217] on td "10:27 AM" at bounding box center [309, 217] width 53 height 12
copy td "10:27 AM"
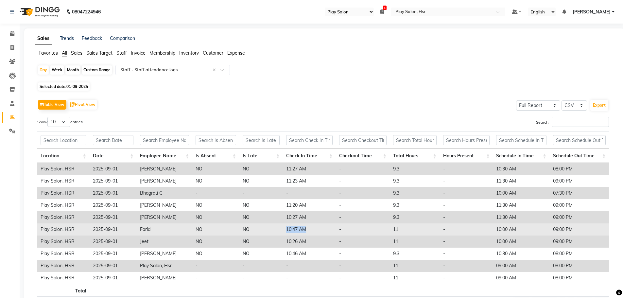
drag, startPoint x: 286, startPoint y: 230, endPoint x: 308, endPoint y: 230, distance: 21.6
click at [308, 230] on td "10:47 AM" at bounding box center [309, 229] width 53 height 12
copy td "10:47 AM"
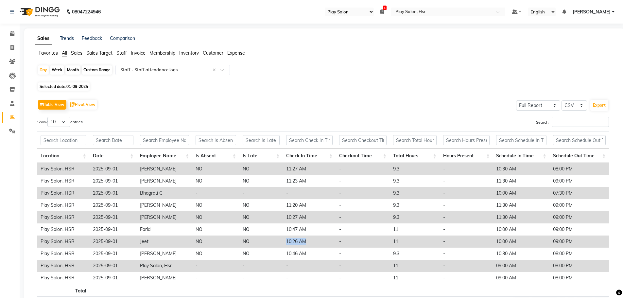
drag, startPoint x: 298, startPoint y: 242, endPoint x: 309, endPoint y: 242, distance: 10.5
click at [309, 242] on td "10:26 AM" at bounding box center [309, 241] width 53 height 12
copy td "10:26 AM"
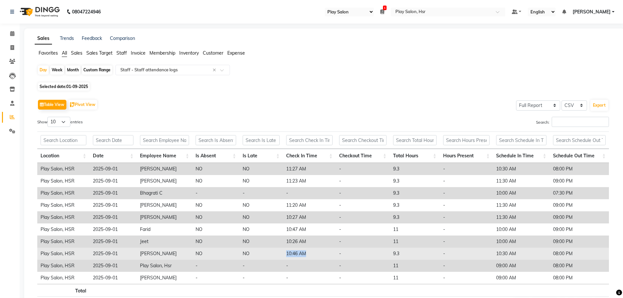
drag, startPoint x: 284, startPoint y: 253, endPoint x: 309, endPoint y: 255, distance: 24.6
click at [309, 255] on td "10:46 AM" at bounding box center [309, 254] width 53 height 12
copy td "10:46 AM"
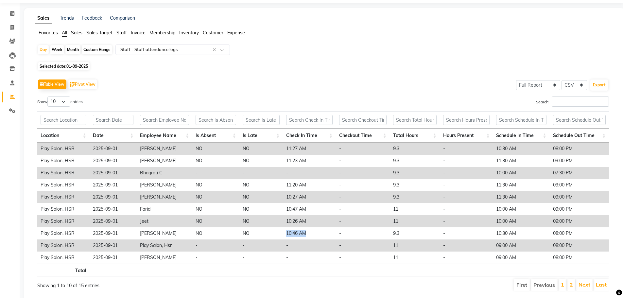
scroll to position [40, 0]
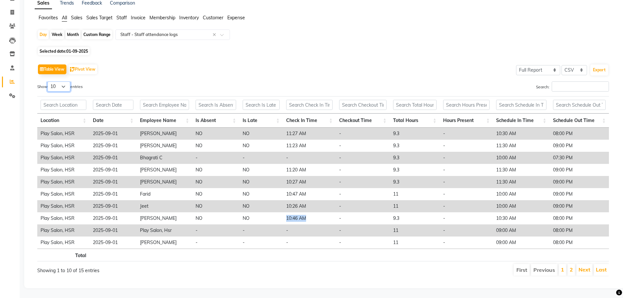
click at [60, 81] on select "10 25 50 100" at bounding box center [58, 86] width 23 height 10
select select "25"
click at [48, 81] on select "10 25 50 100" at bounding box center [58, 86] width 23 height 10
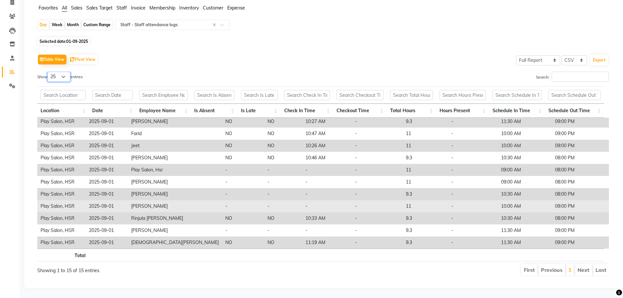
scroll to position [50, 0]
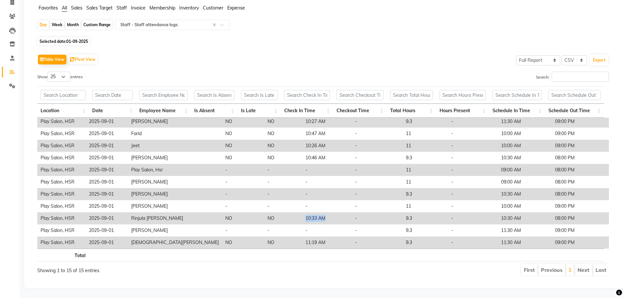
drag, startPoint x: 284, startPoint y: 214, endPoint x: 308, endPoint y: 214, distance: 23.2
click at [308, 214] on td "10:33 AM" at bounding box center [326, 218] width 49 height 12
copy td "10:33 AM"
drag, startPoint x: 282, startPoint y: 238, endPoint x: 306, endPoint y: 240, distance: 25.0
click at [306, 240] on td "11:19 AM" at bounding box center [326, 242] width 49 height 12
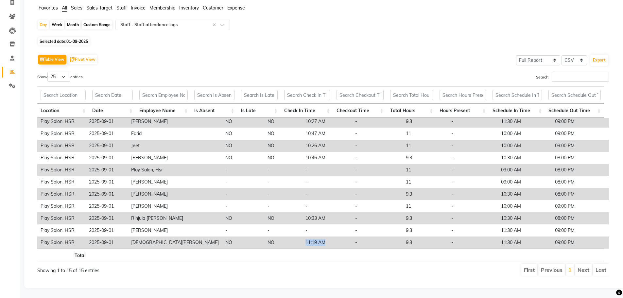
copy td "11:19 AM"
